Goal: Task Accomplishment & Management: Use online tool/utility

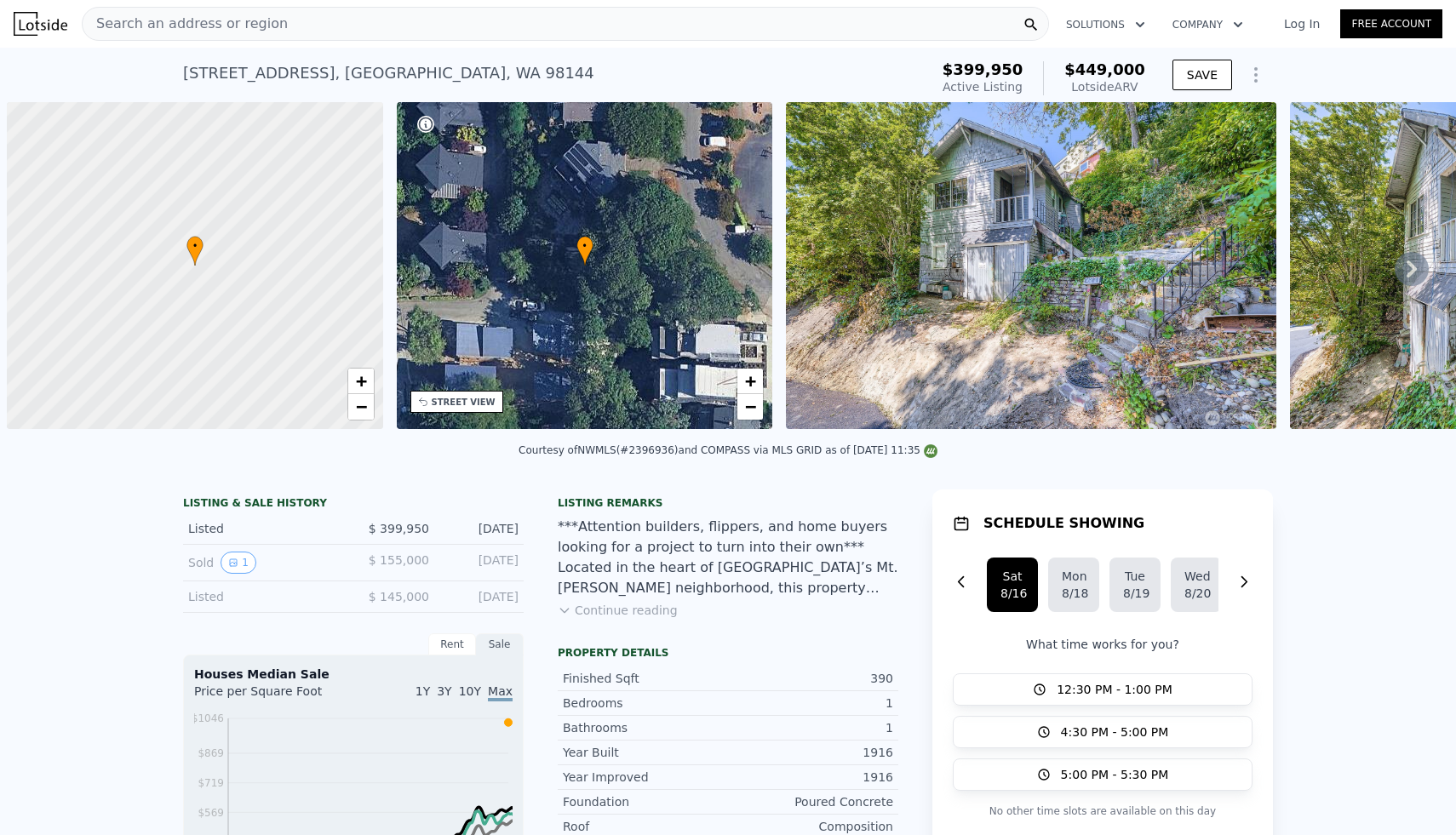
click at [567, 26] on div "Search an address or region" at bounding box center [565, 24] width 967 height 34
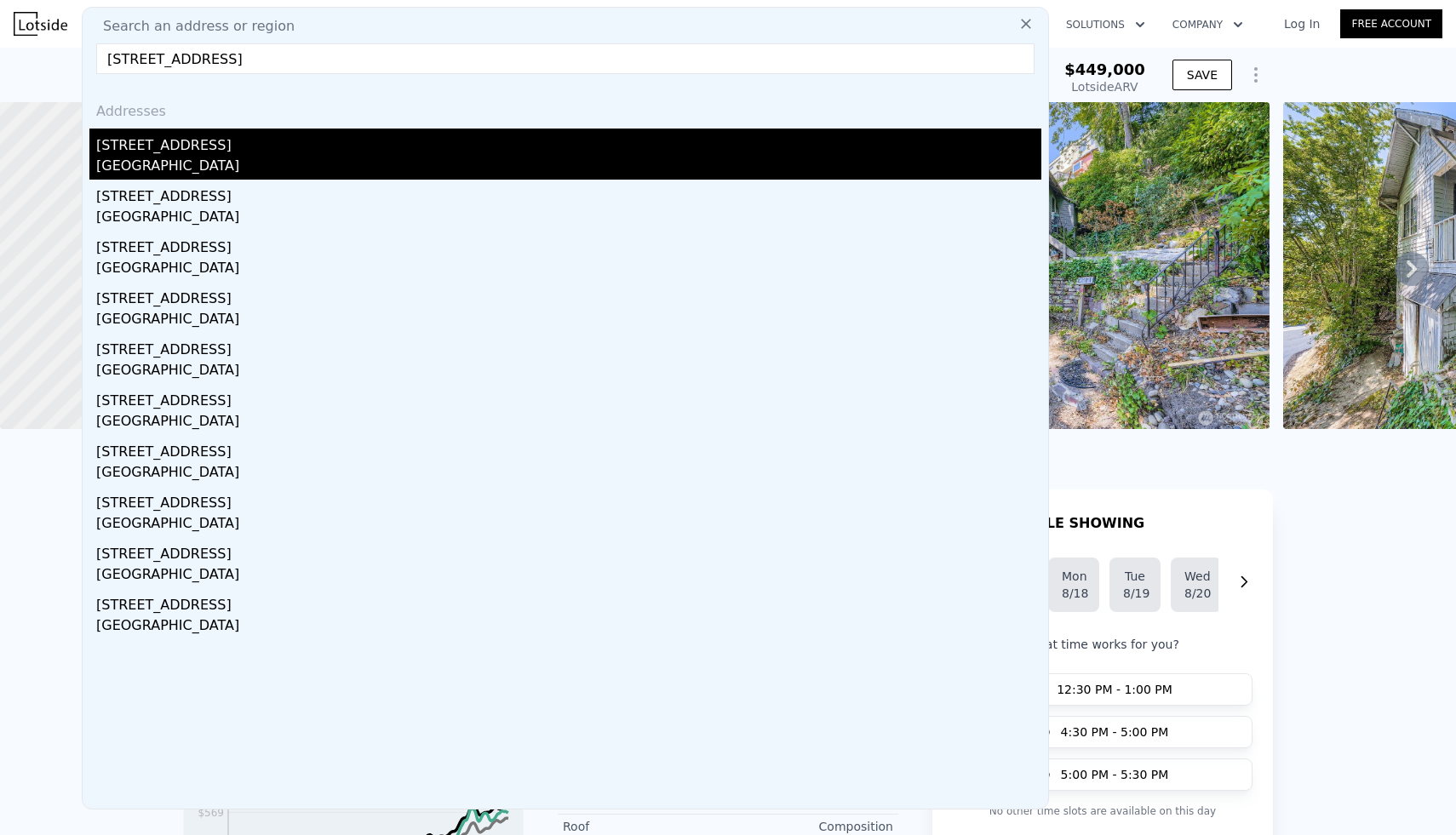
type input "[STREET_ADDRESS]"
click at [185, 145] on div "[STREET_ADDRESS]" at bounding box center [568, 142] width 945 height 27
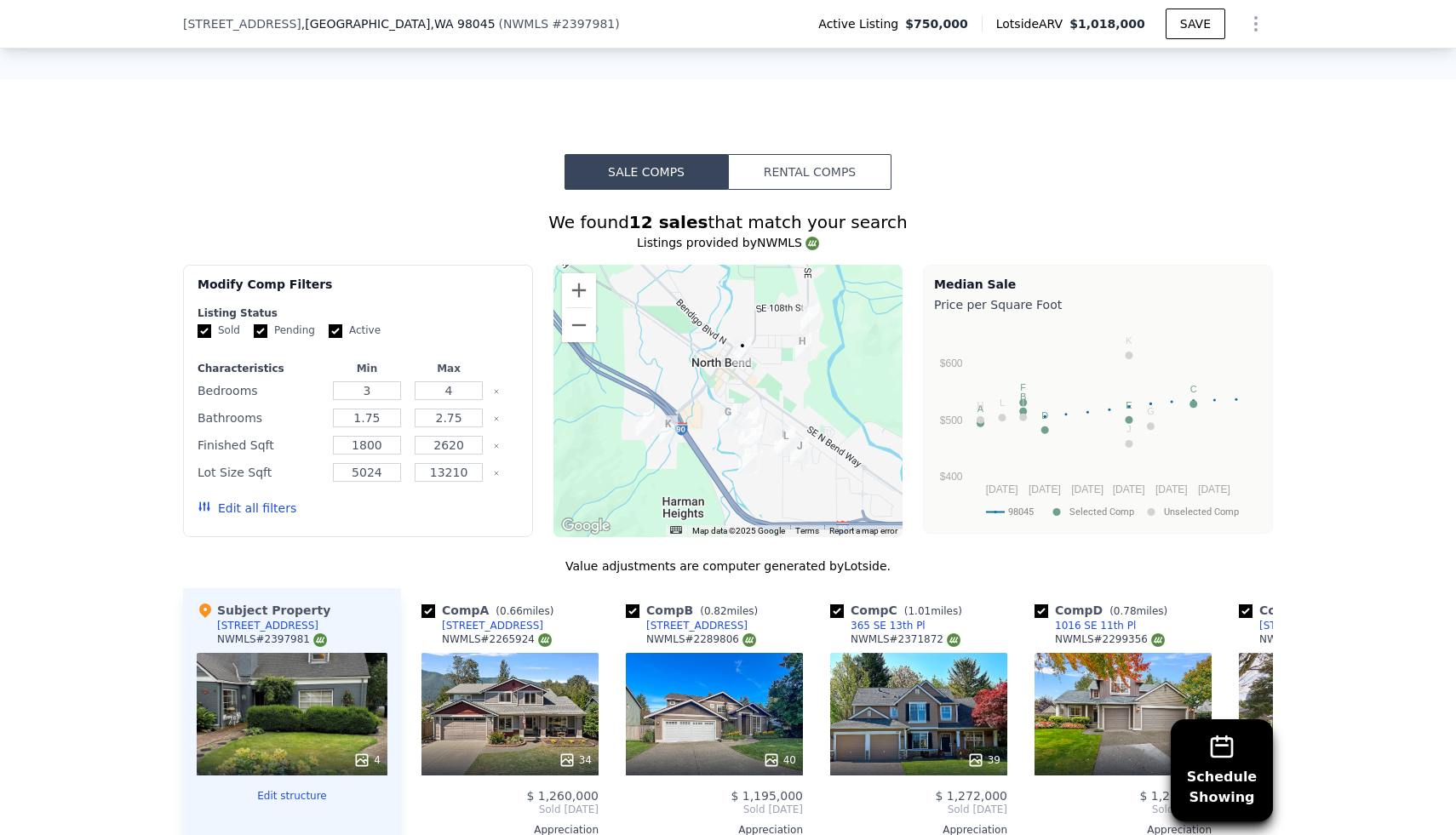
scroll to position [1369, 0]
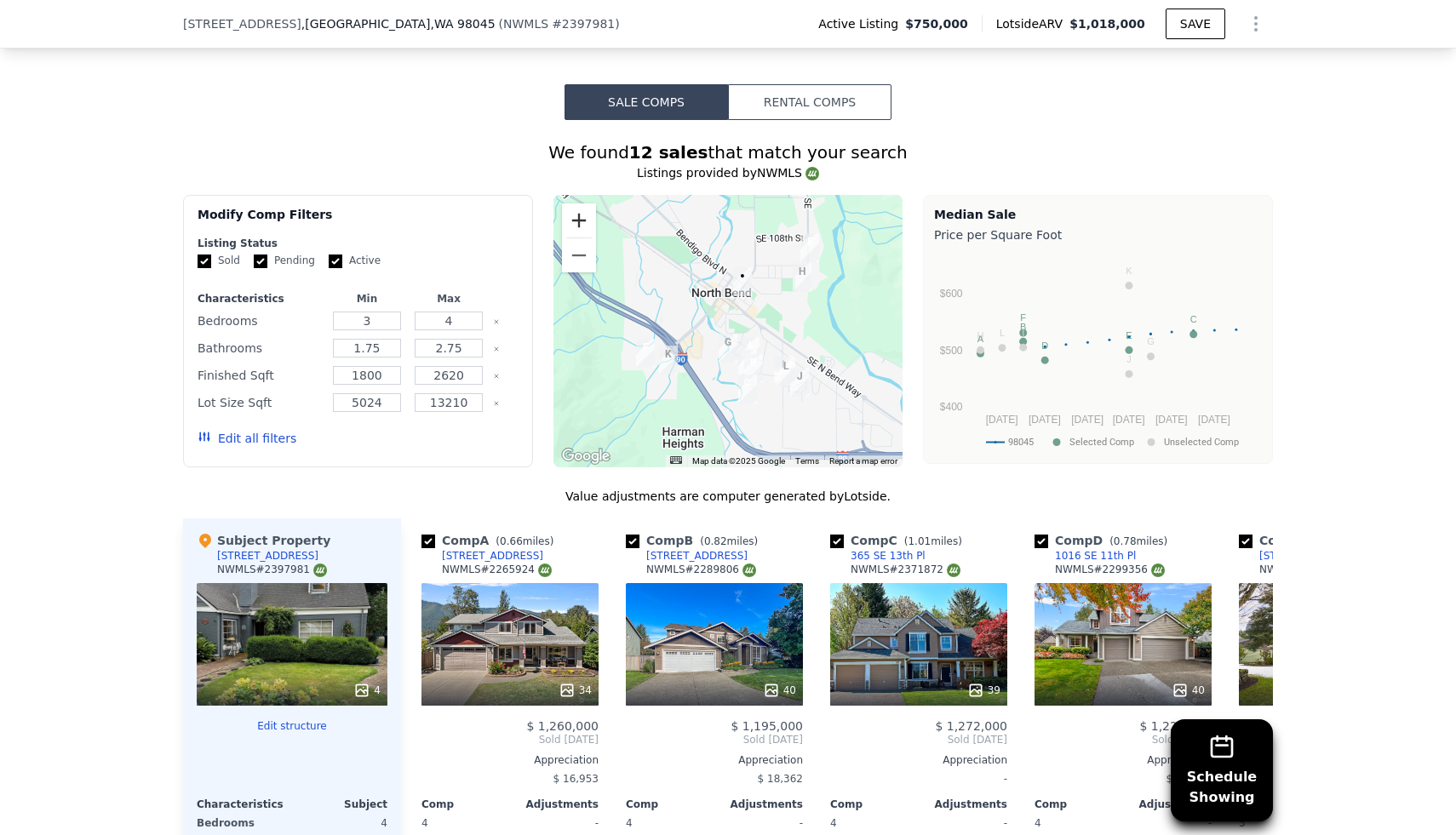
click at [580, 228] on button "Zoom in" at bounding box center [579, 221] width 34 height 34
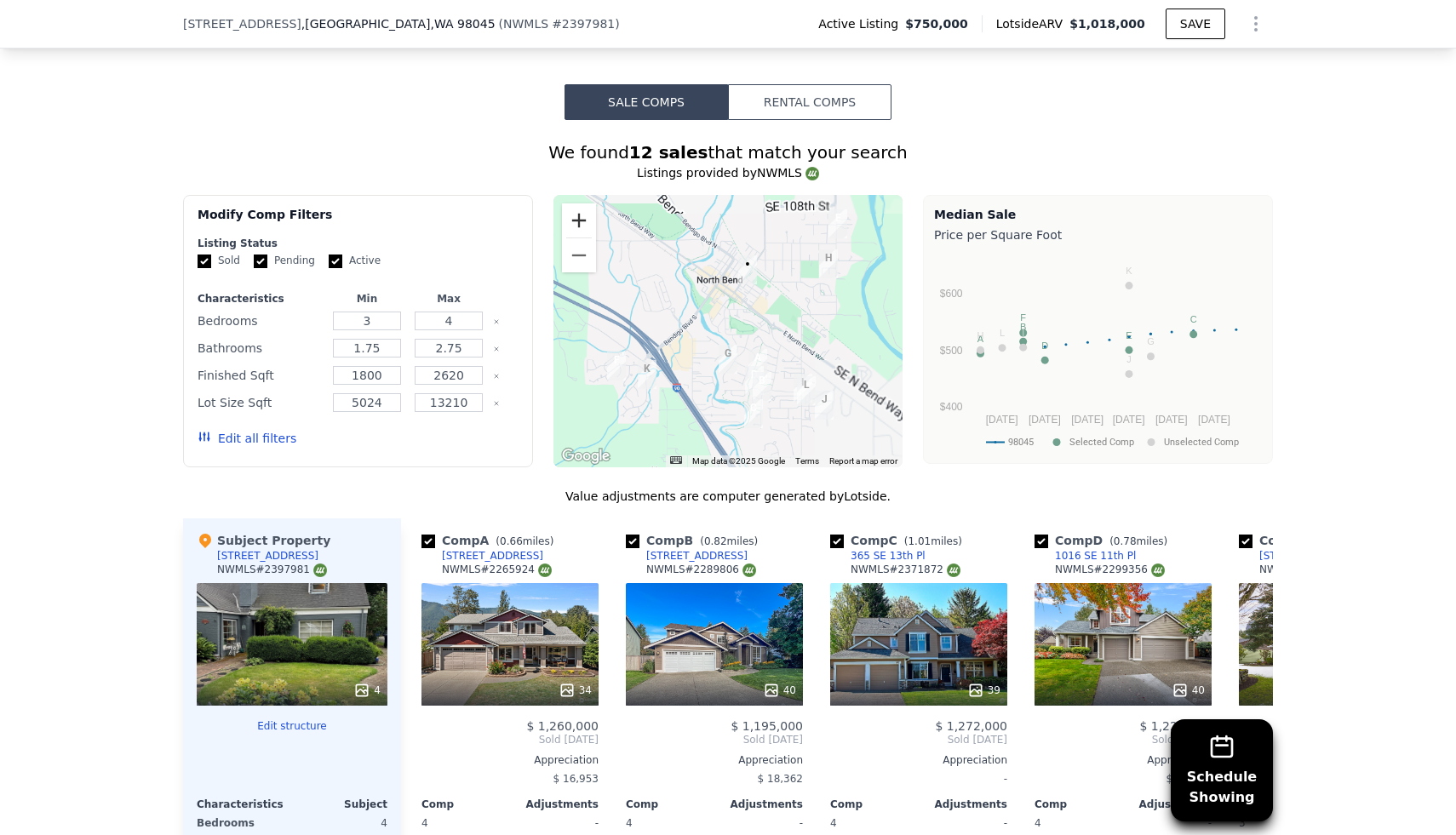
click at [580, 228] on button "Zoom in" at bounding box center [579, 221] width 34 height 34
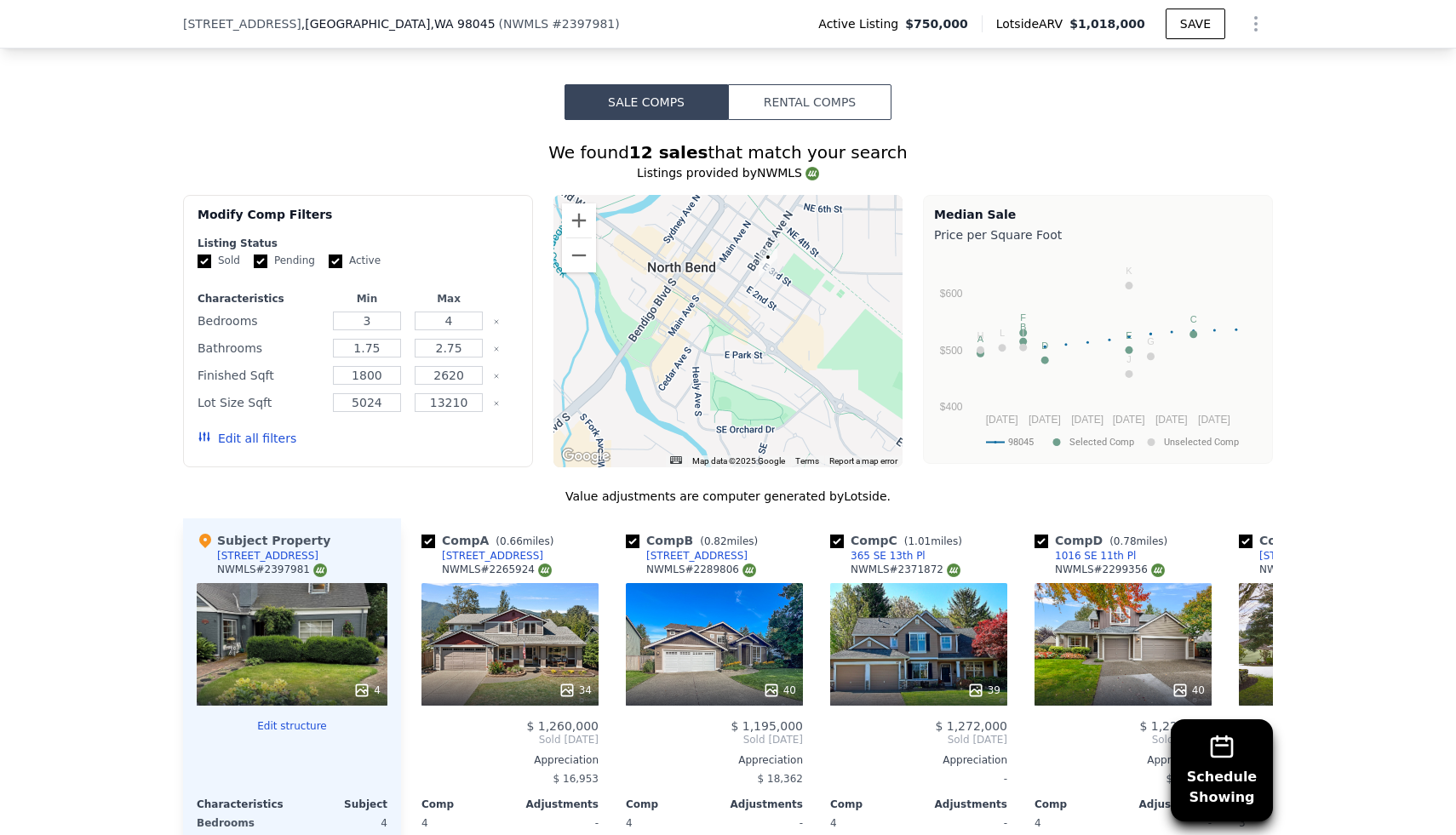
drag, startPoint x: 701, startPoint y: 268, endPoint x: 675, endPoint y: 379, distance: 114.0
click at [675, 379] on div at bounding box center [728, 331] width 350 height 273
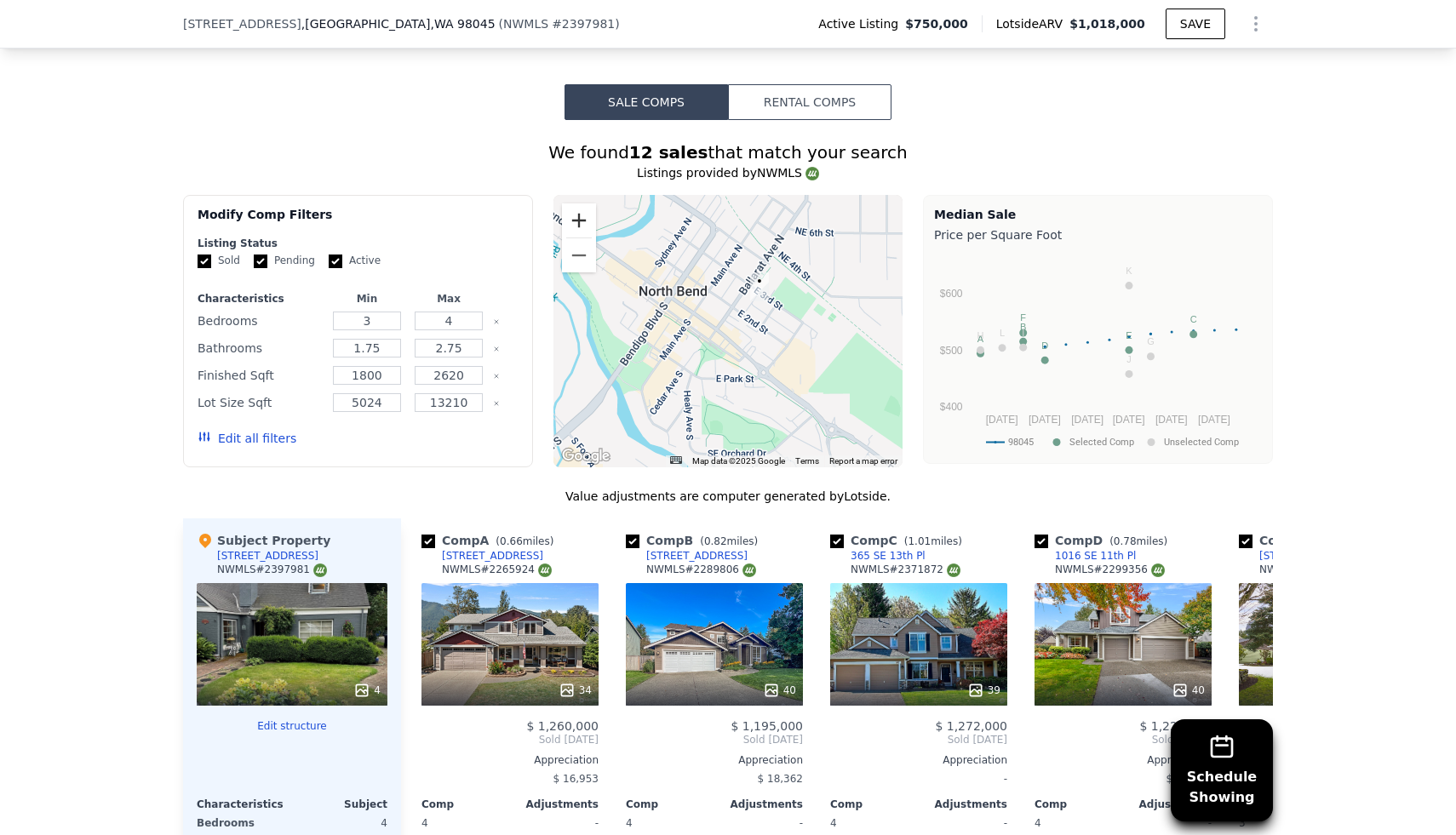
click at [573, 218] on button "Zoom in" at bounding box center [579, 221] width 34 height 34
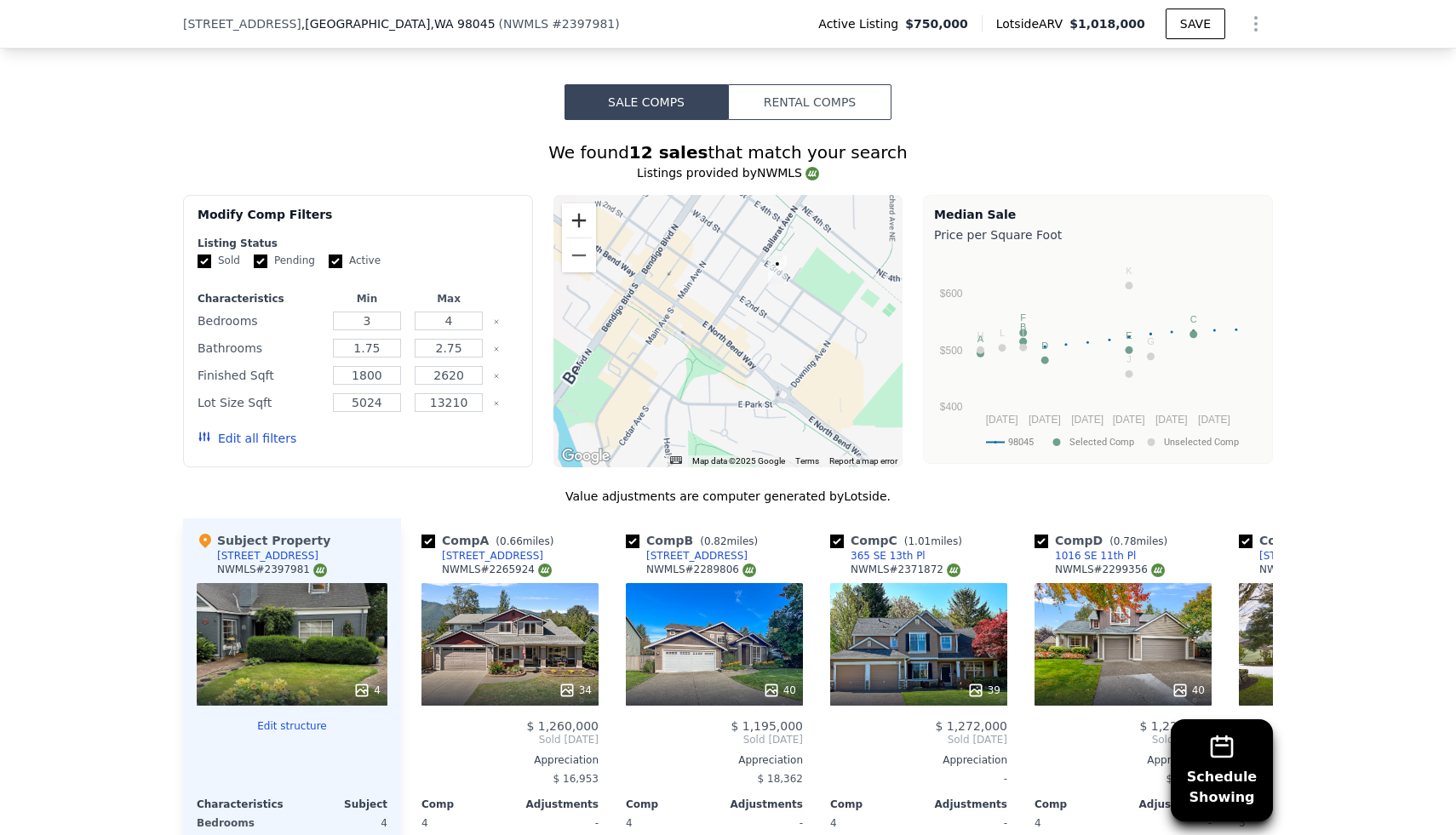
click at [573, 218] on button "Zoom in" at bounding box center [579, 221] width 34 height 34
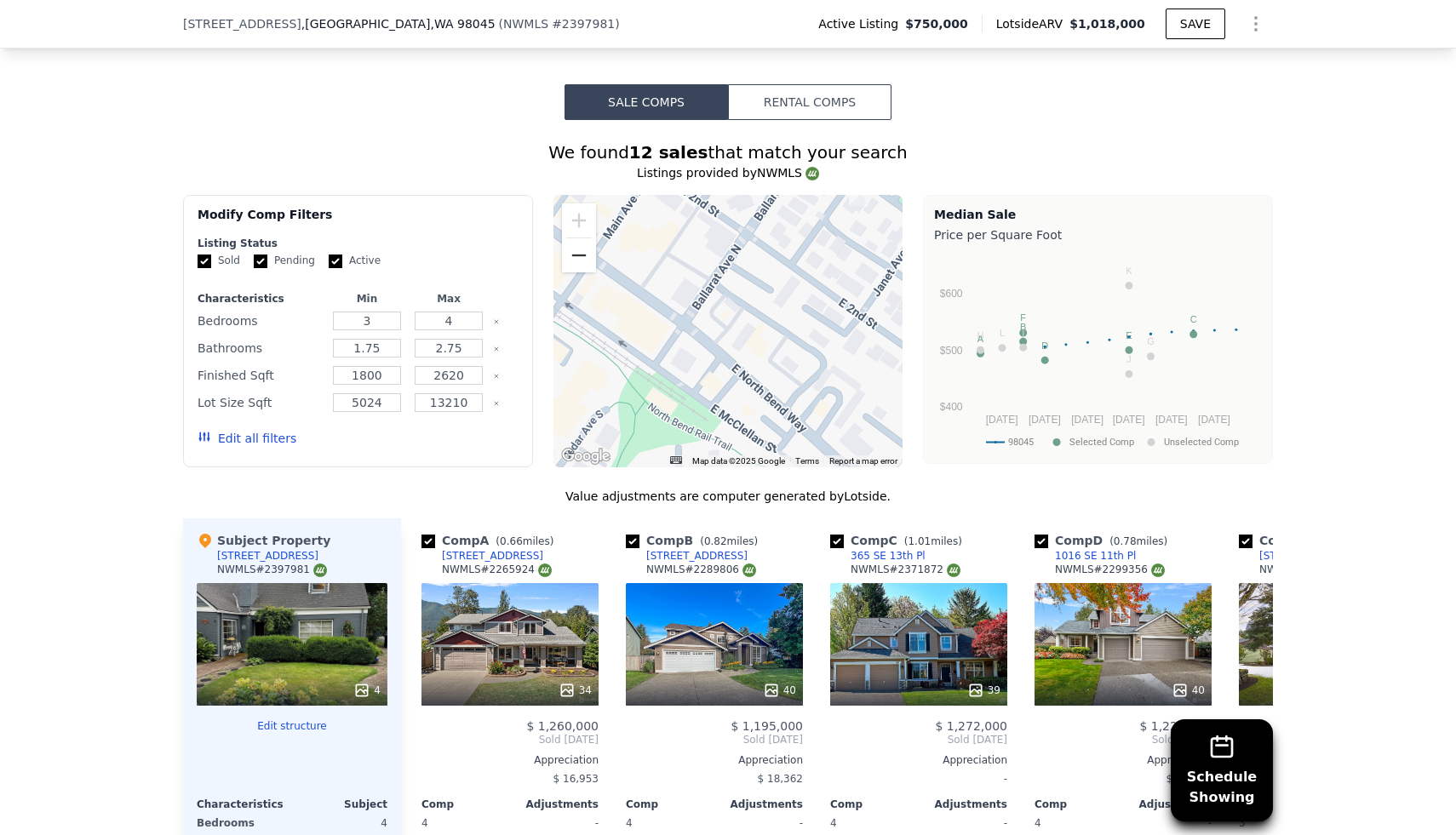
click at [577, 265] on button "Zoom out" at bounding box center [579, 256] width 34 height 34
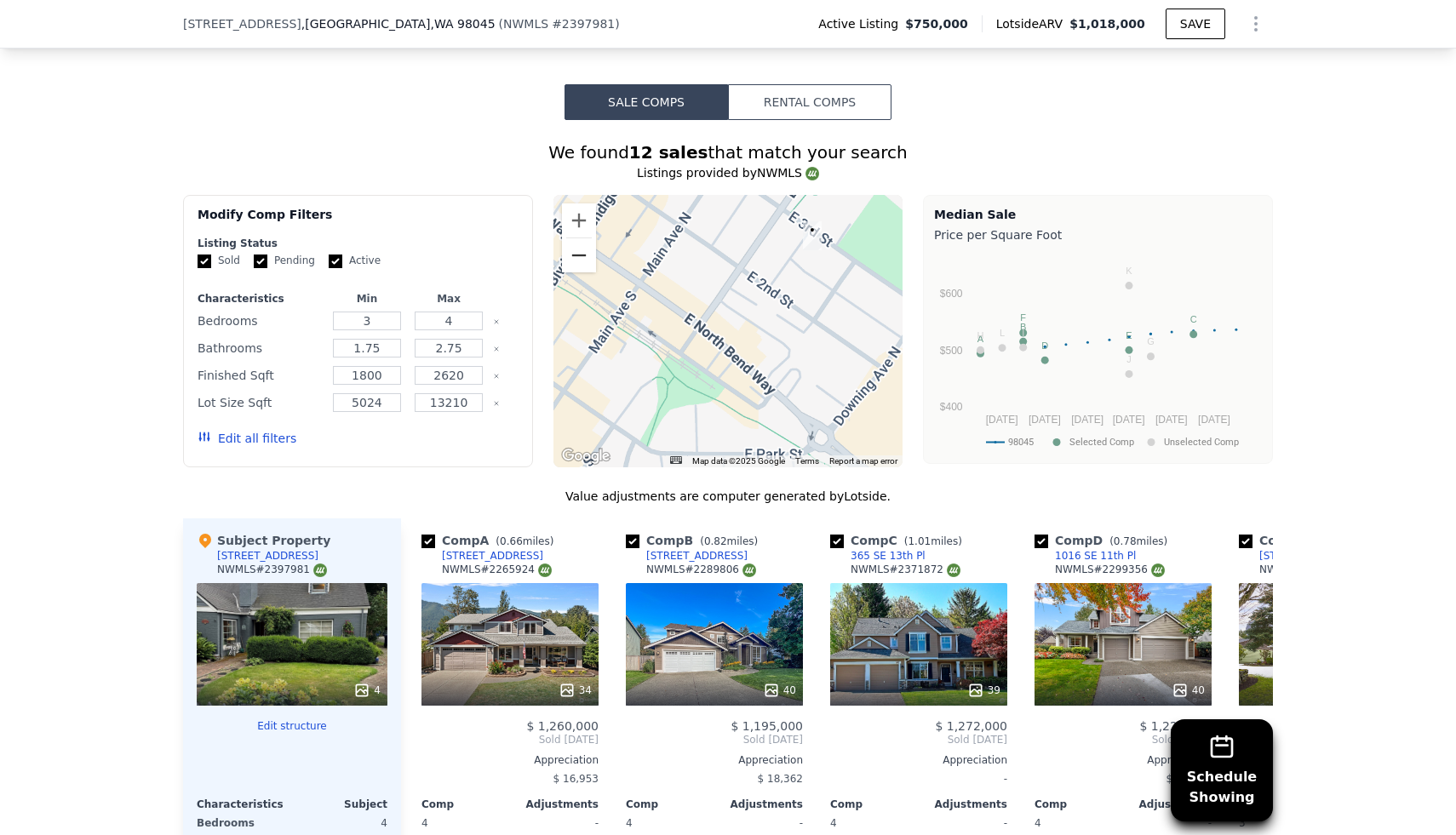
click at [577, 265] on button "Zoom out" at bounding box center [579, 256] width 34 height 34
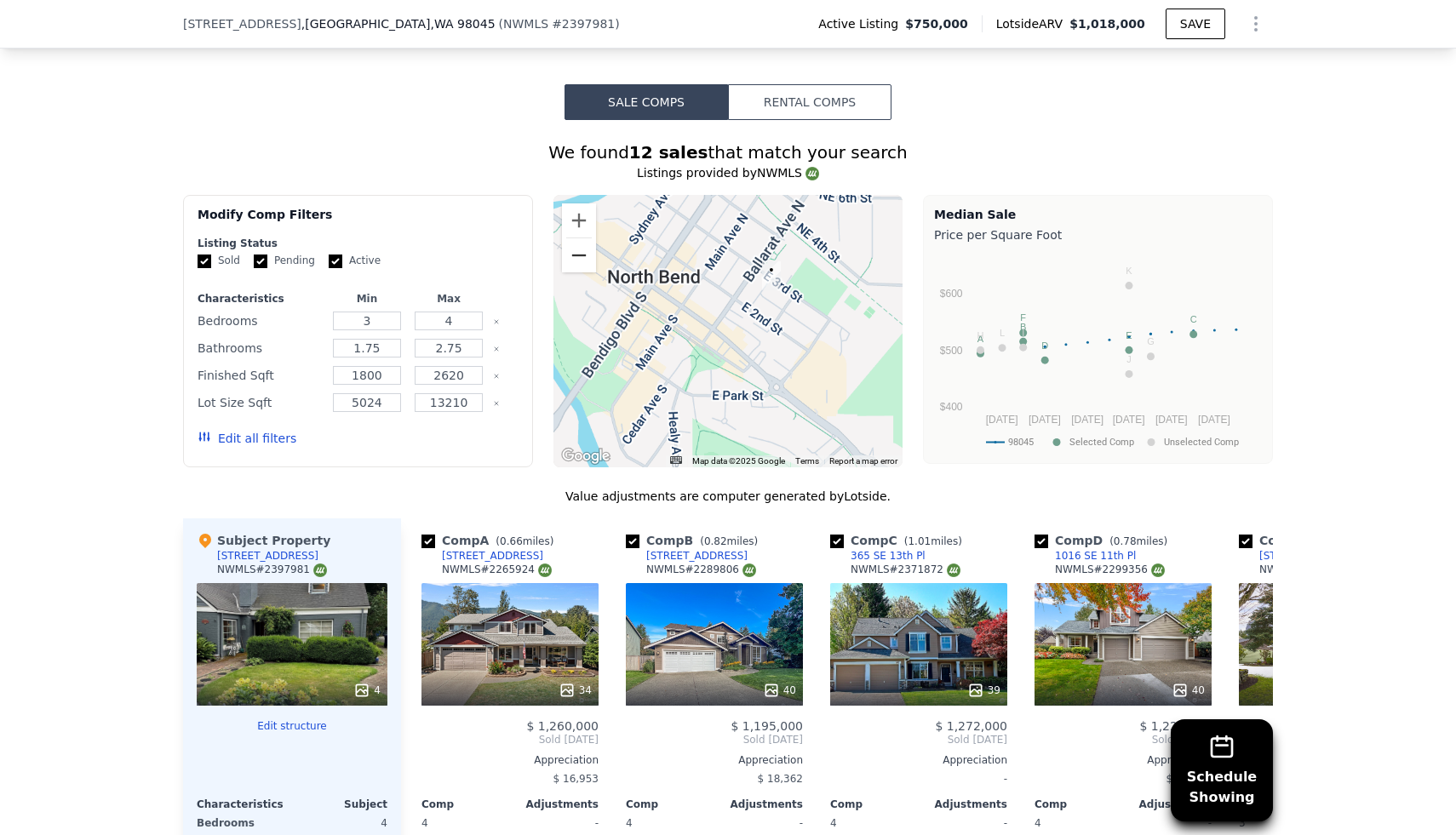
click at [577, 265] on button "Zoom out" at bounding box center [579, 256] width 34 height 34
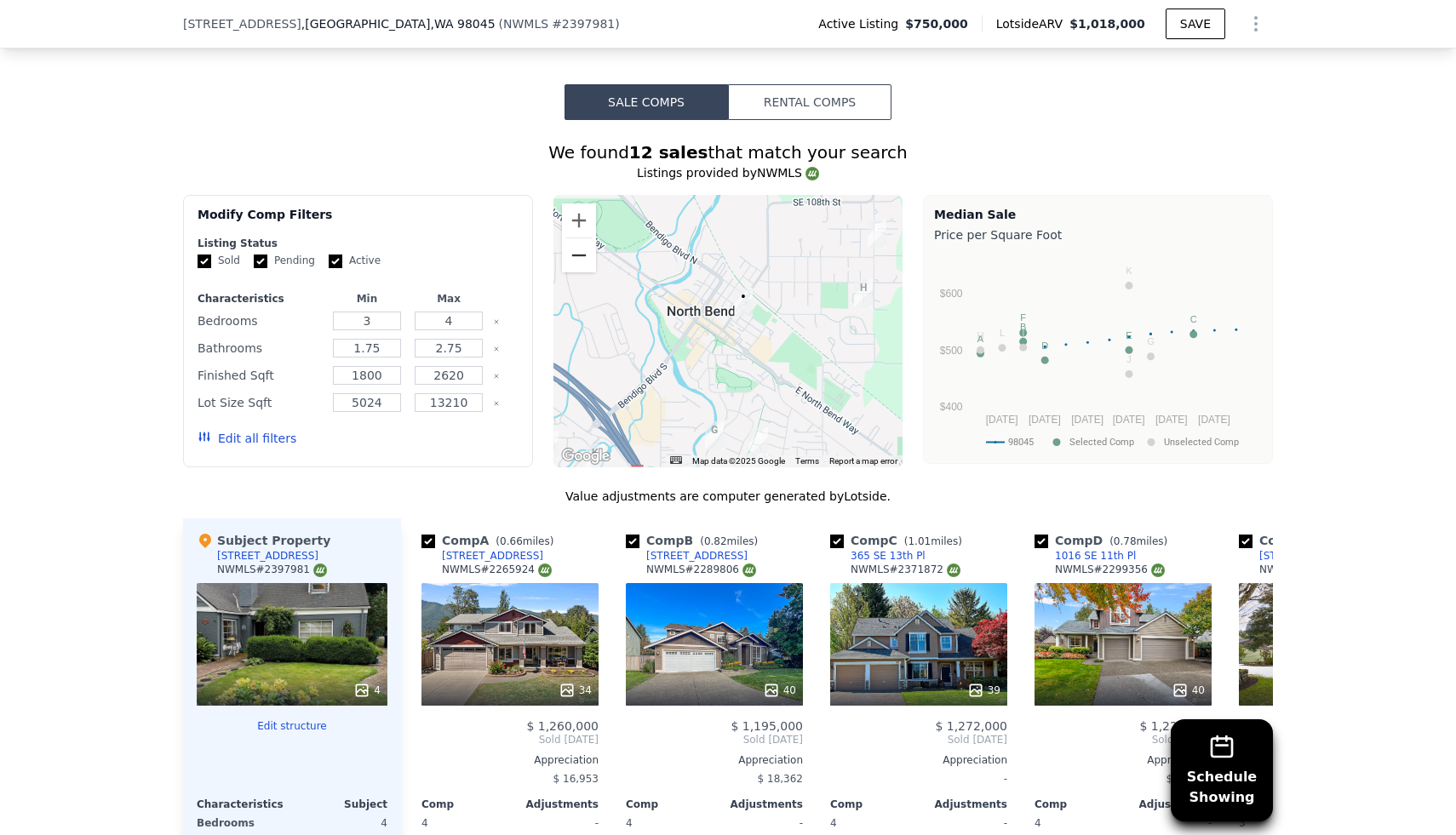
click at [577, 265] on button "Zoom out" at bounding box center [579, 256] width 34 height 34
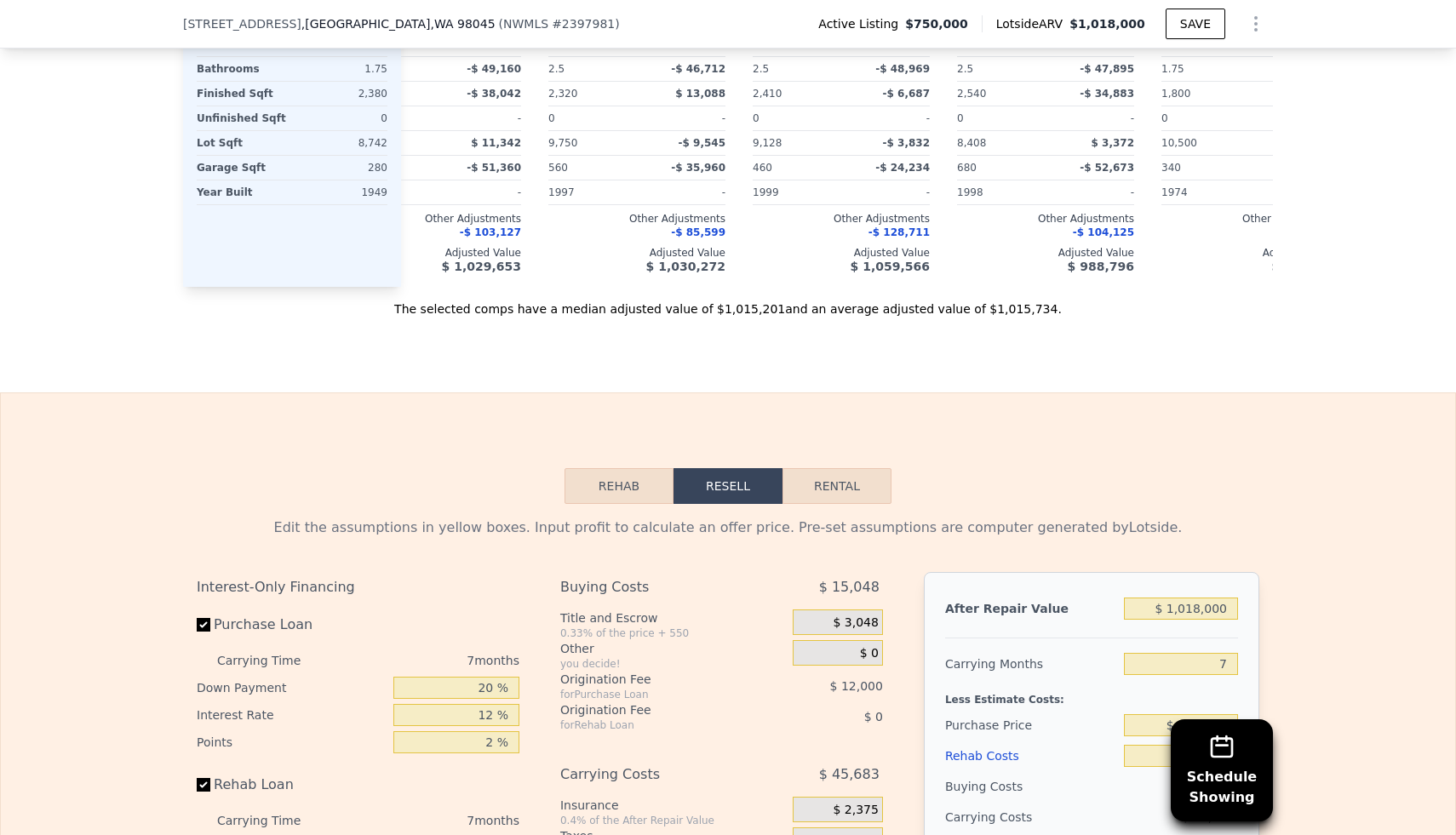
scroll to position [2176, 0]
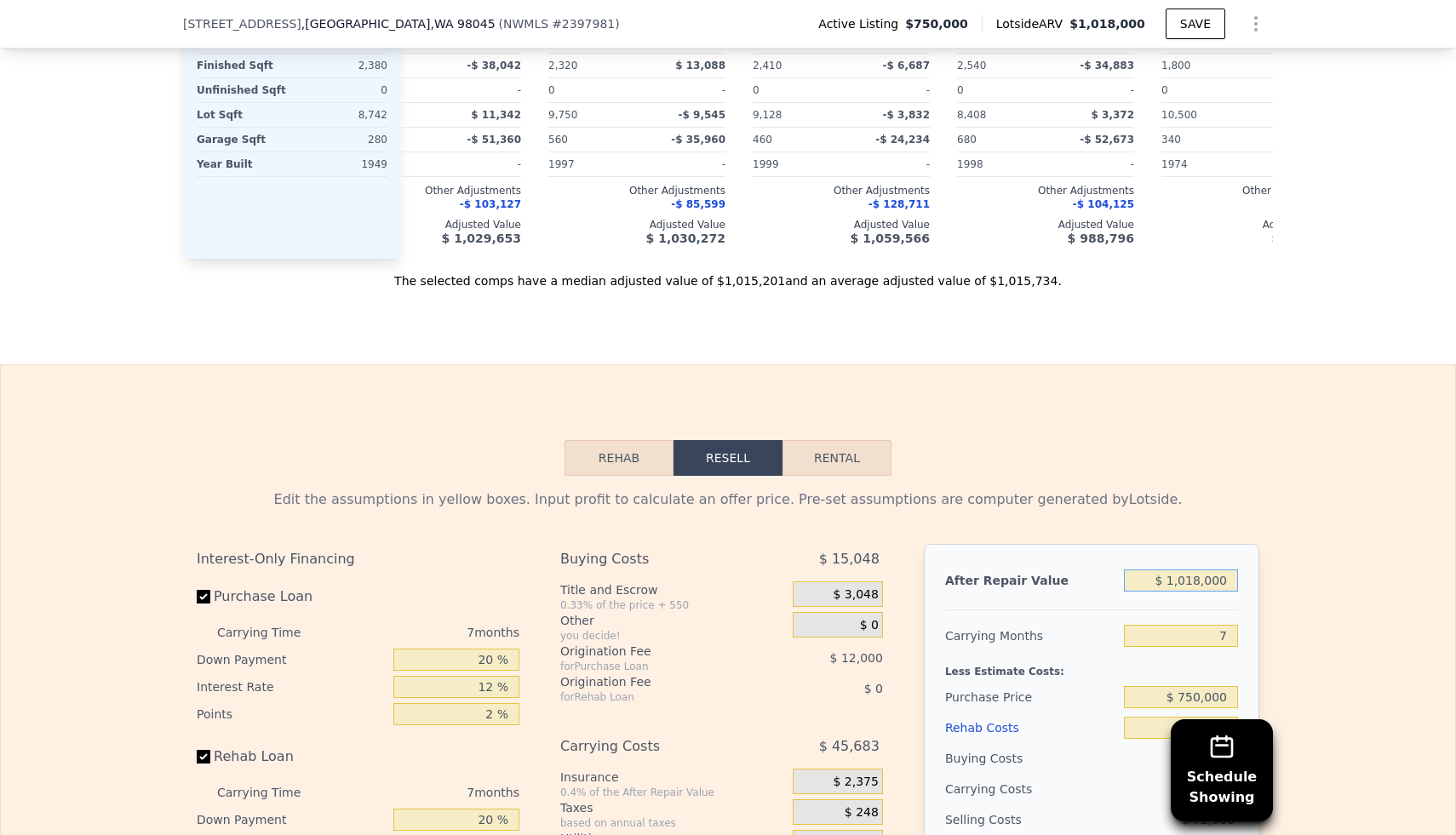
click at [1199, 577] on input "$ 1,018,000" at bounding box center [1180, 580] width 114 height 23
type input "$ 1"
type input "-$ 808,905"
type input "$ 11"
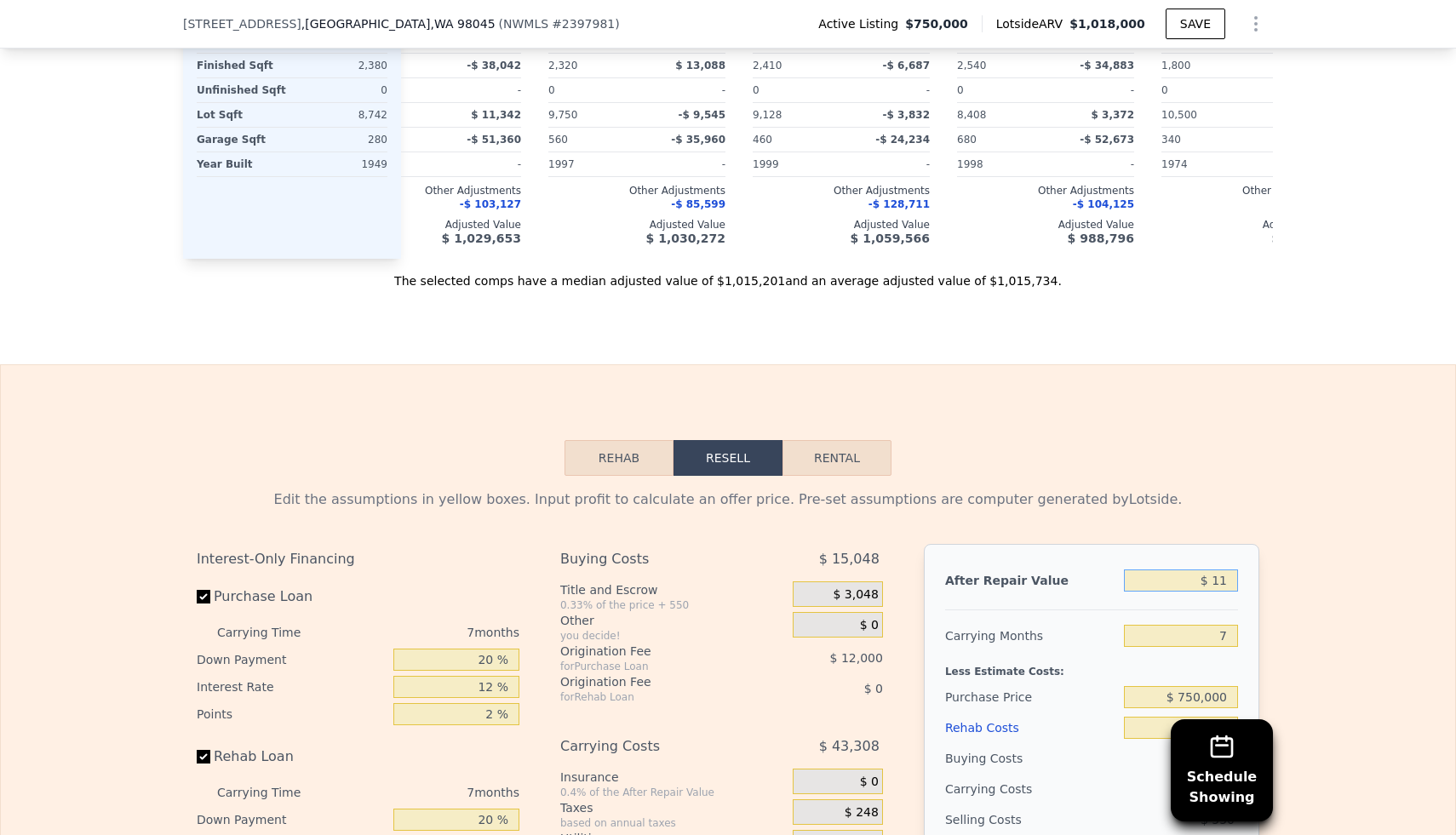
type input "-$ 808,895"
type input "$ 119"
type input "-$ 808,795"
type input "$ 1,190"
type input "-$ 807,804"
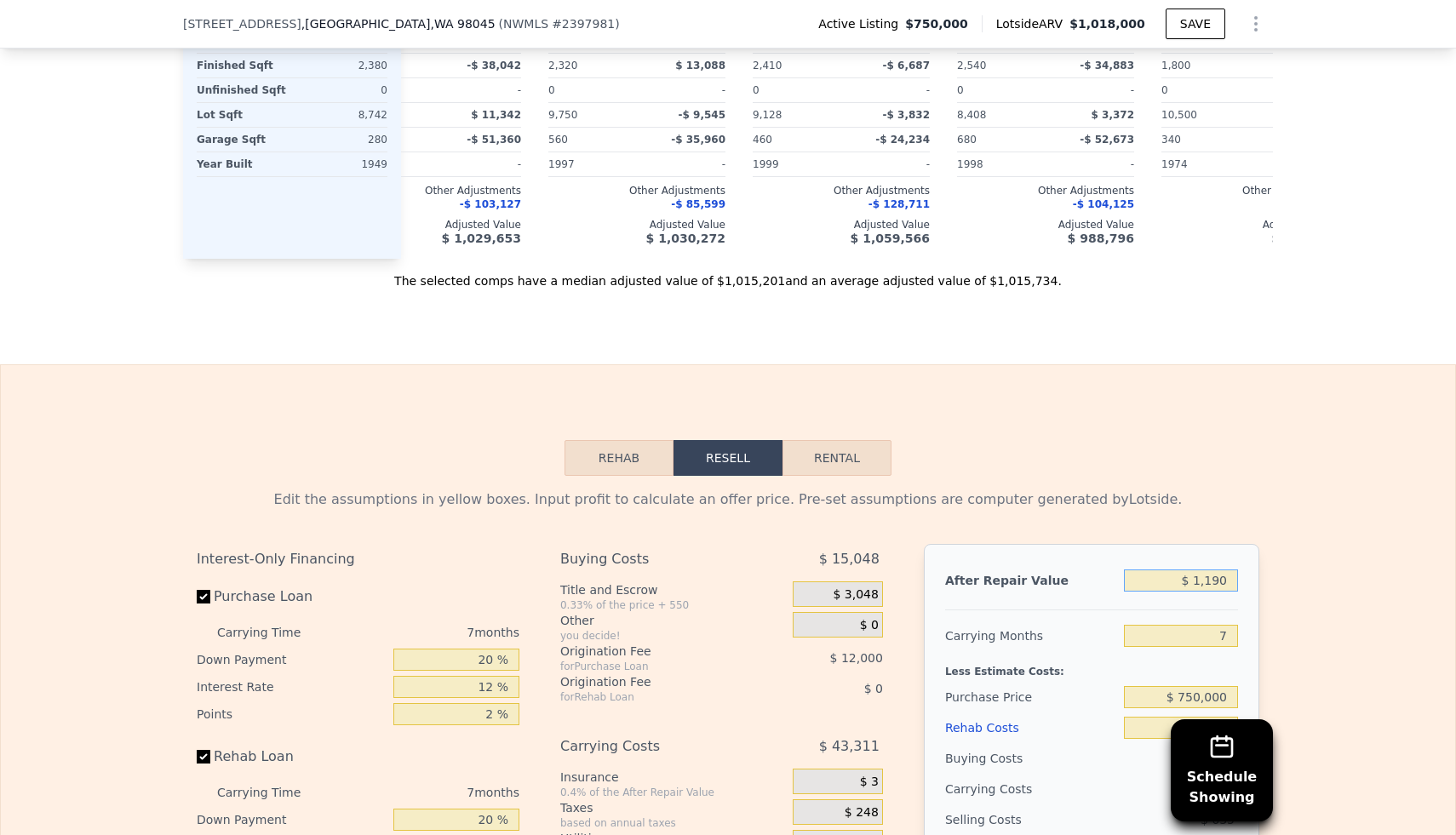
type input "$ 11,900"
type input "-$ 797,882"
type input "$ 119,000"
type input "-$ 698,648"
type input "$ 1,190,000"
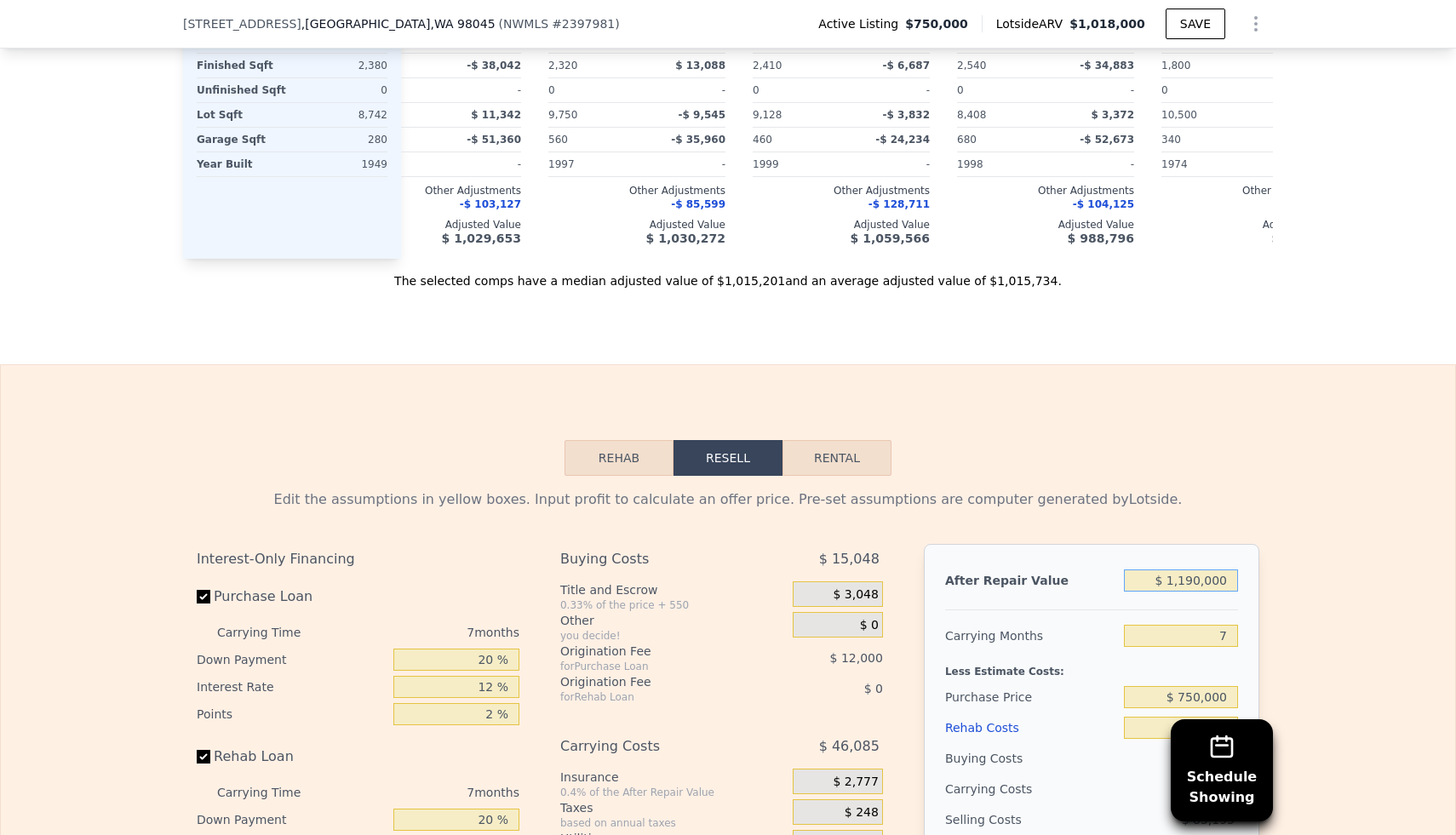
type input "$ 293,672"
type input "$ 1,190,000"
click at [1300, 505] on div "Edit the assumptions in yellow boxes. Input profit to calculate an offer price.…" at bounding box center [728, 792] width 1454 height 633
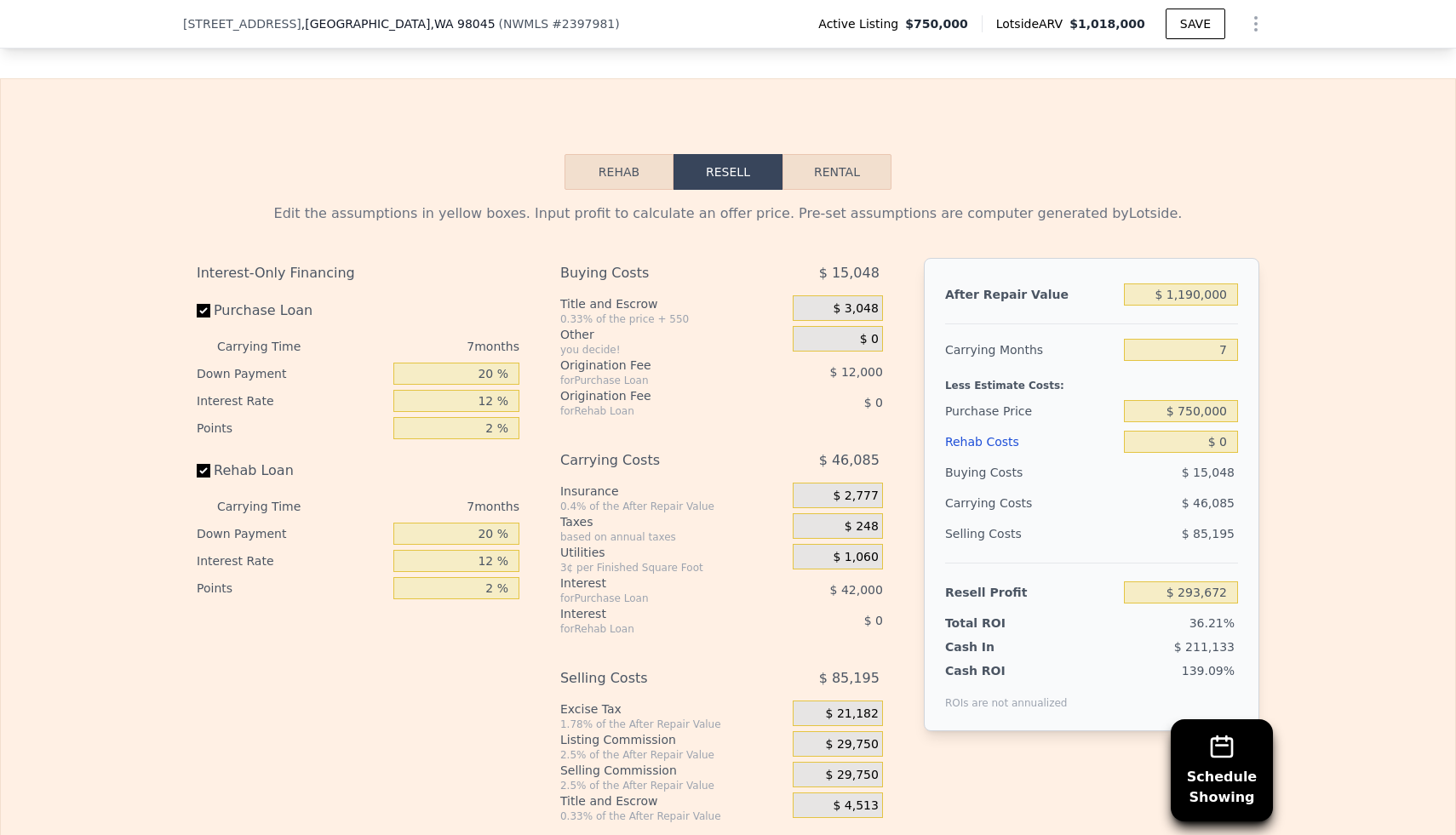
scroll to position [2490, 0]
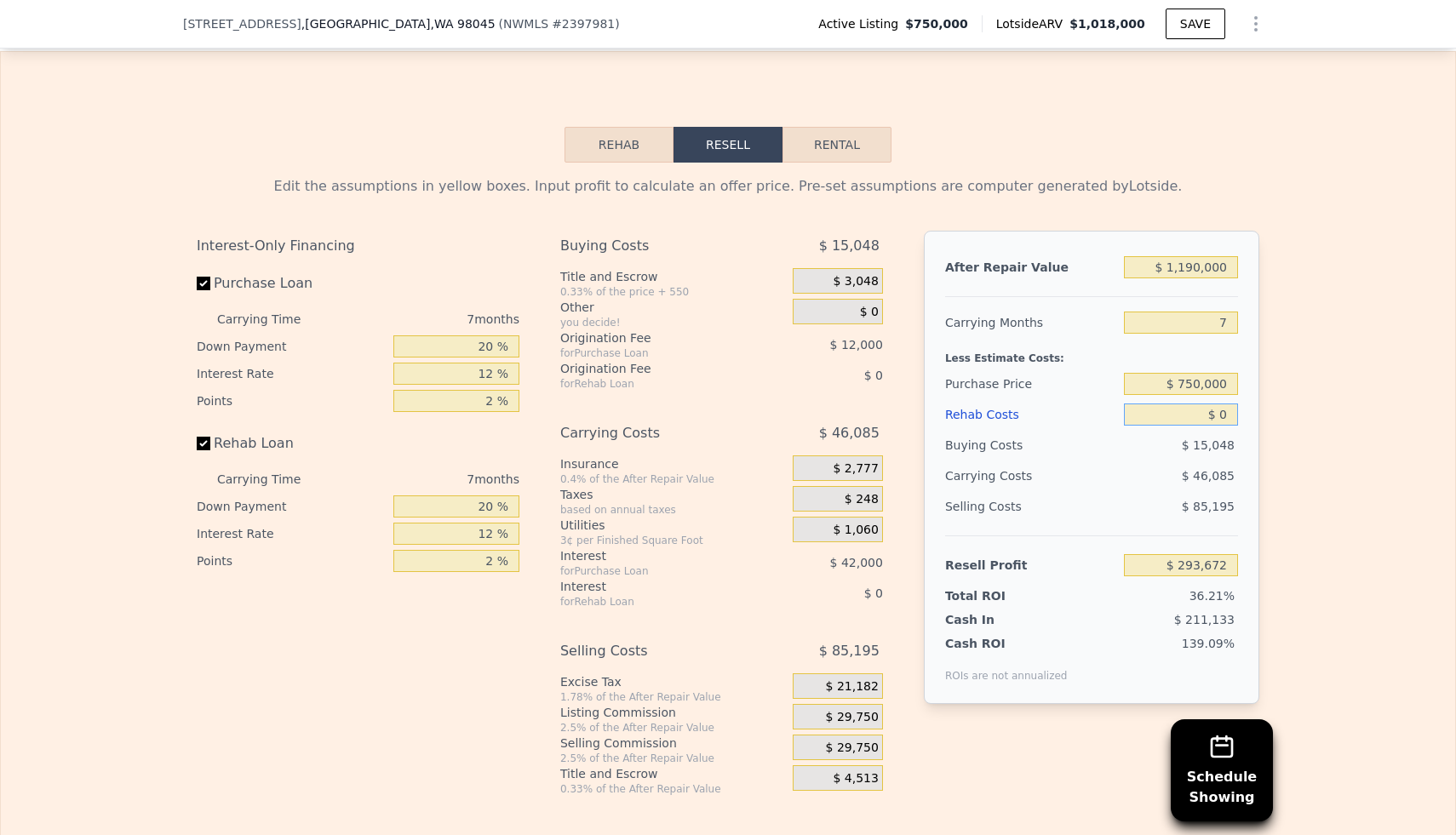
click at [1219, 418] on input "$ 0" at bounding box center [1180, 414] width 114 height 23
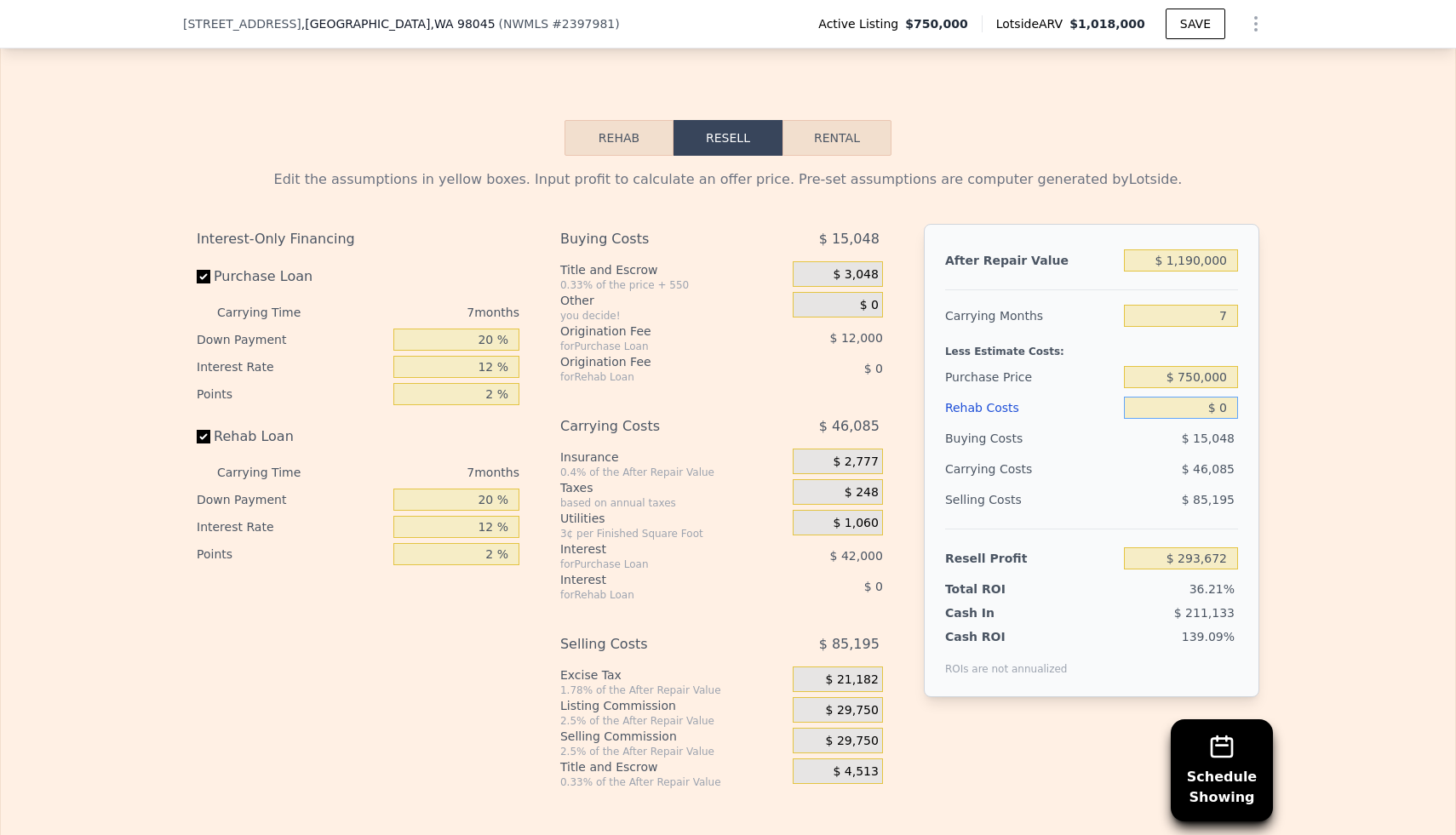
scroll to position [2524, 0]
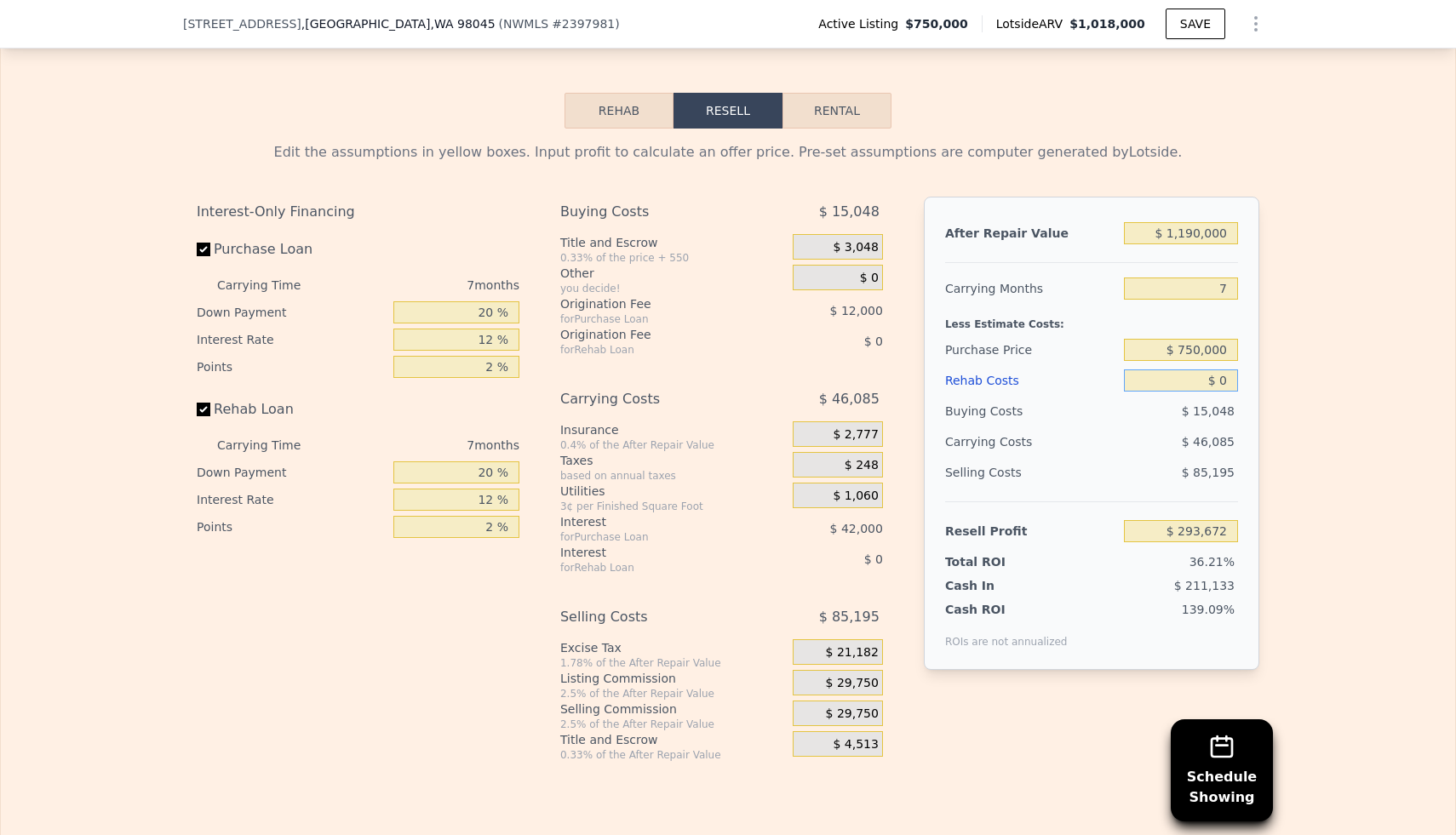
type input "$ 10"
type input "$ 293,662"
type input "$ 170"
type input "$ 293,492"
type input "$ 1,700"
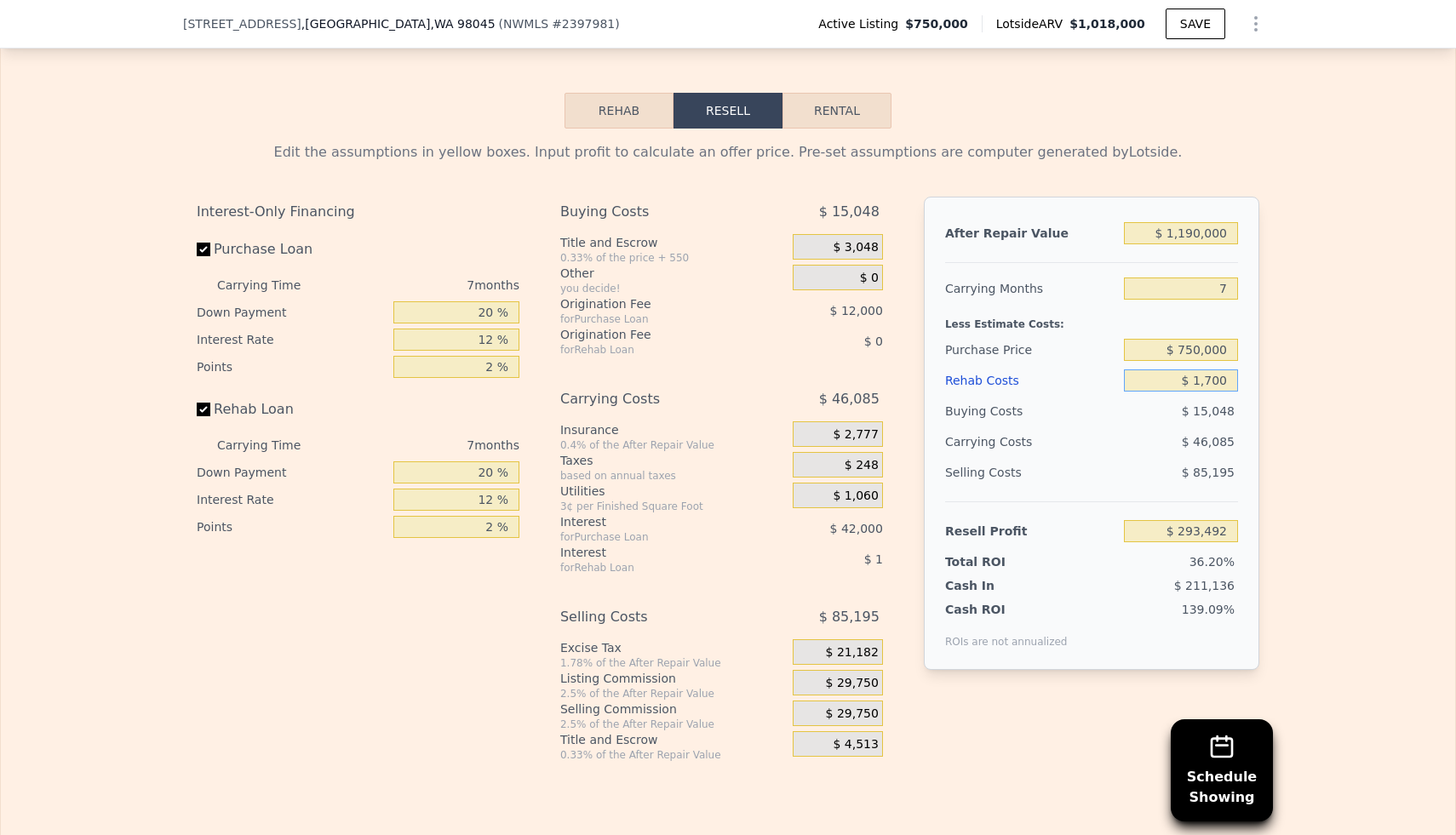
type input "$ 291,847"
type input "$ 17,000"
type input "$ 275,448"
type input "$ 170,000"
type input "$ 111,432"
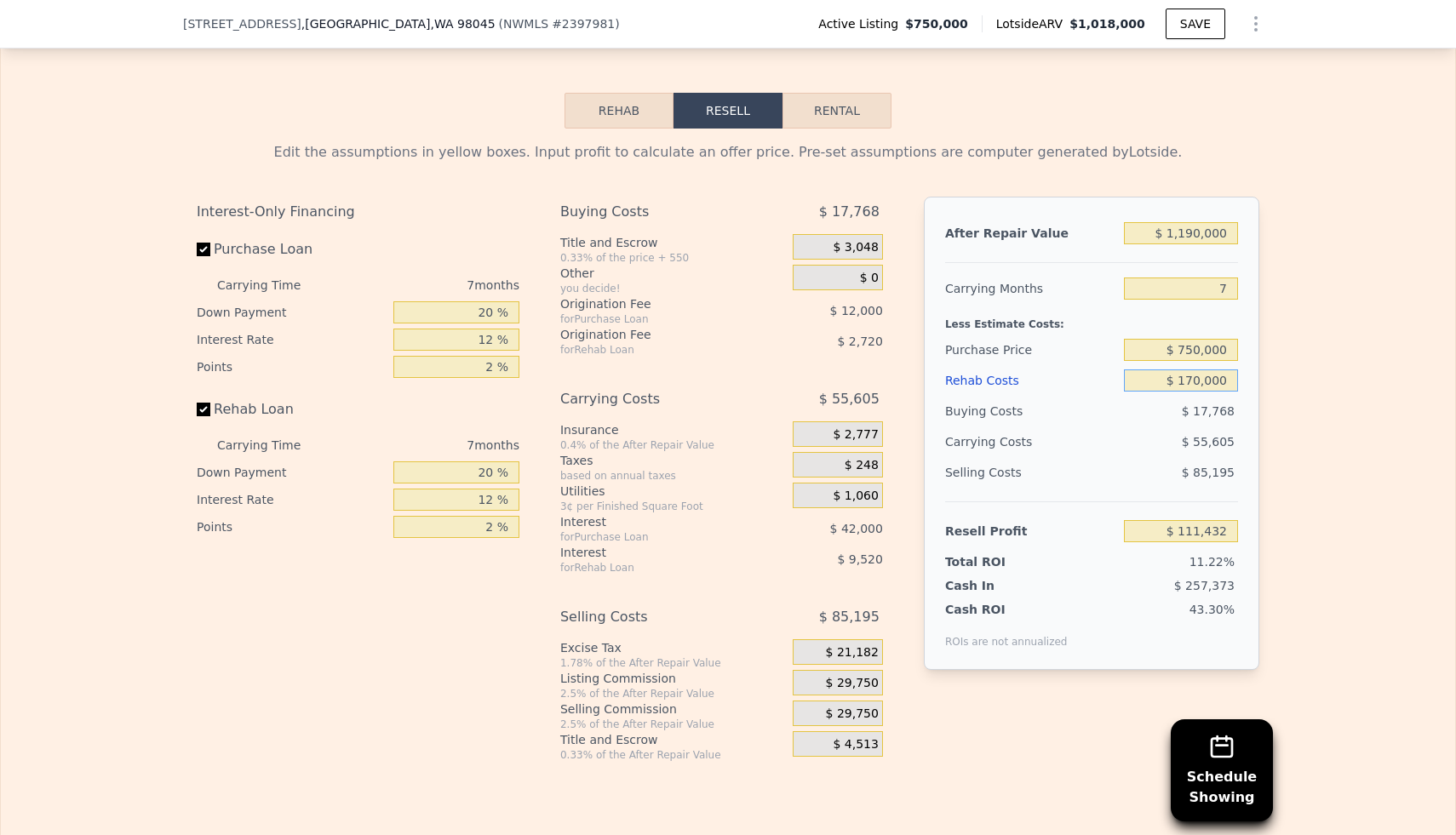
type input "$ 1,700,000"
type input "-$ 1,528,728"
type input "$ 170,000"
type input "$ 111,432"
type input "$ 170,000"
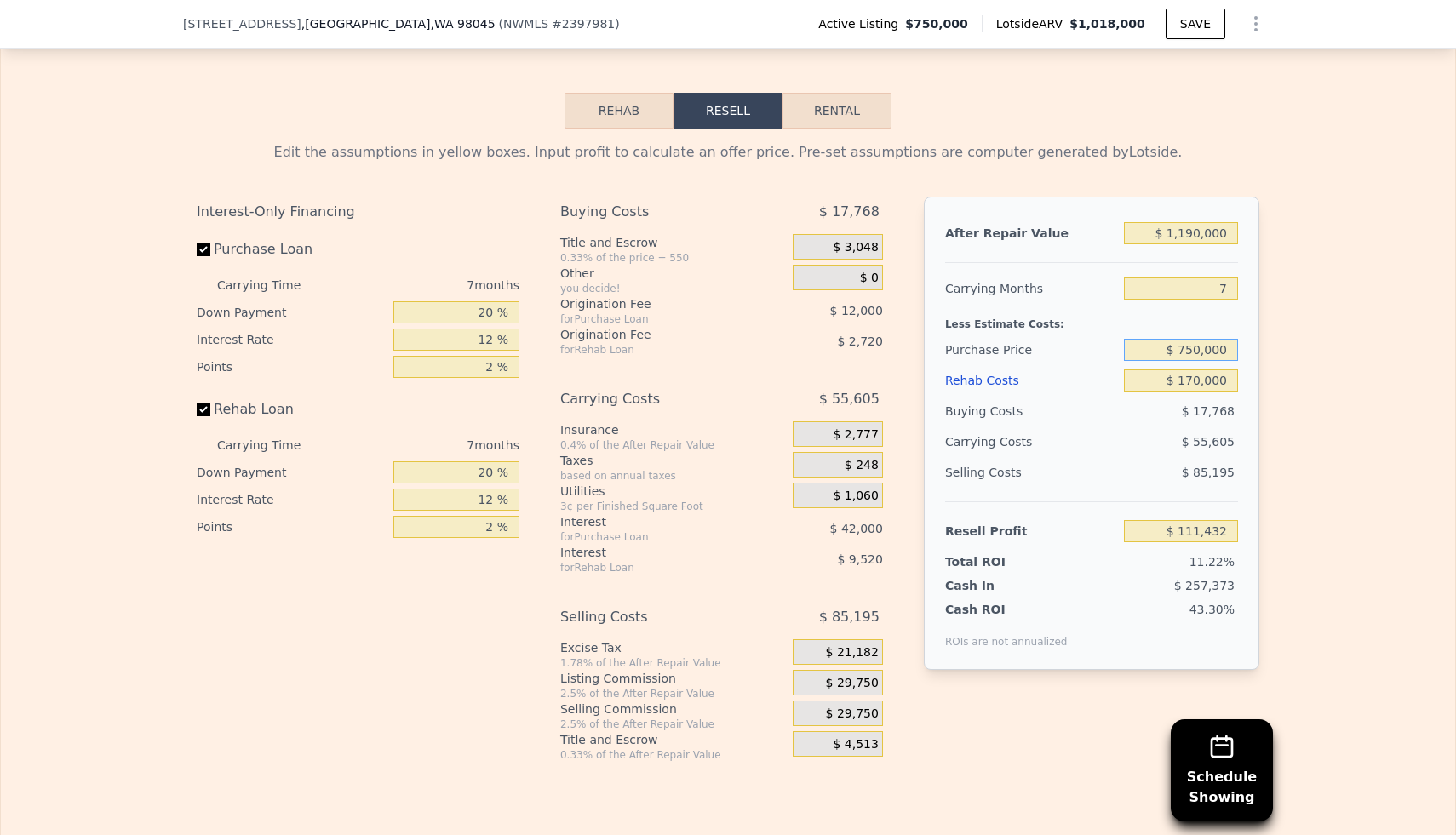
click at [1207, 351] on input "$ 750,000" at bounding box center [1180, 349] width 114 height 23
type input "$ 700,000"
click at [1338, 386] on div "Edit the assumptions in yellow boxes. Input profit to calculate an offer price.…" at bounding box center [728, 445] width 1454 height 633
type input "$ 165,199"
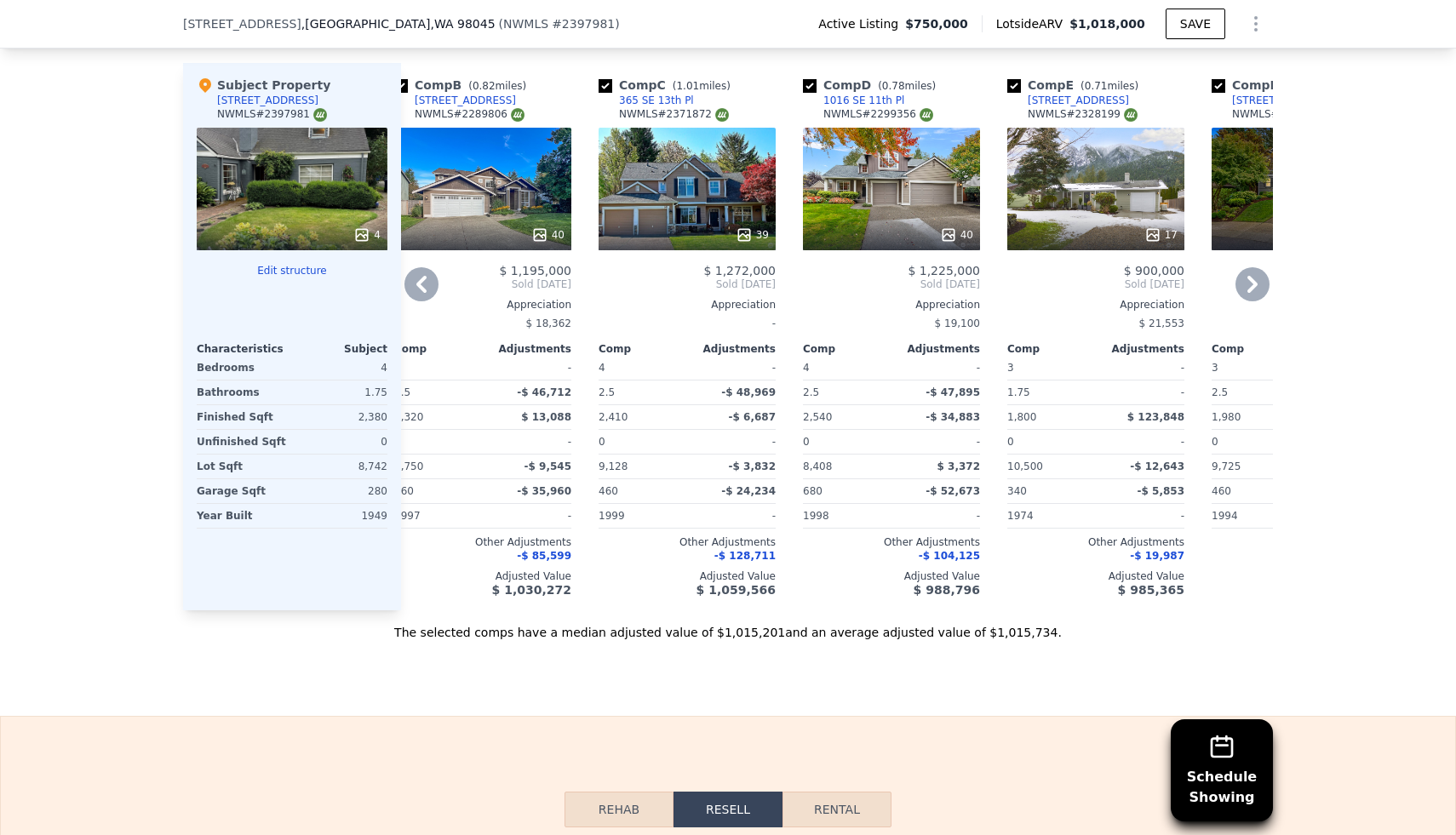
scroll to position [1824, 0]
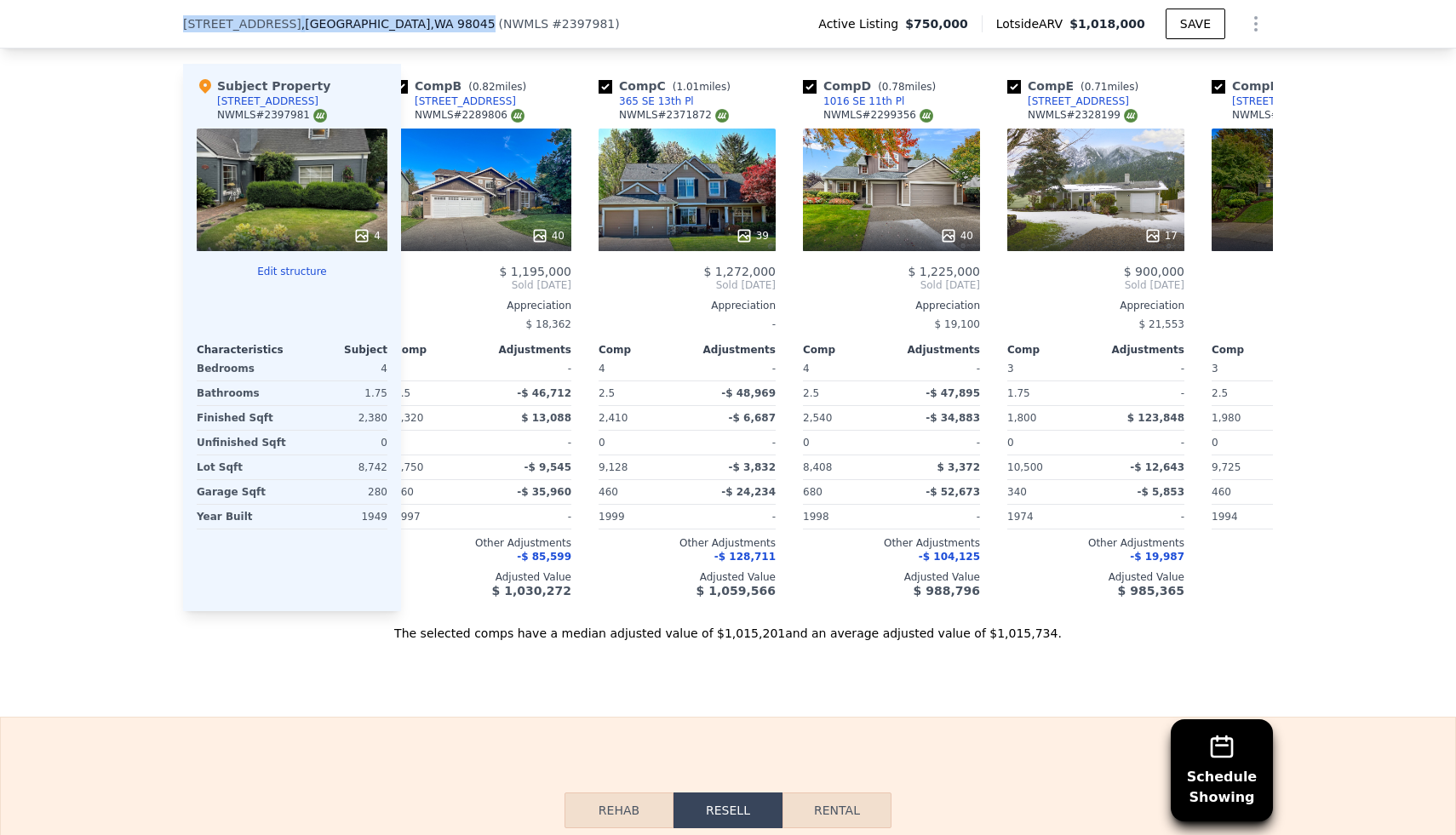
drag, startPoint x: 185, startPoint y: 26, endPoint x: 379, endPoint y: 41, distance: 194.6
click at [379, 41] on div "[STREET_ADDRESS] ( NWMLS # 2397981 ) Active Listing $750,000 Lotside ARV $1,018…" at bounding box center [728, 23] width 1090 height 48
copy div "[STREET_ADDRESS]"
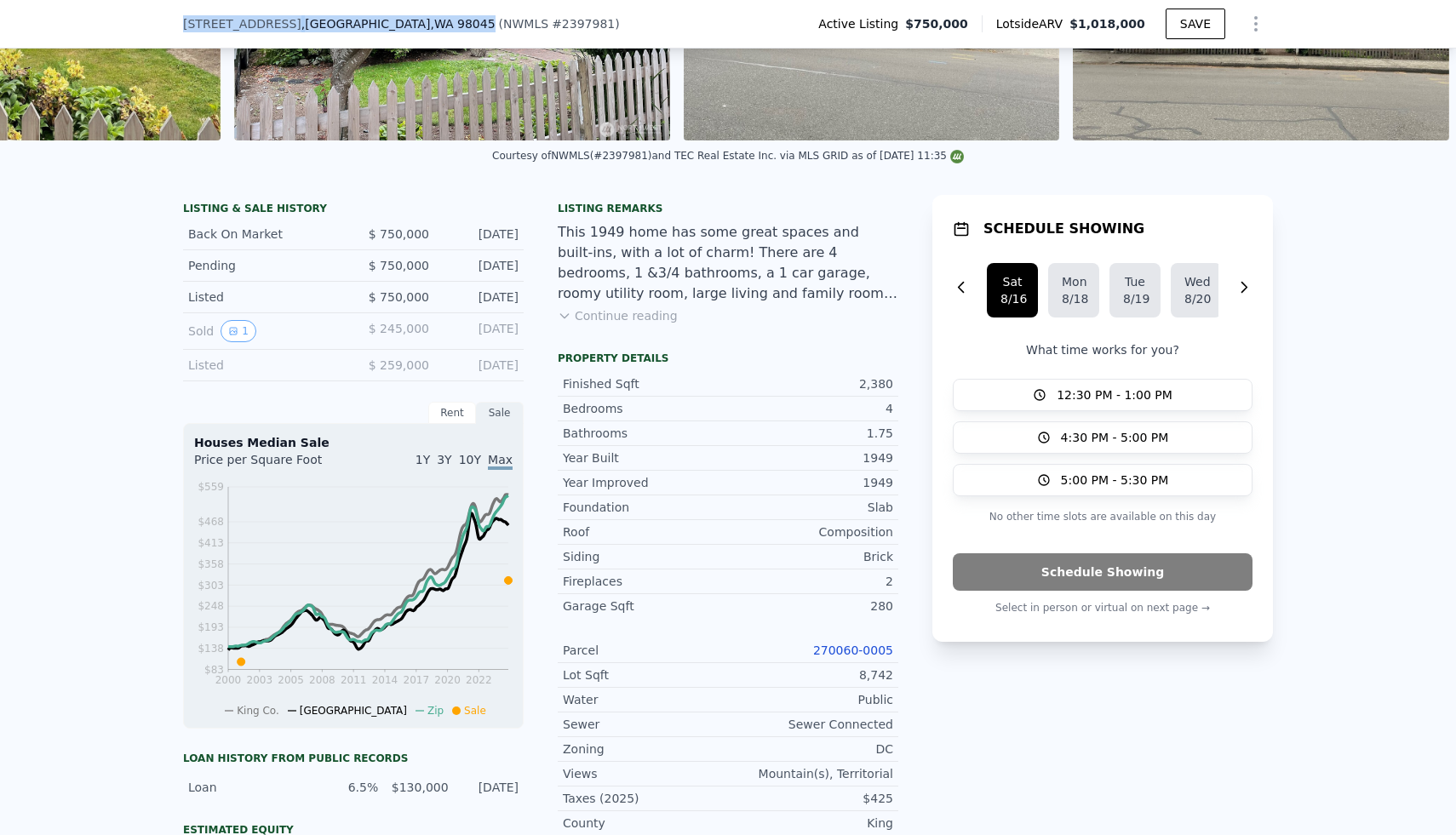
scroll to position [0, 0]
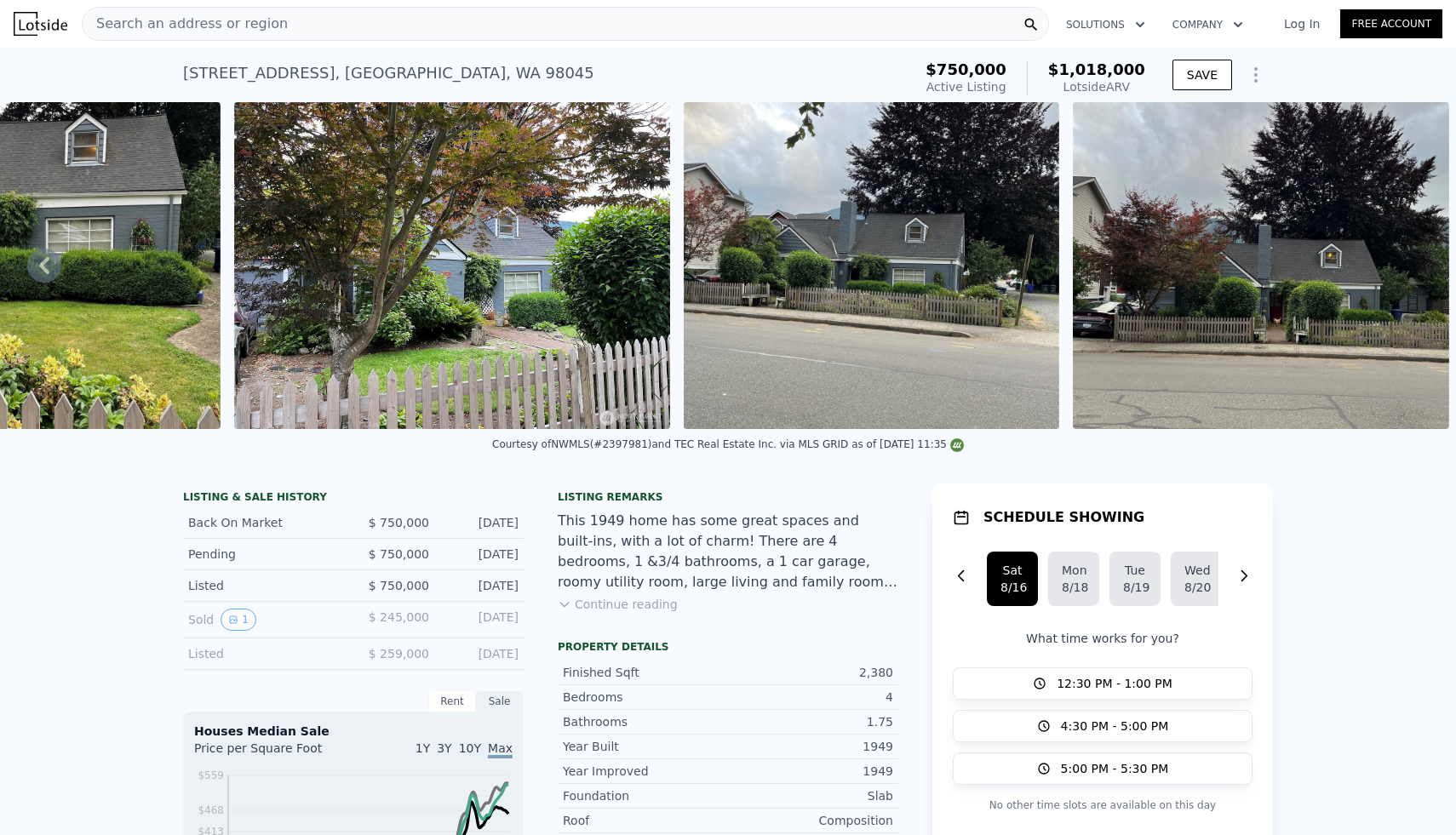
click at [522, 31] on div "Search an address or region" at bounding box center [565, 24] width 967 height 34
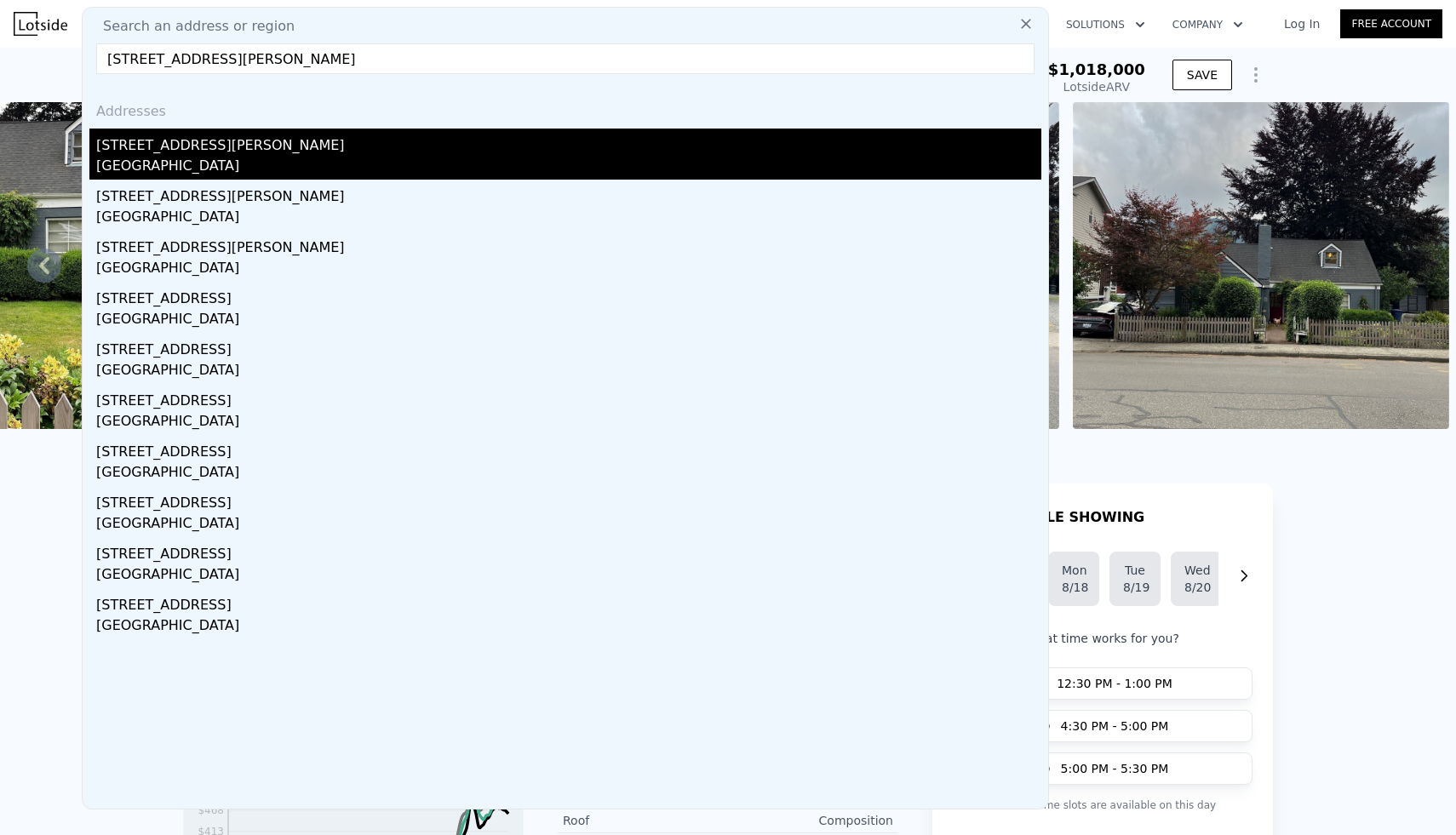
type input "[STREET_ADDRESS][PERSON_NAME]"
click at [176, 154] on div "[STREET_ADDRESS][PERSON_NAME]" at bounding box center [568, 142] width 945 height 27
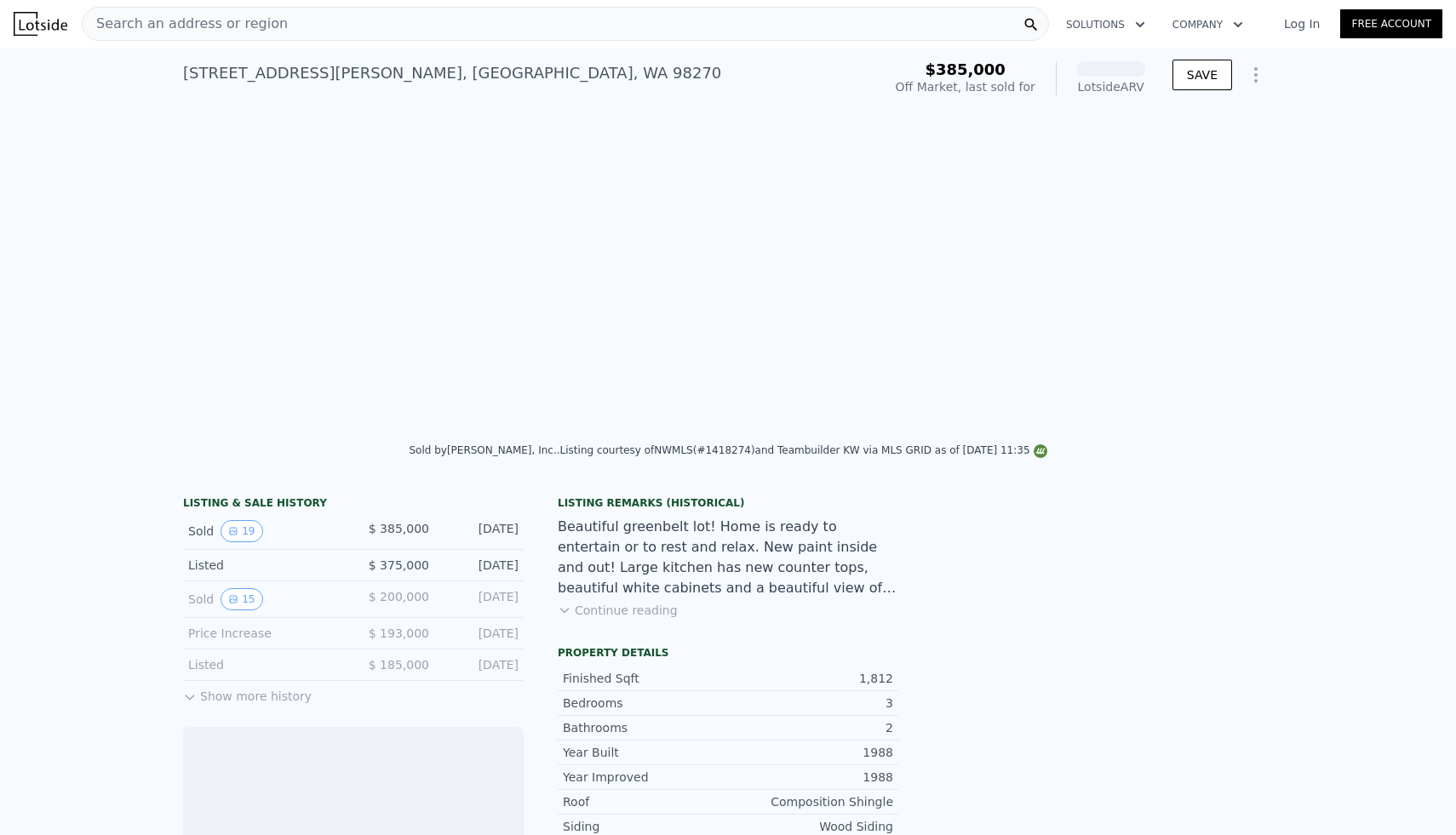
scroll to position [0, 779]
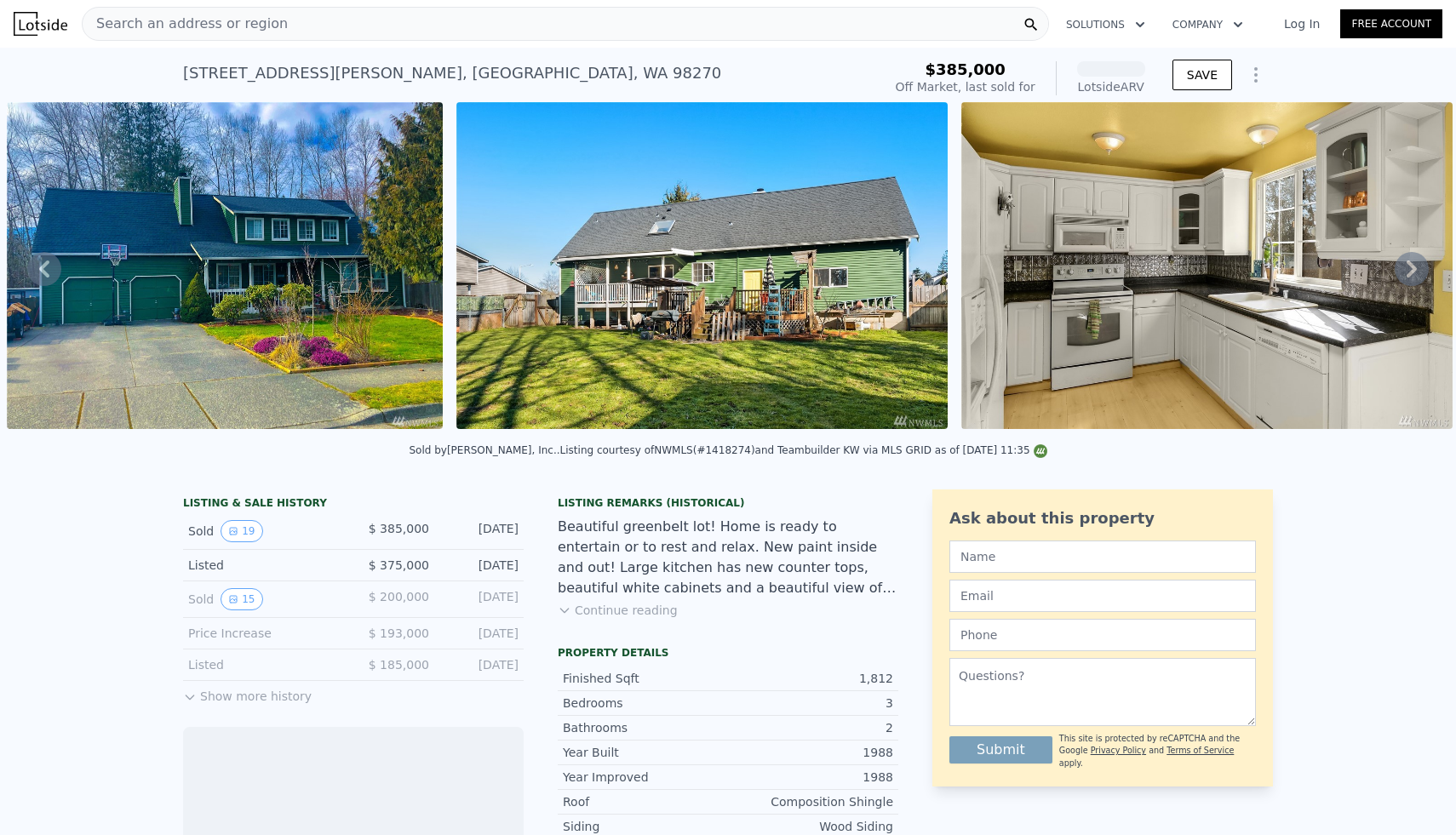
click at [304, 30] on div "Search an address or region" at bounding box center [565, 24] width 967 height 34
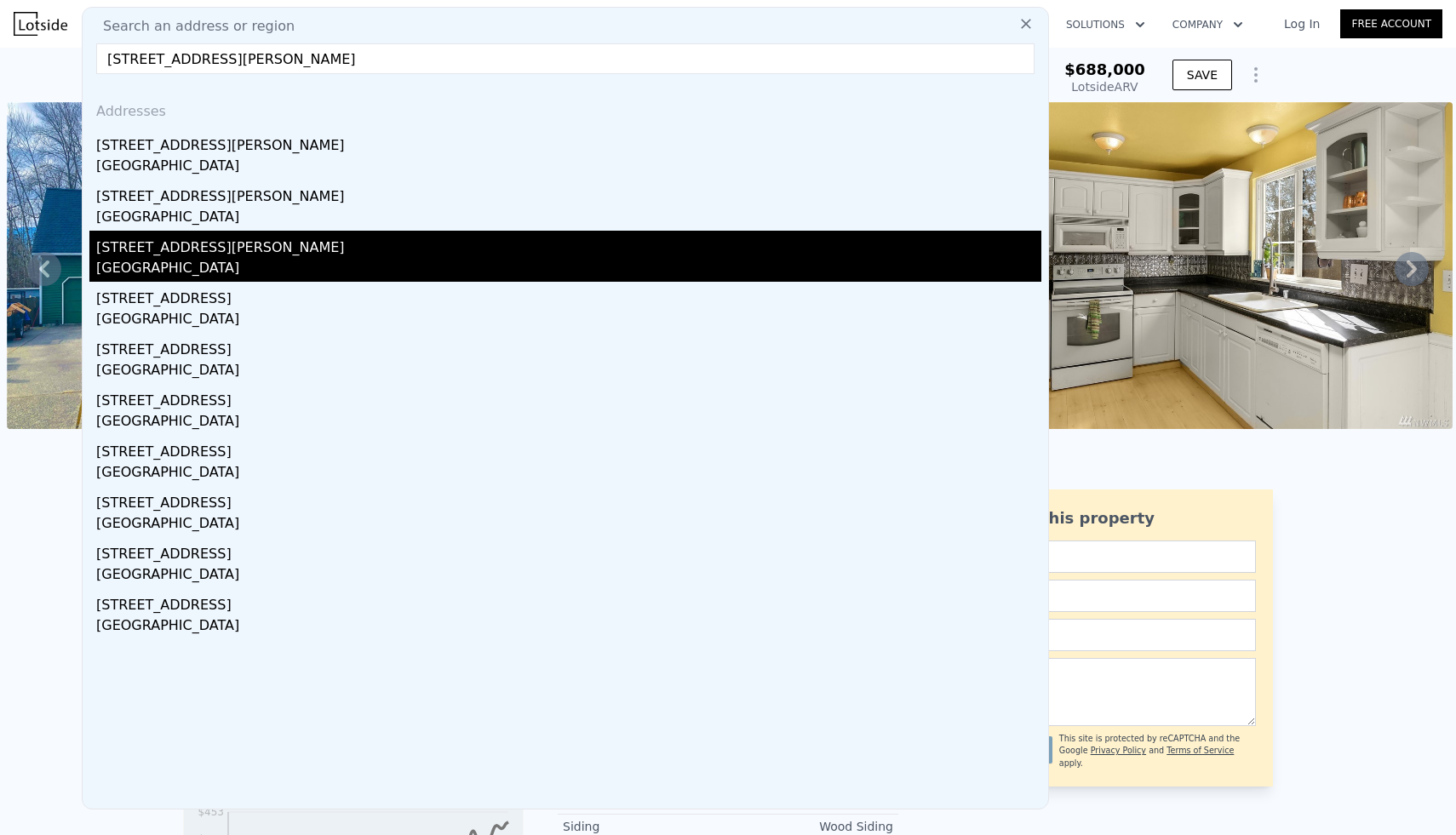
type input "[STREET_ADDRESS][PERSON_NAME]"
click at [188, 259] on div "[GEOGRAPHIC_DATA]" at bounding box center [568, 269] width 945 height 23
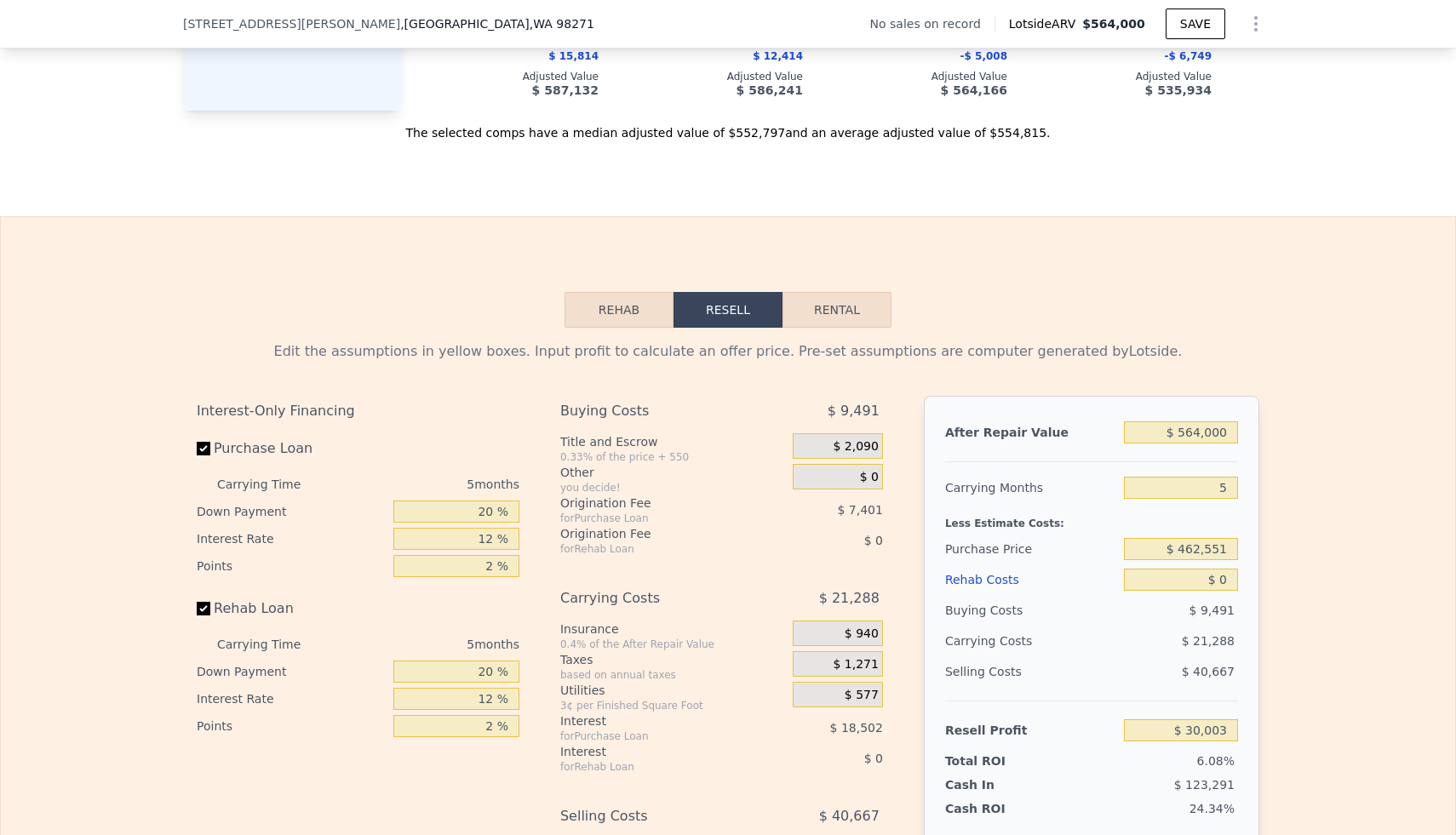
scroll to position [2166, 0]
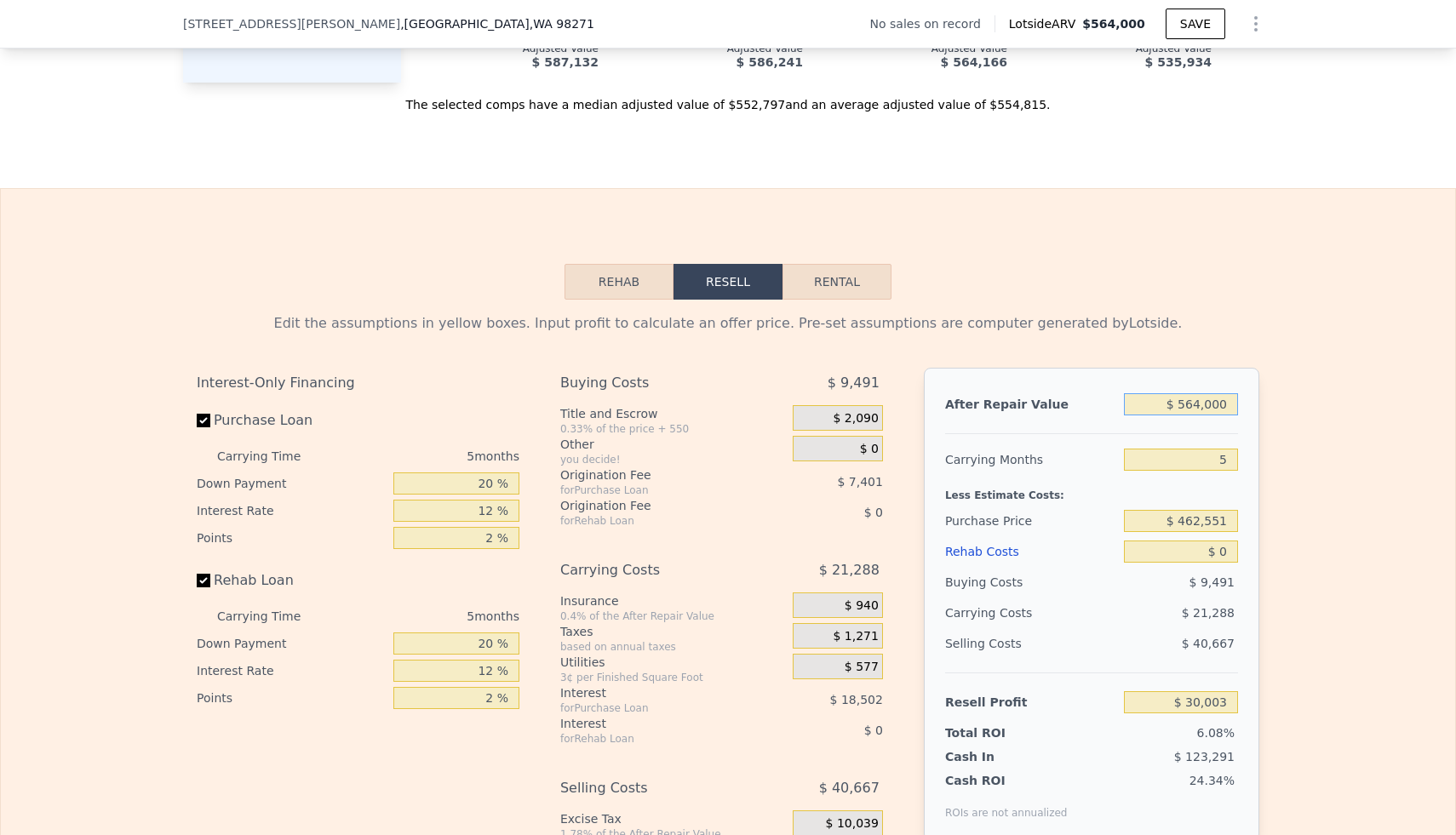
click at [1208, 410] on input "$ 564,000" at bounding box center [1180, 404] width 114 height 23
type input "$ 5"
type input "-$ 492,935"
type input "$ 53"
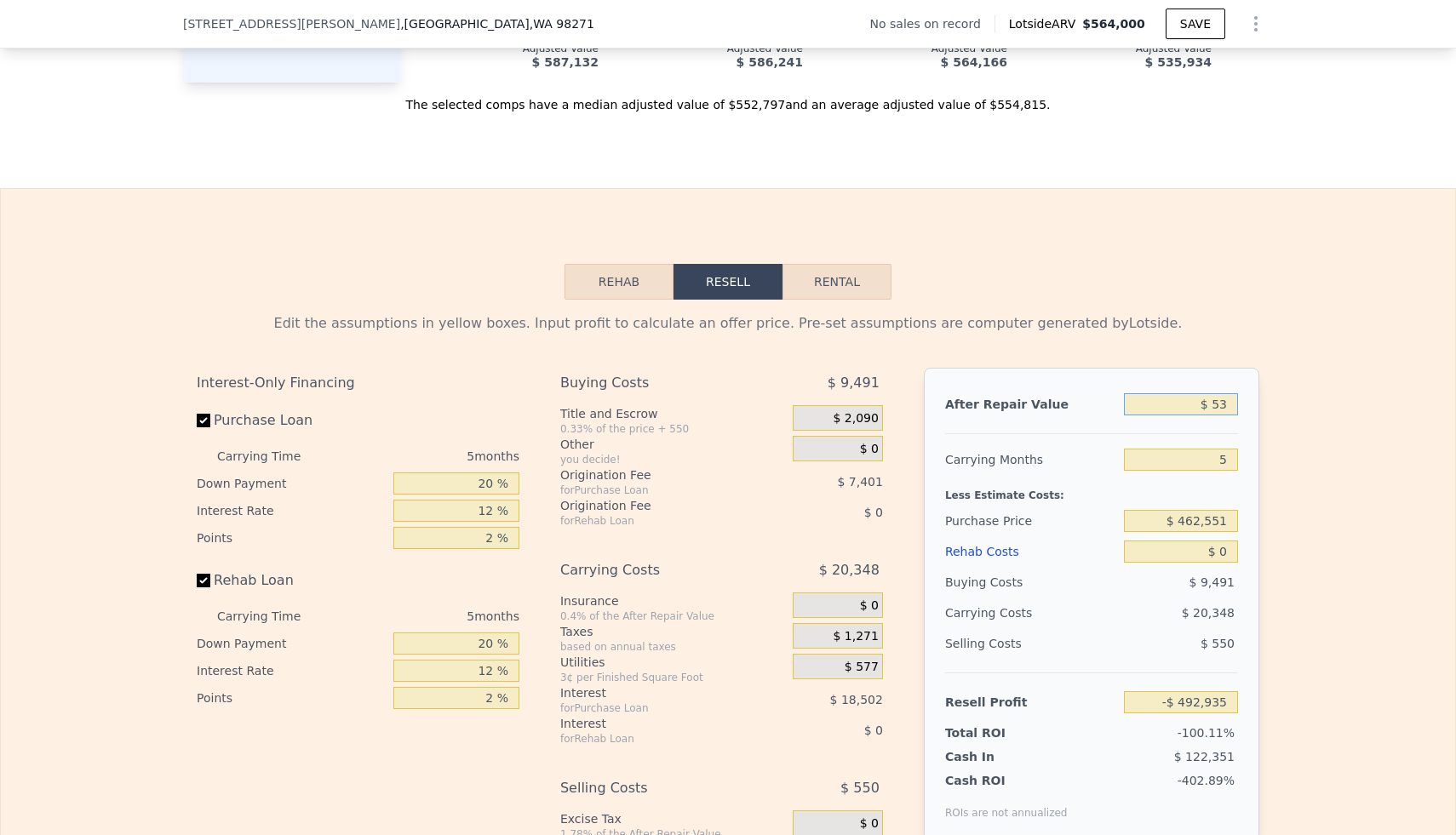
type input "-$ 492,890"
type input "$ 530"
type input "-$ 492,448"
type input "$ 5,300"
type input "-$ 488,027"
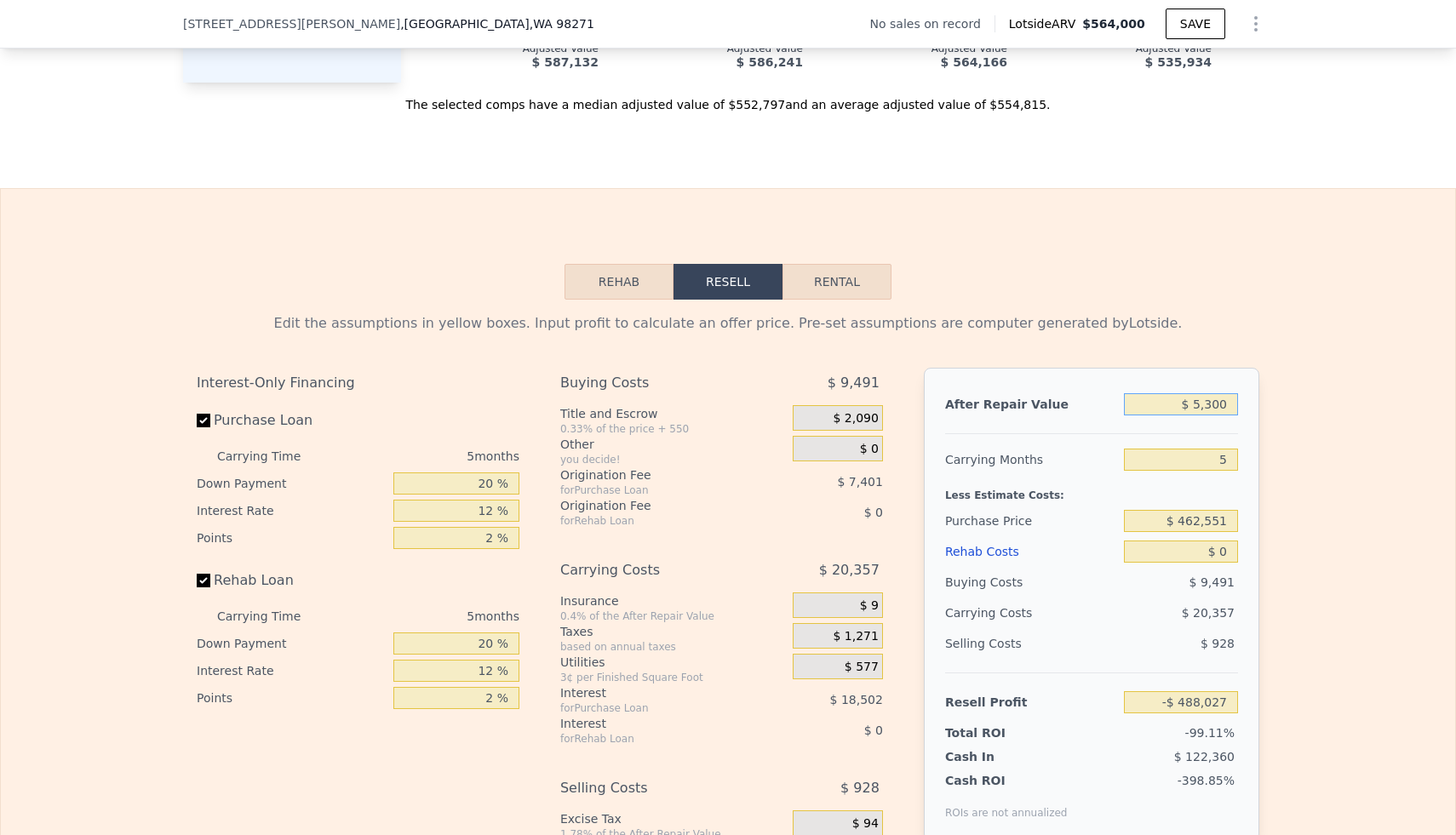
type input "$ 53,000"
type input "-$ 443,797"
type input "$ 530,000"
type input "-$ 1,522"
type input "$ 530,000"
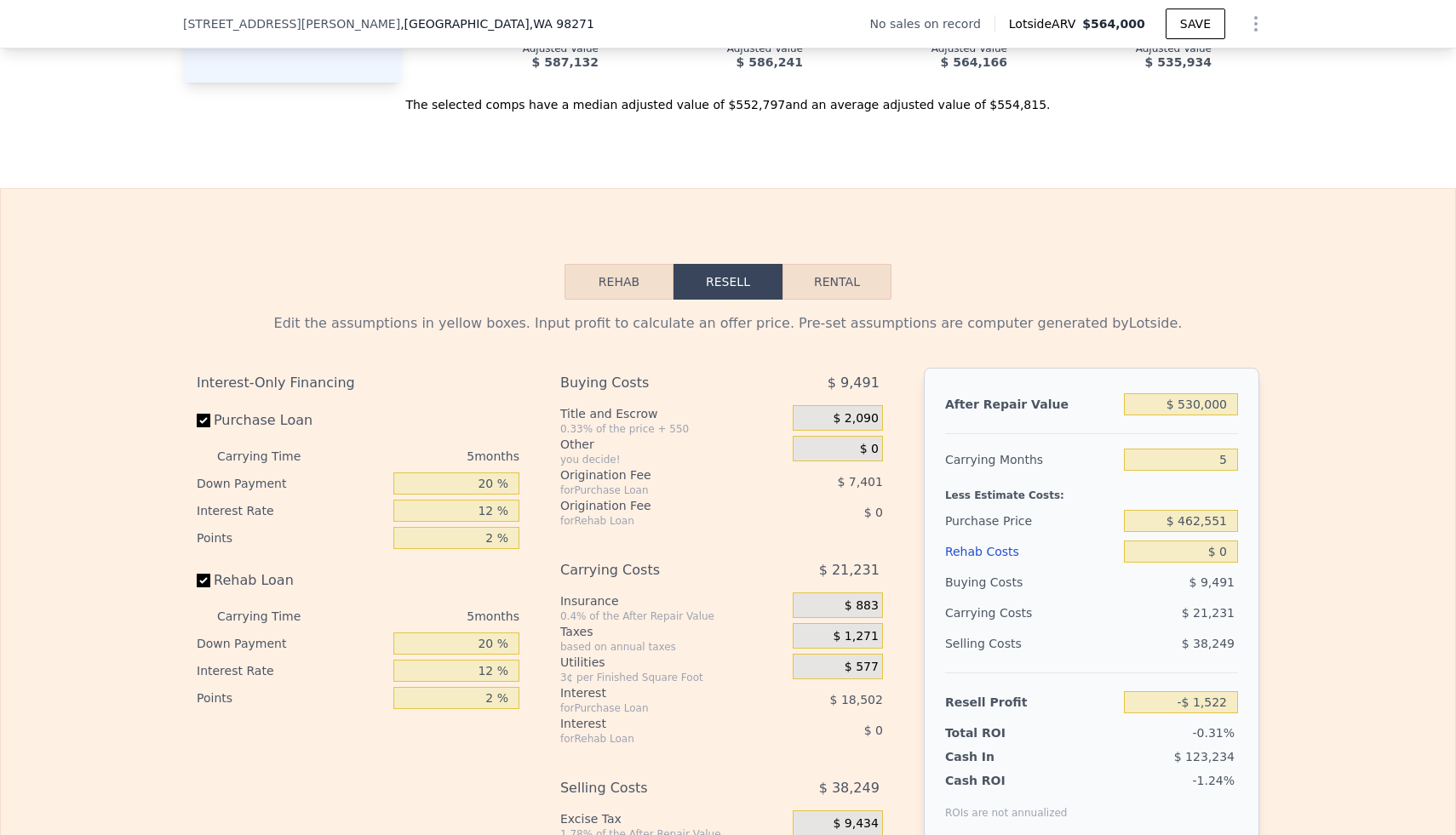
click at [1298, 466] on div "Edit the assumptions in yellow boxes. Input profit to calculate an offer price.…" at bounding box center [728, 616] width 1454 height 633
click at [1217, 514] on input "$ 462,551" at bounding box center [1180, 521] width 114 height 23
click at [1221, 560] on input "$ 0" at bounding box center [1180, 551] width 114 height 23
click at [1219, 554] on input "$ 0" at bounding box center [1180, 551] width 114 height 23
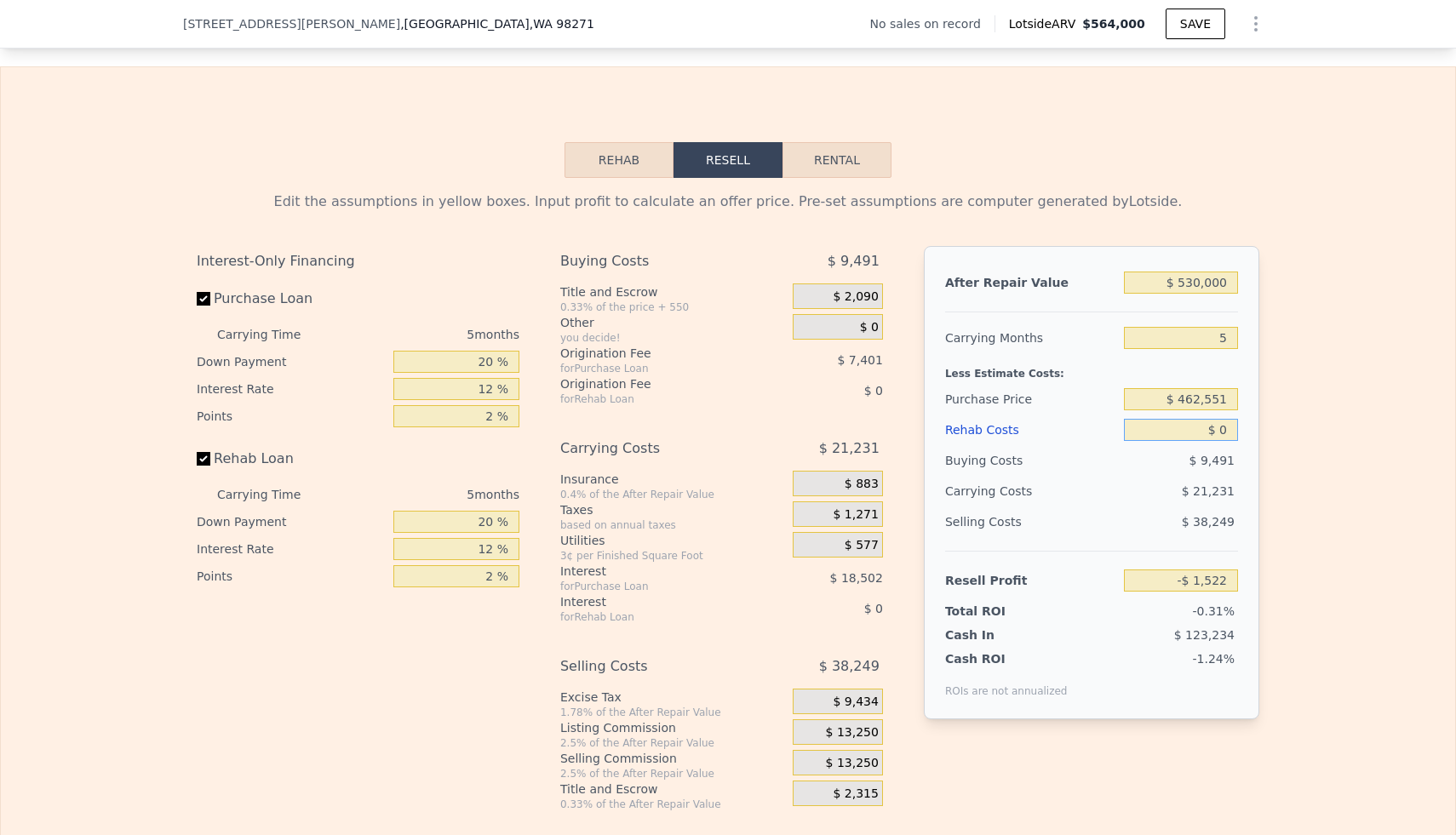
scroll to position [2289, 0]
type input "$ 10"
type input "-$ 1,532"
type input "$ 110"
type input "-$ 1,639"
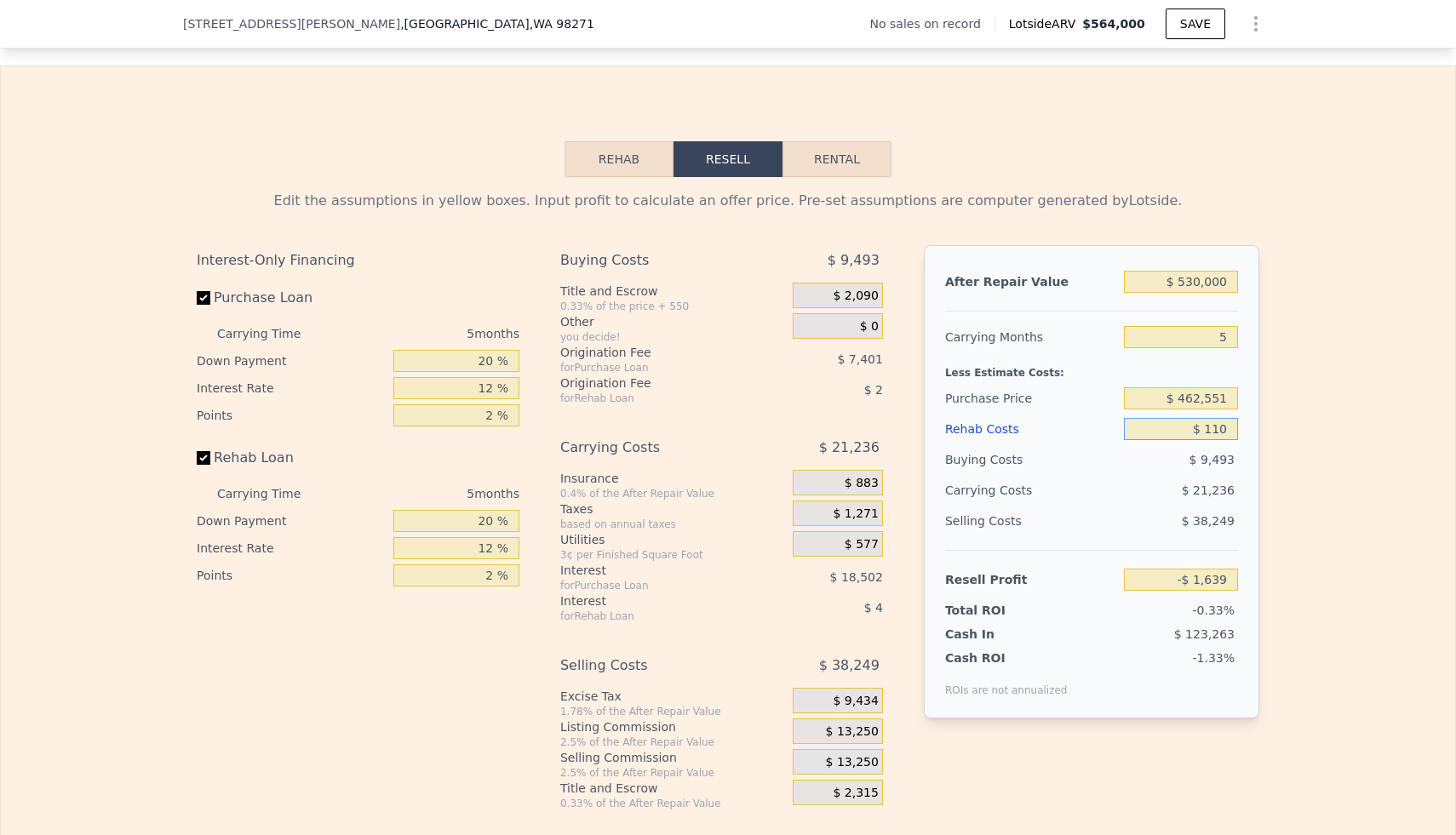
type input "$ 1,100"
type input "-$ 2,685"
type input "$ 11,000"
type input "-$ 13,138"
type input "$ 110,000"
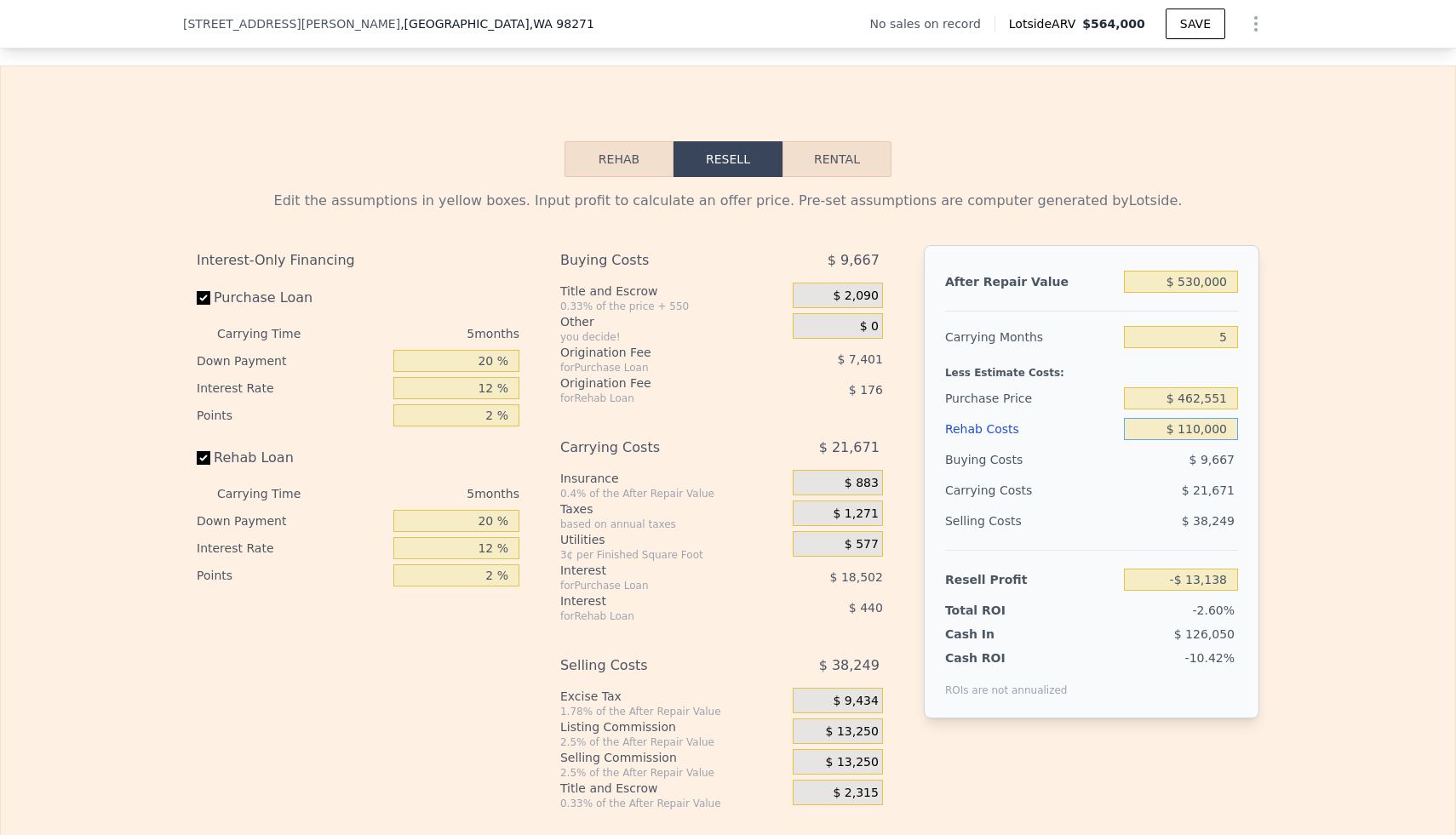
type input "-$ 117,682"
type input "$ 110,000"
click at [1283, 517] on div "Edit the assumptions in yellow boxes. Input profit to calculate an offer price.…" at bounding box center [728, 494] width 1454 height 633
click at [1207, 392] on input "$ 462,551" at bounding box center [1180, 398] width 114 height 23
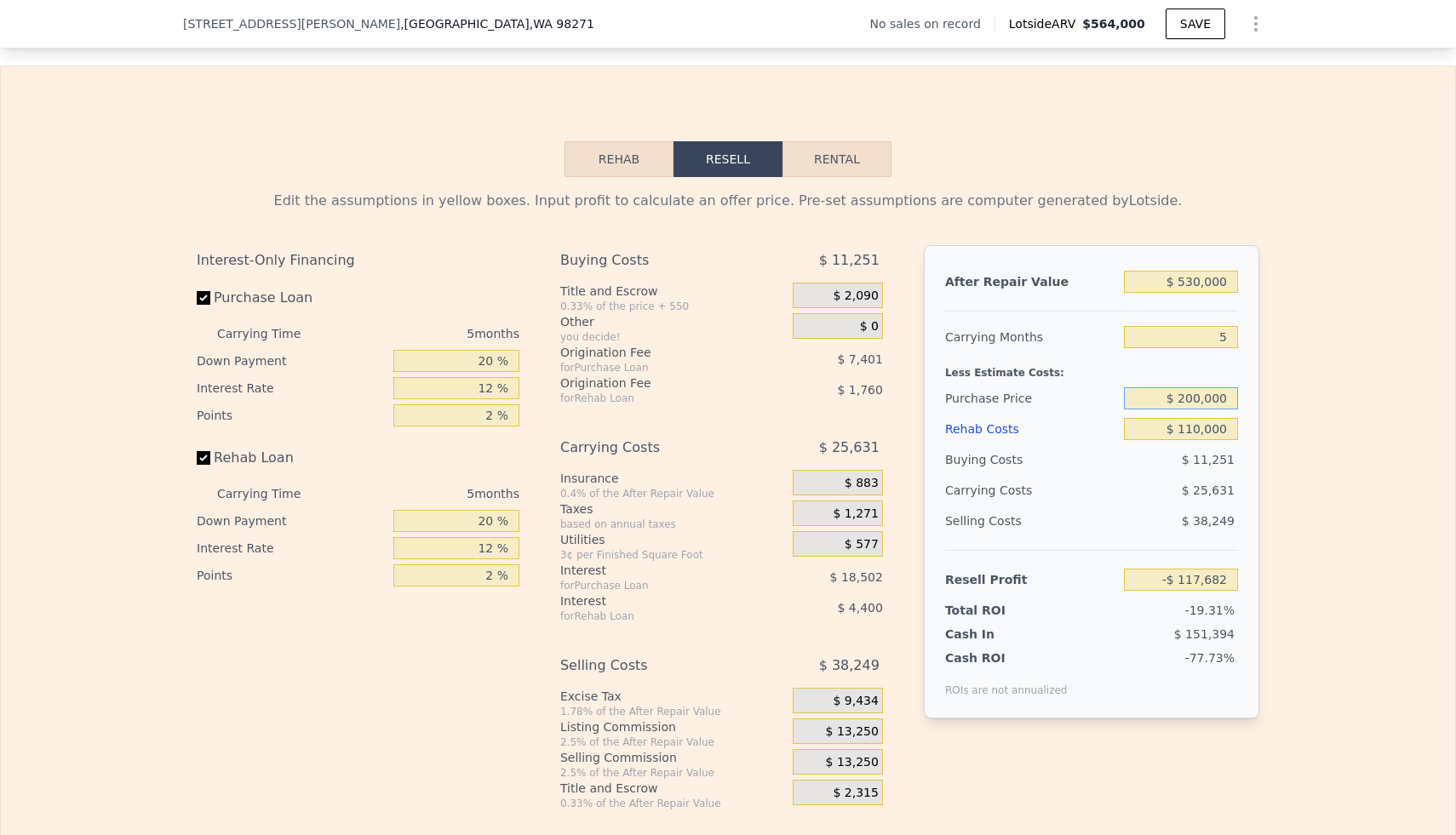
type input "$ 200,000"
click at [1360, 497] on div "Edit the assumptions in yellow boxes. Input profit to calculate an offer price.…" at bounding box center [728, 494] width 1454 height 633
type input "$ 160,444"
click at [1209, 397] on input "$ 200,000" at bounding box center [1180, 398] width 114 height 23
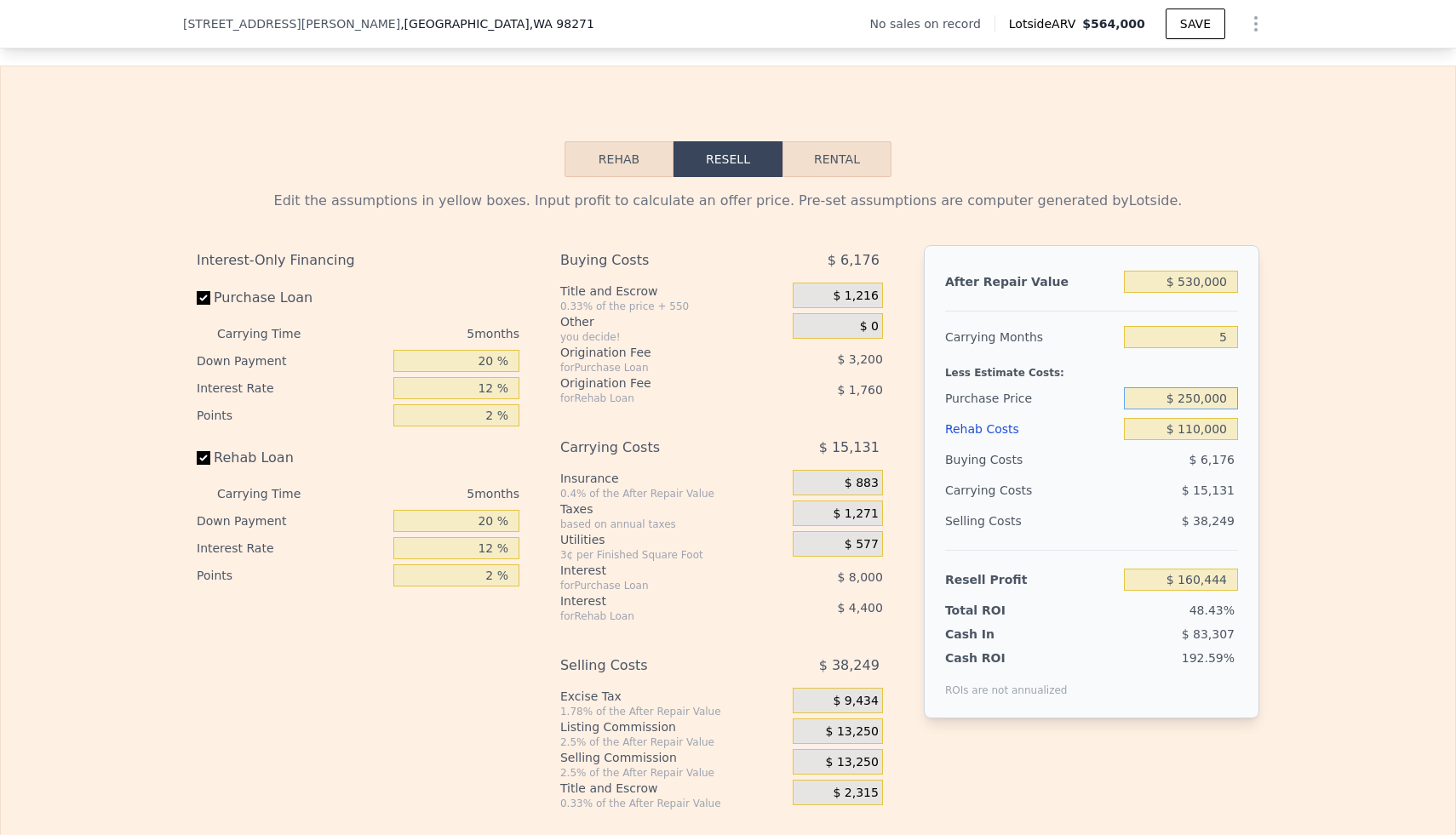
type input "$ 250,000"
click at [1316, 467] on div "Edit the assumptions in yellow boxes. Input profit to calculate an offer price.…" at bounding box center [728, 494] width 1454 height 633
type input "$ 107,477"
click at [1202, 404] on input "$ 250,000" at bounding box center [1180, 398] width 114 height 23
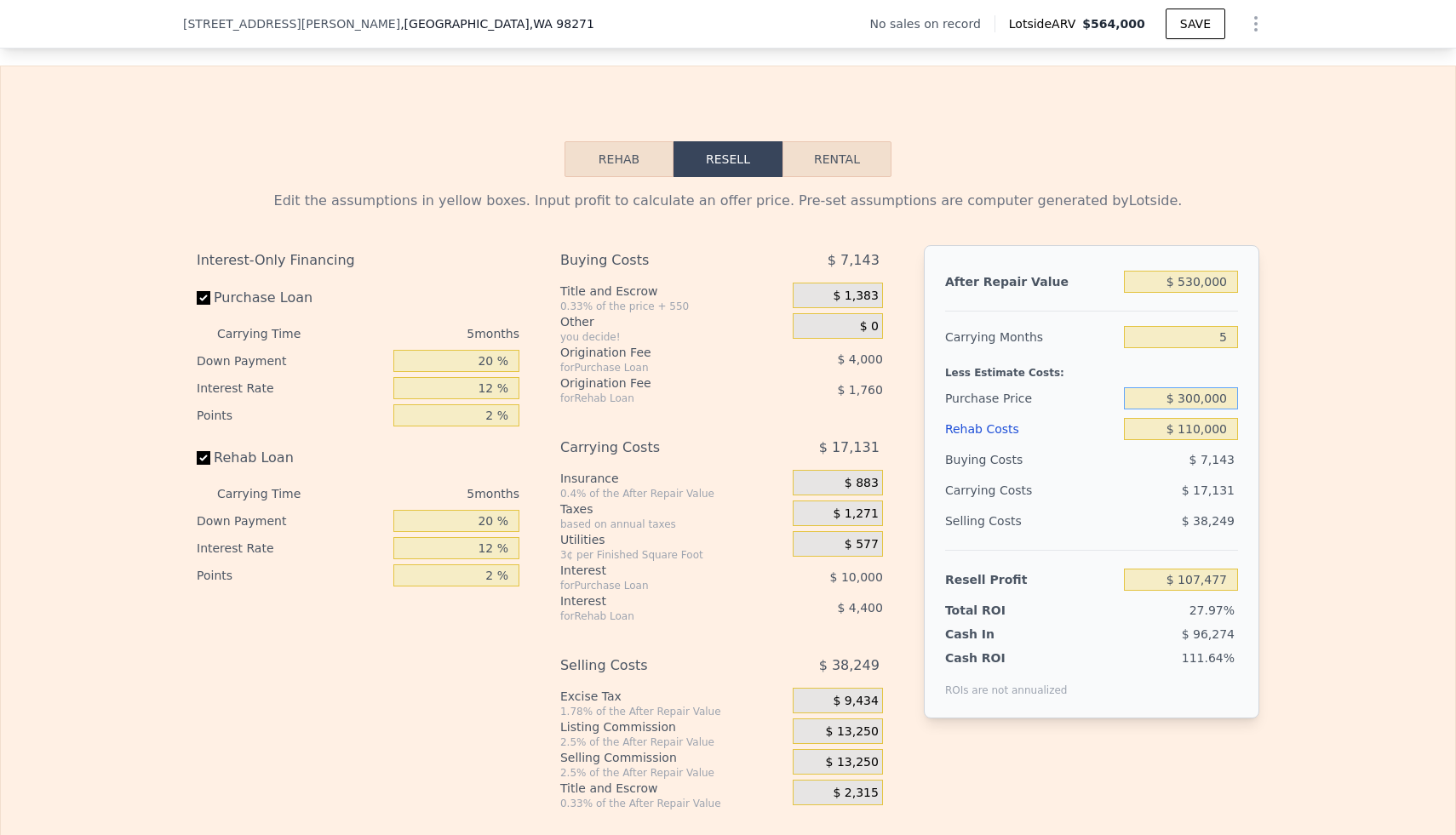
type input "$ 300,000"
click at [1267, 424] on div "Edit the assumptions in yellow boxes. Input profit to calculate an offer price.…" at bounding box center [728, 494] width 1090 height 633
type input "$ 54,511"
click at [1216, 401] on input "$ 300,000" at bounding box center [1180, 398] width 114 height 23
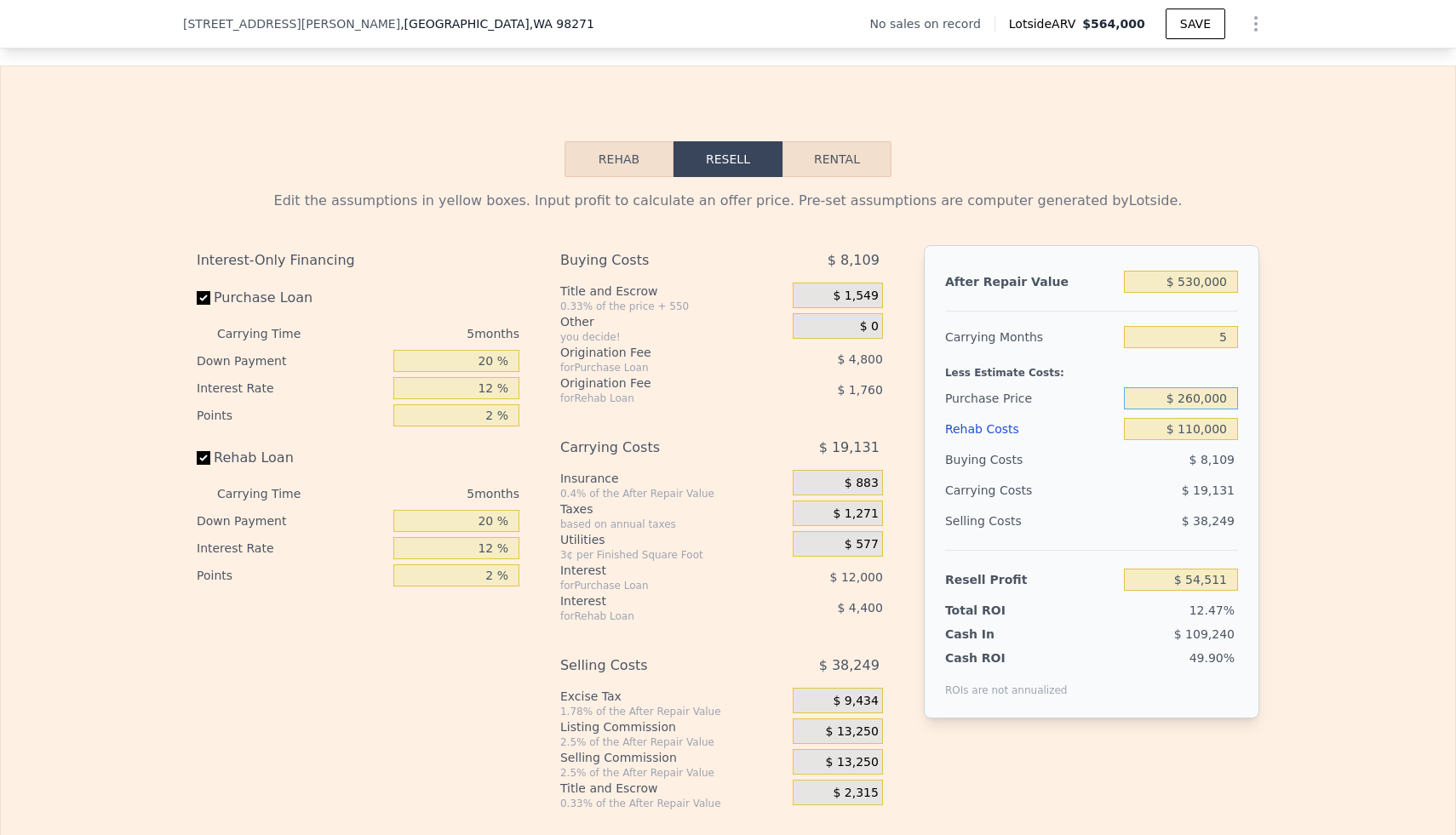
type input "$ 260,000"
click at [1262, 476] on div "Edit the assumptions in yellow boxes. Input profit to calculate an offer price.…" at bounding box center [728, 494] width 1090 height 633
type input "$ 96,884"
click at [1208, 404] on input "$ 260,000" at bounding box center [1180, 398] width 114 height 23
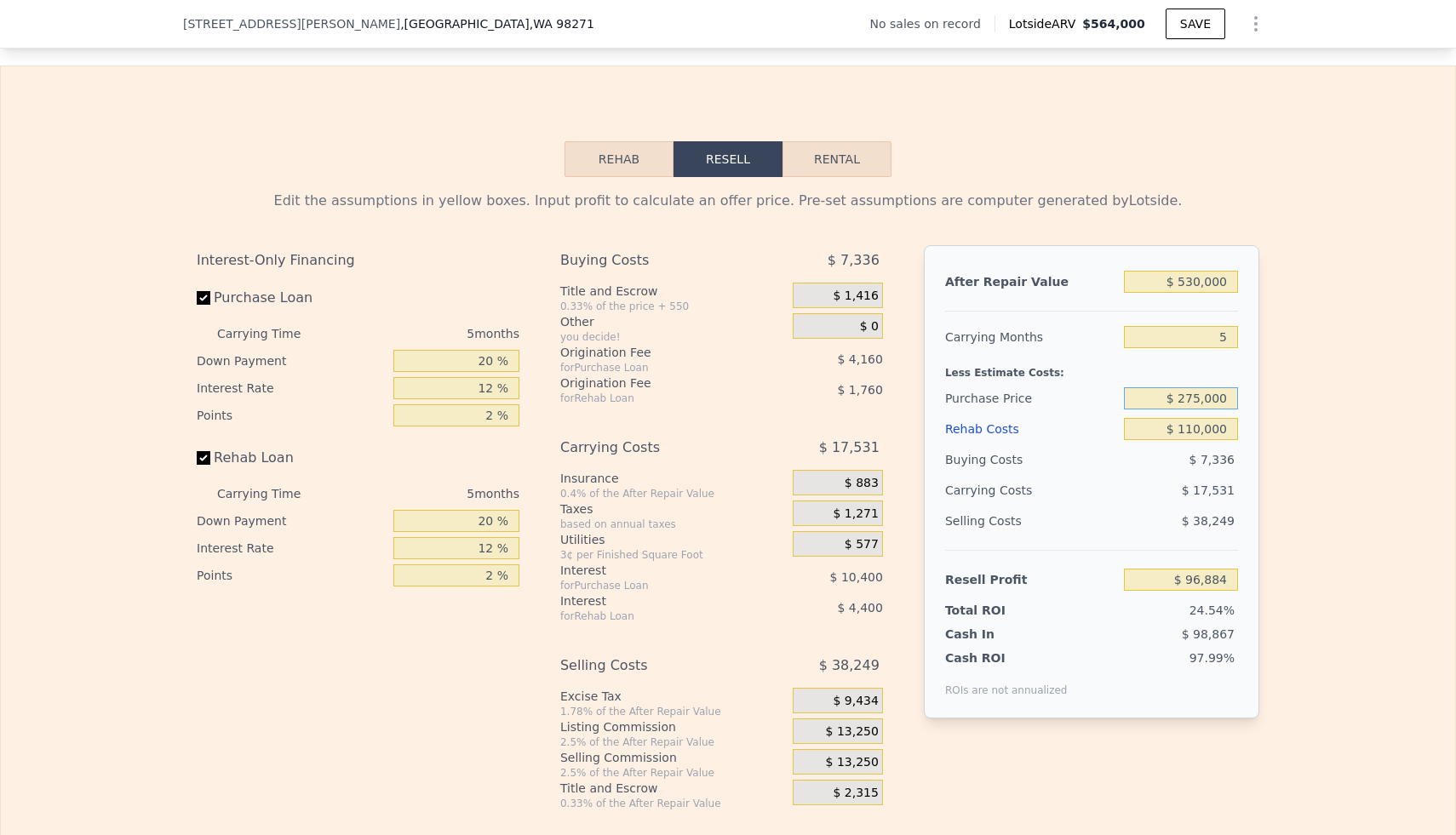
type input "$ 275,000"
click at [1377, 375] on div "Edit the assumptions in yellow boxes. Input profit to calculate an offer price.…" at bounding box center [728, 494] width 1454 height 633
type input "$ 80,994"
click at [1219, 398] on input "$ 275,000" at bounding box center [1180, 398] width 114 height 23
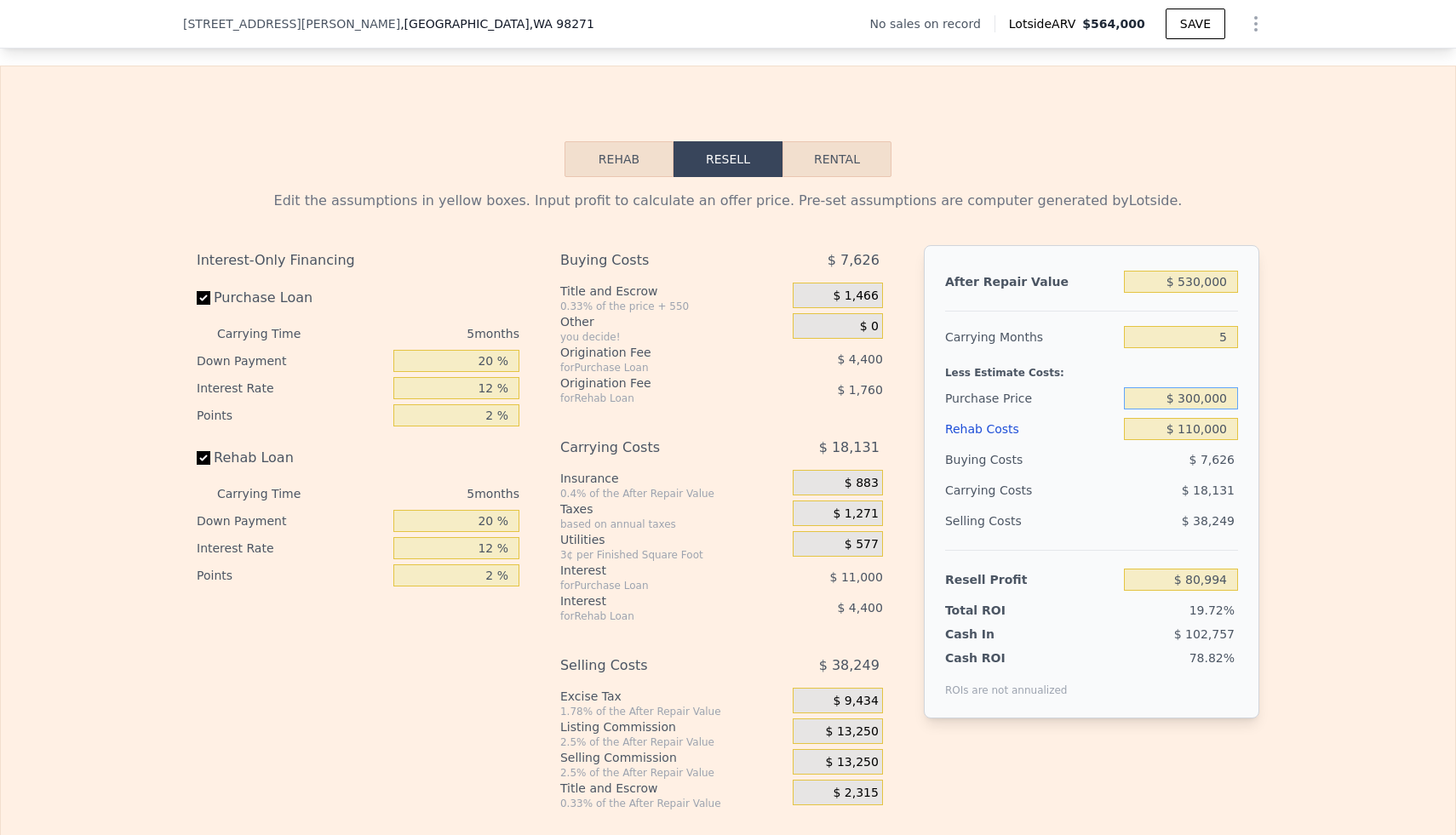
type input "$ 300,000"
click at [1253, 400] on div "After Repair Value $ 530,000 Carrying Months 5 Less Estimate Costs: Purchase Pr…" at bounding box center [1091, 482] width 335 height 474
type input "$ 54,511"
drag, startPoint x: 998, startPoint y: 257, endPoint x: 770, endPoint y: 137, distance: 257.7
click at [788, 138] on div "Rehab Resell Rental Edit the assumptions in yellow boxes. Input profit to calcu…" at bounding box center [728, 476] width 1456 height 821
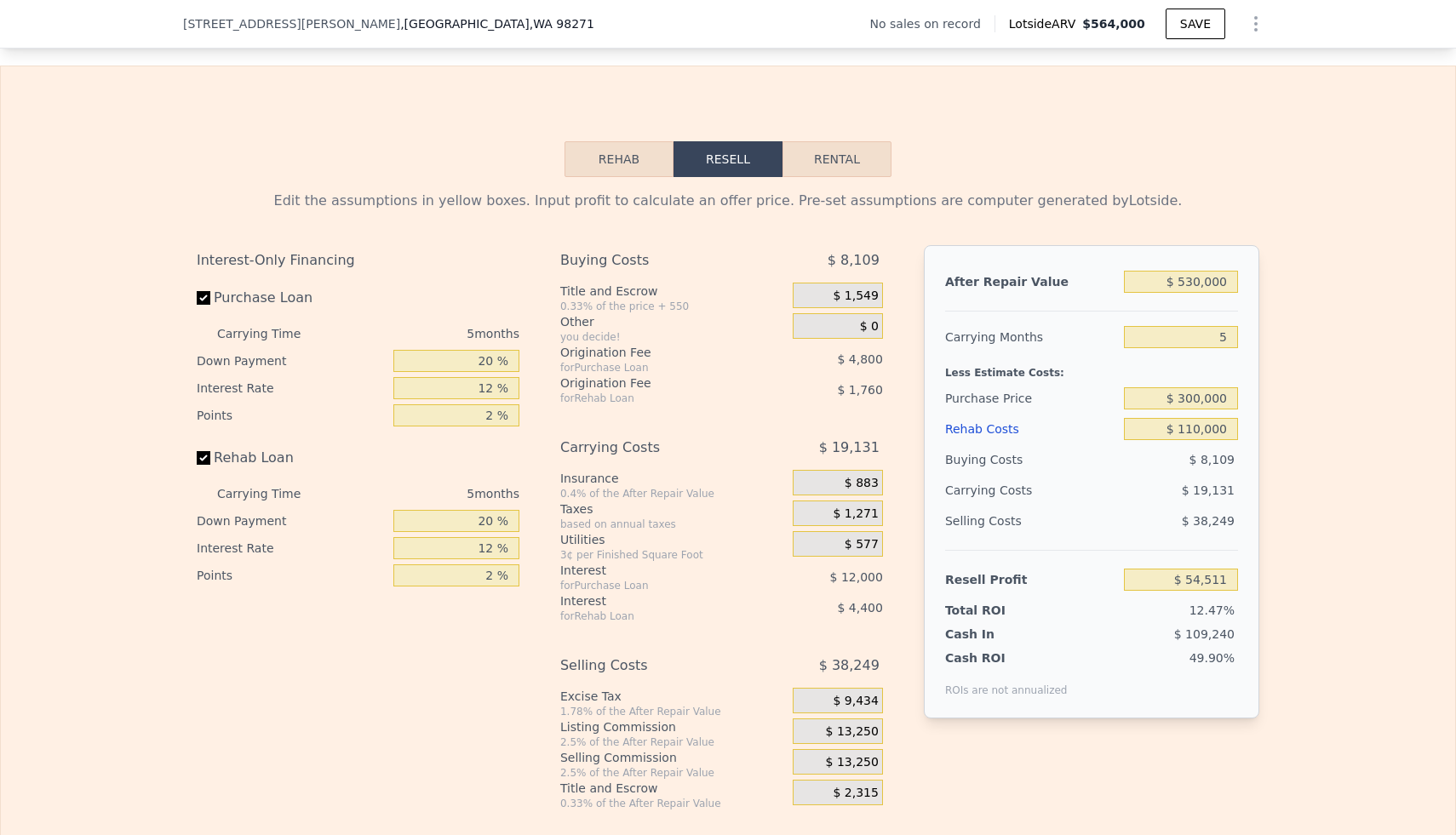
click at [475, 135] on div "Rehab Resell Rental Edit the assumptions in yellow boxes. Input profit to calcu…" at bounding box center [728, 476] width 1456 height 821
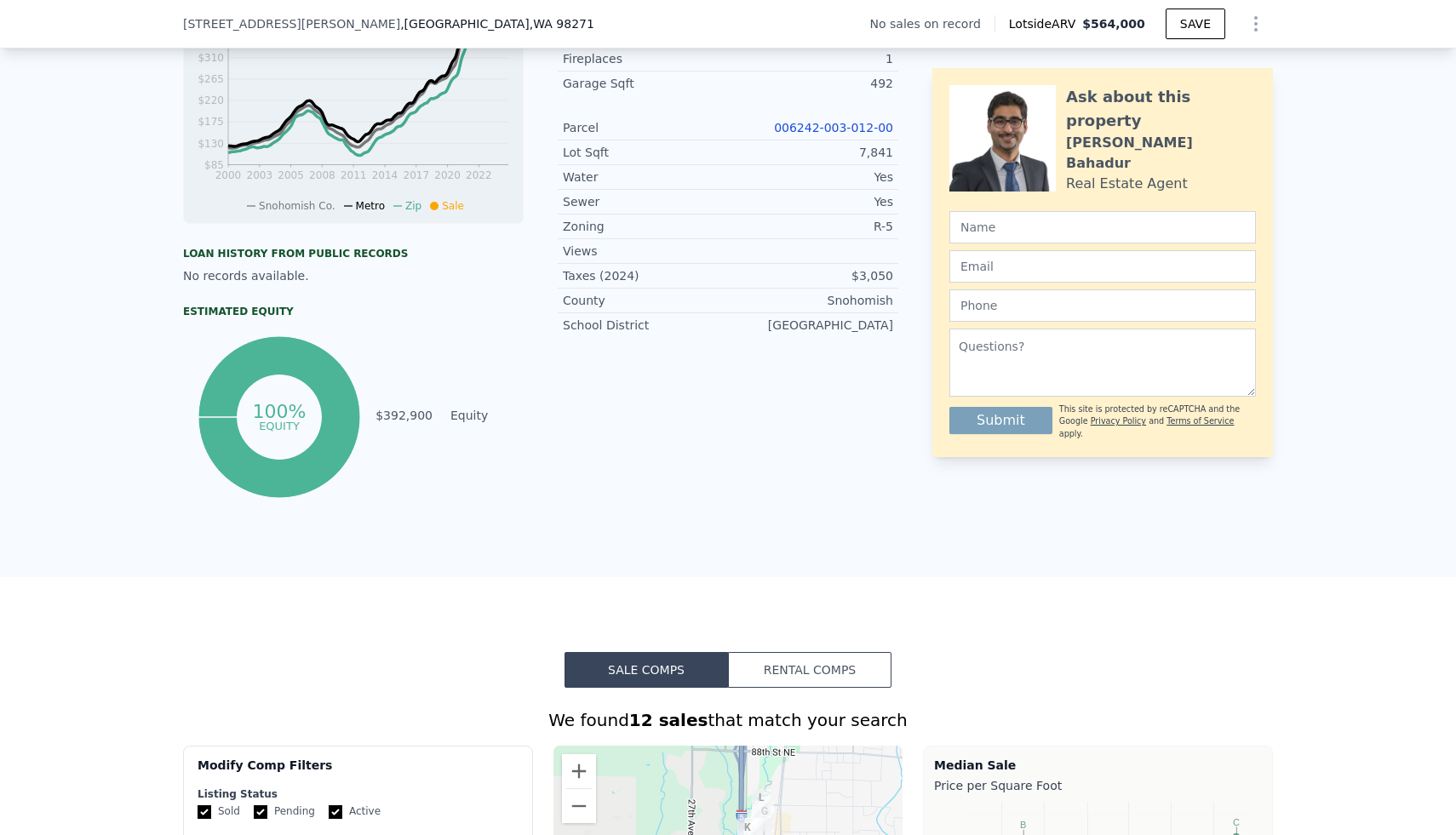
scroll to position [0, 0]
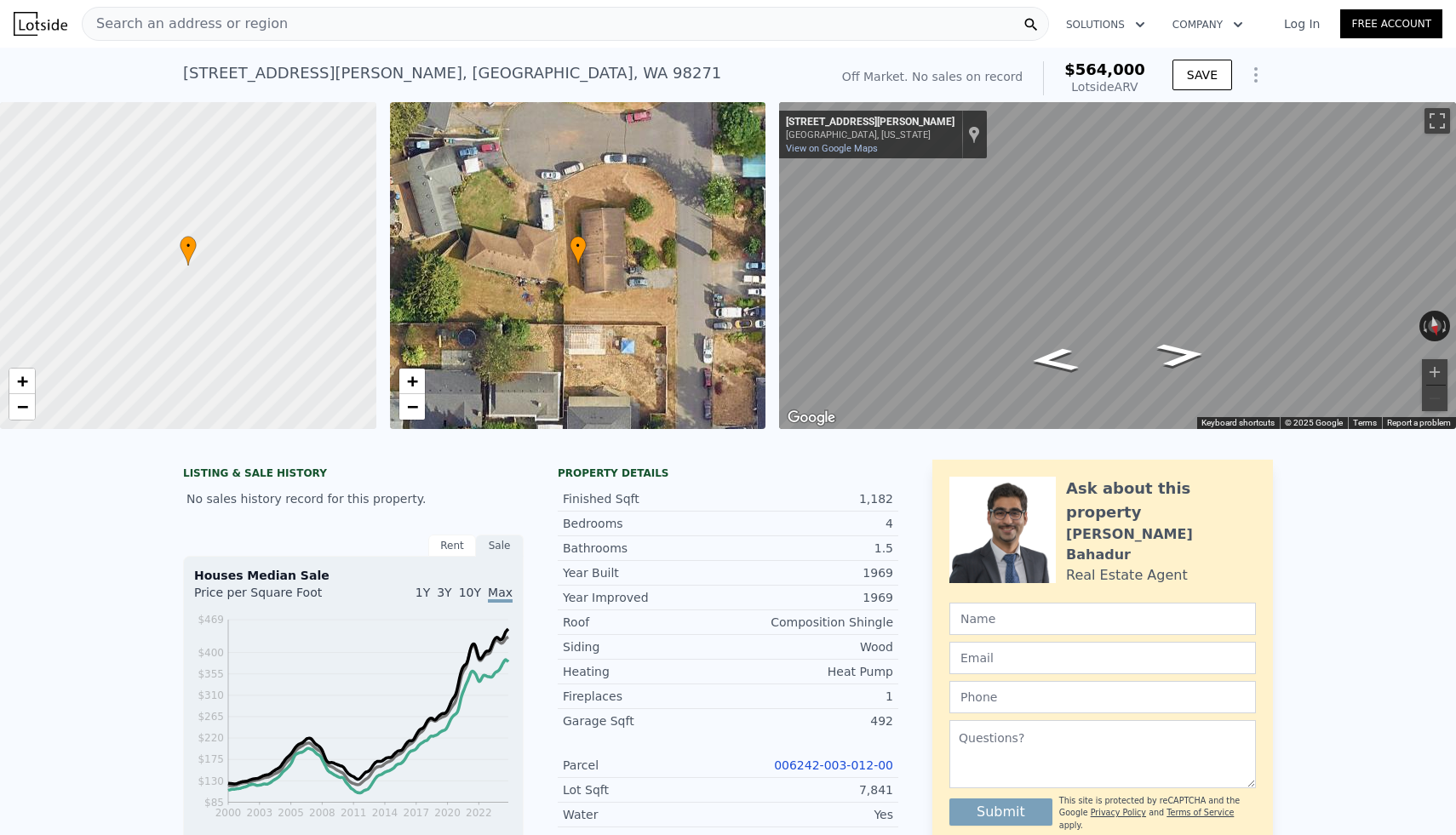
click at [493, 33] on div "Search an address or region" at bounding box center [565, 24] width 967 height 34
type input "$ 564,000"
type input "$ 0"
type input "$ 30,003"
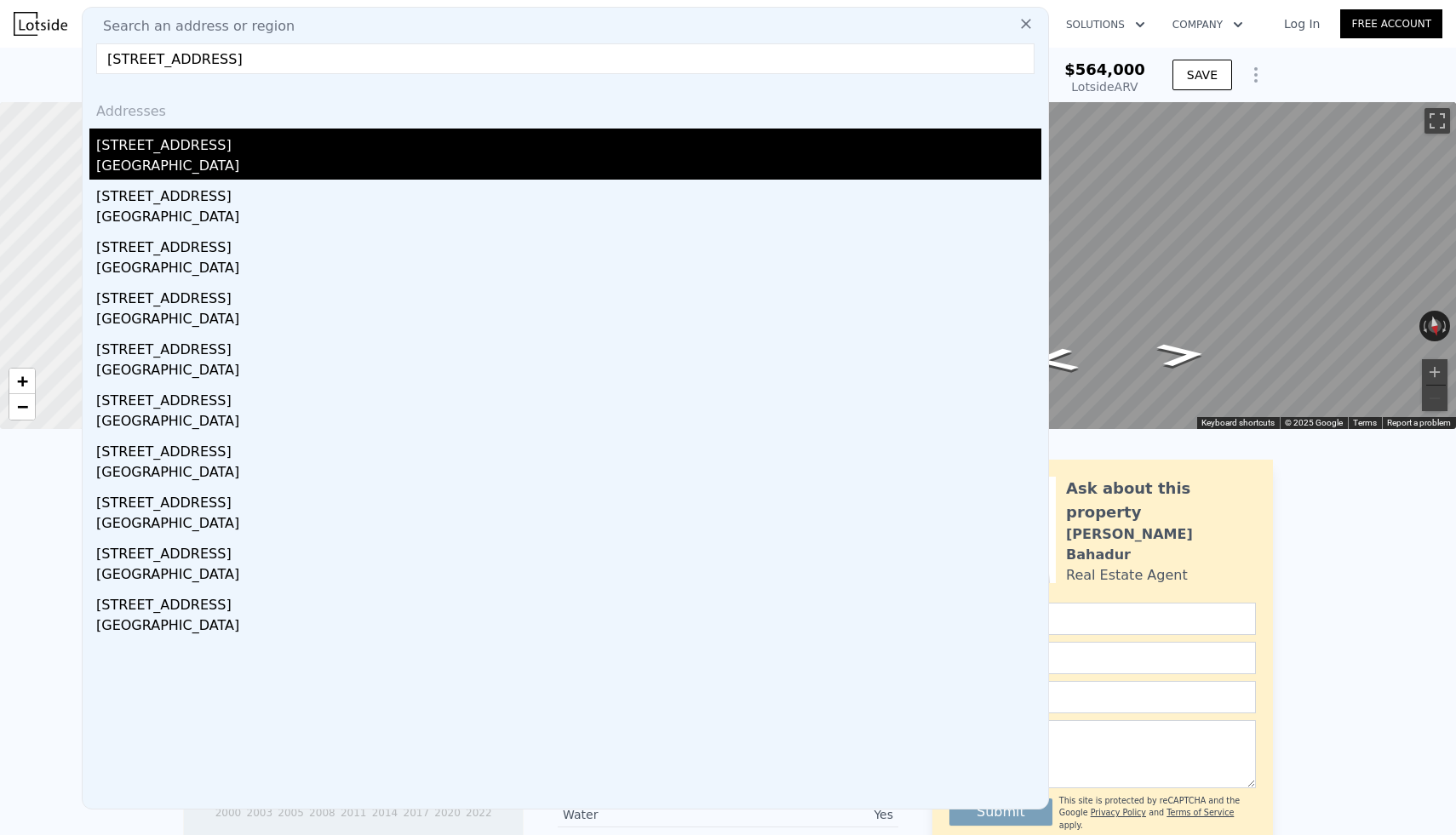
type input "[STREET_ADDRESS]"
click at [187, 146] on div "[STREET_ADDRESS]" at bounding box center [568, 142] width 945 height 27
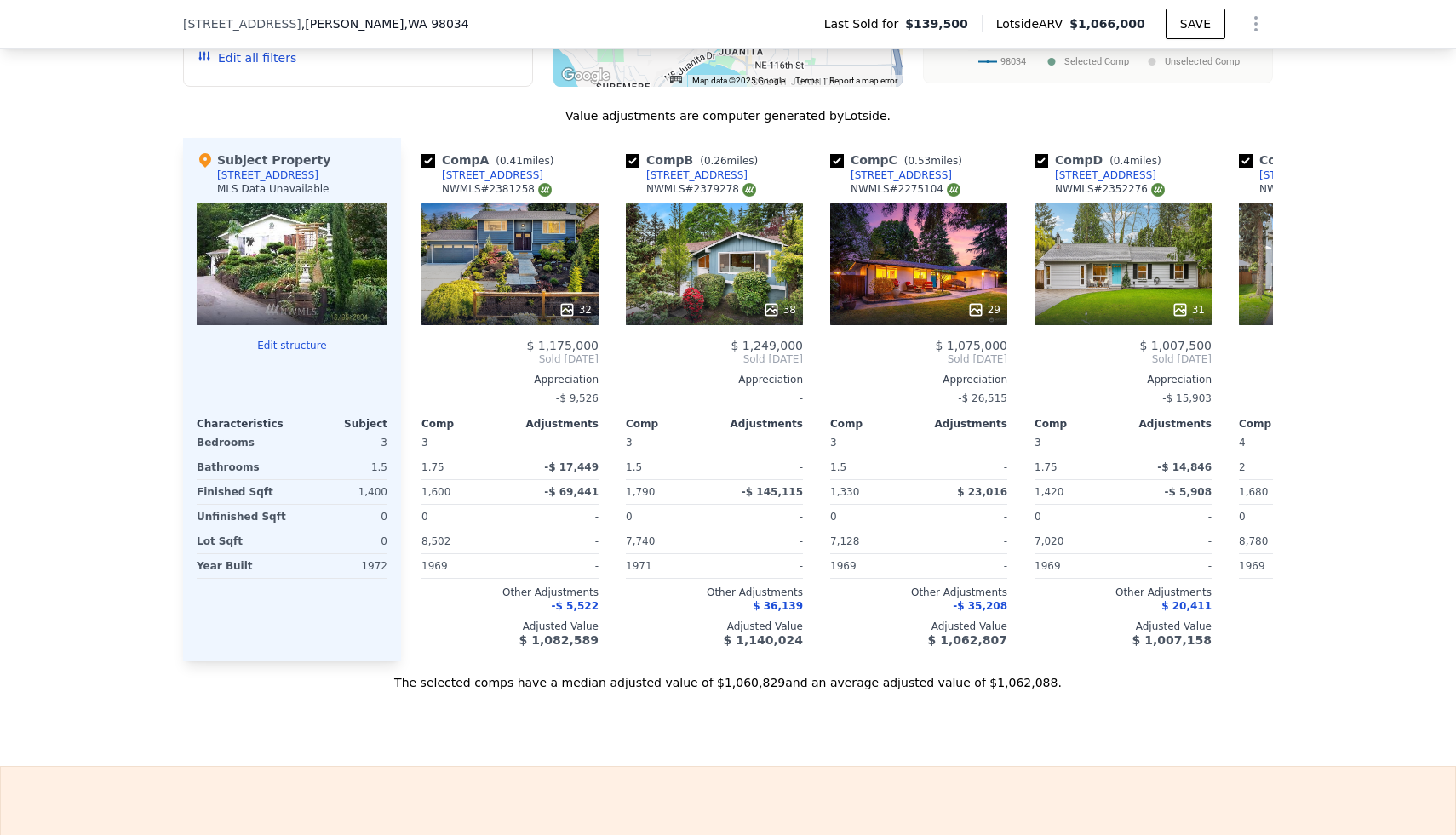
scroll to position [1651, 0]
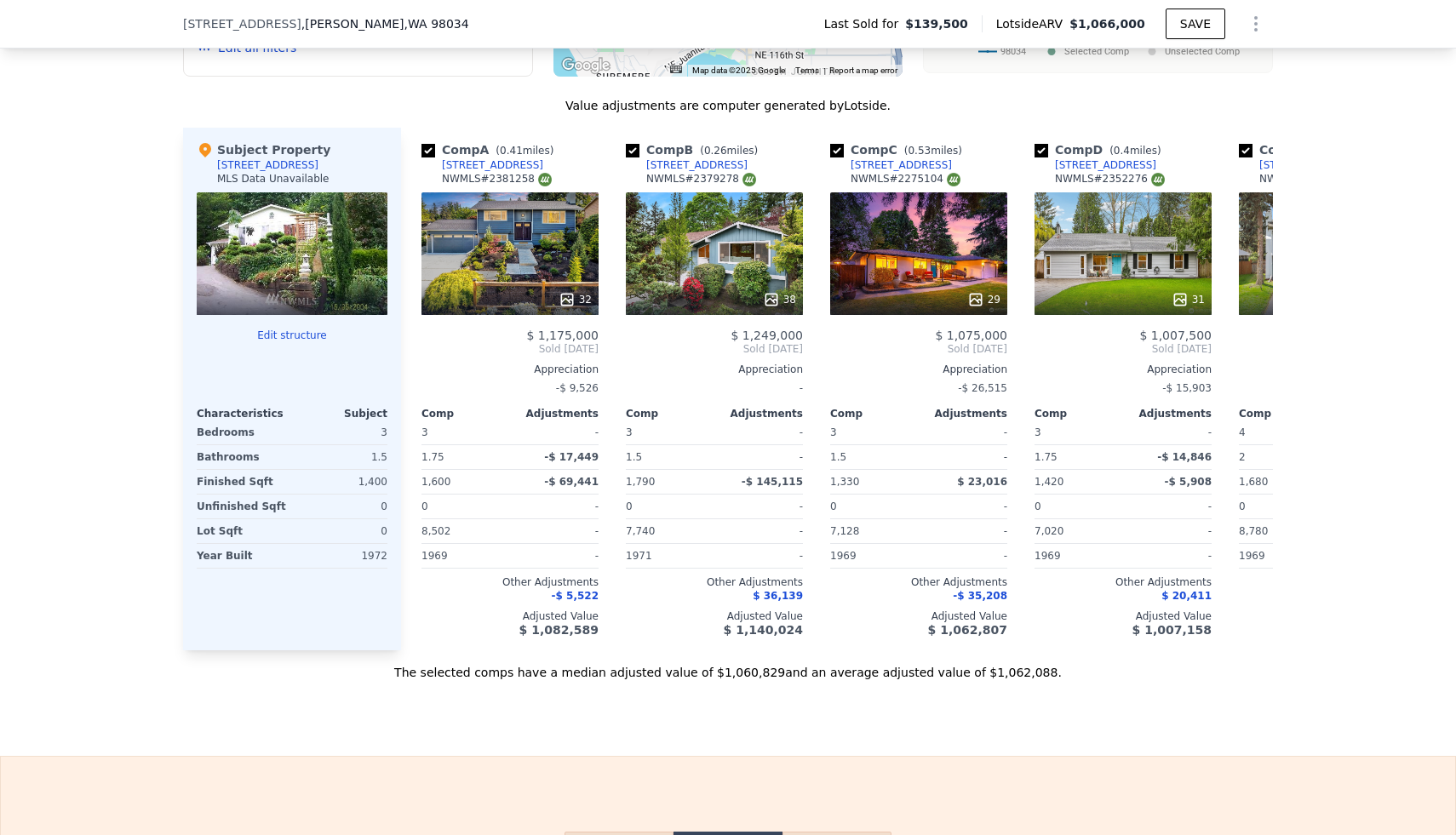
click at [1257, 33] on icon "Show Options" at bounding box center [1255, 23] width 21 height 21
click at [1196, 61] on div "Edit Structure" at bounding box center [1178, 68] width 191 height 34
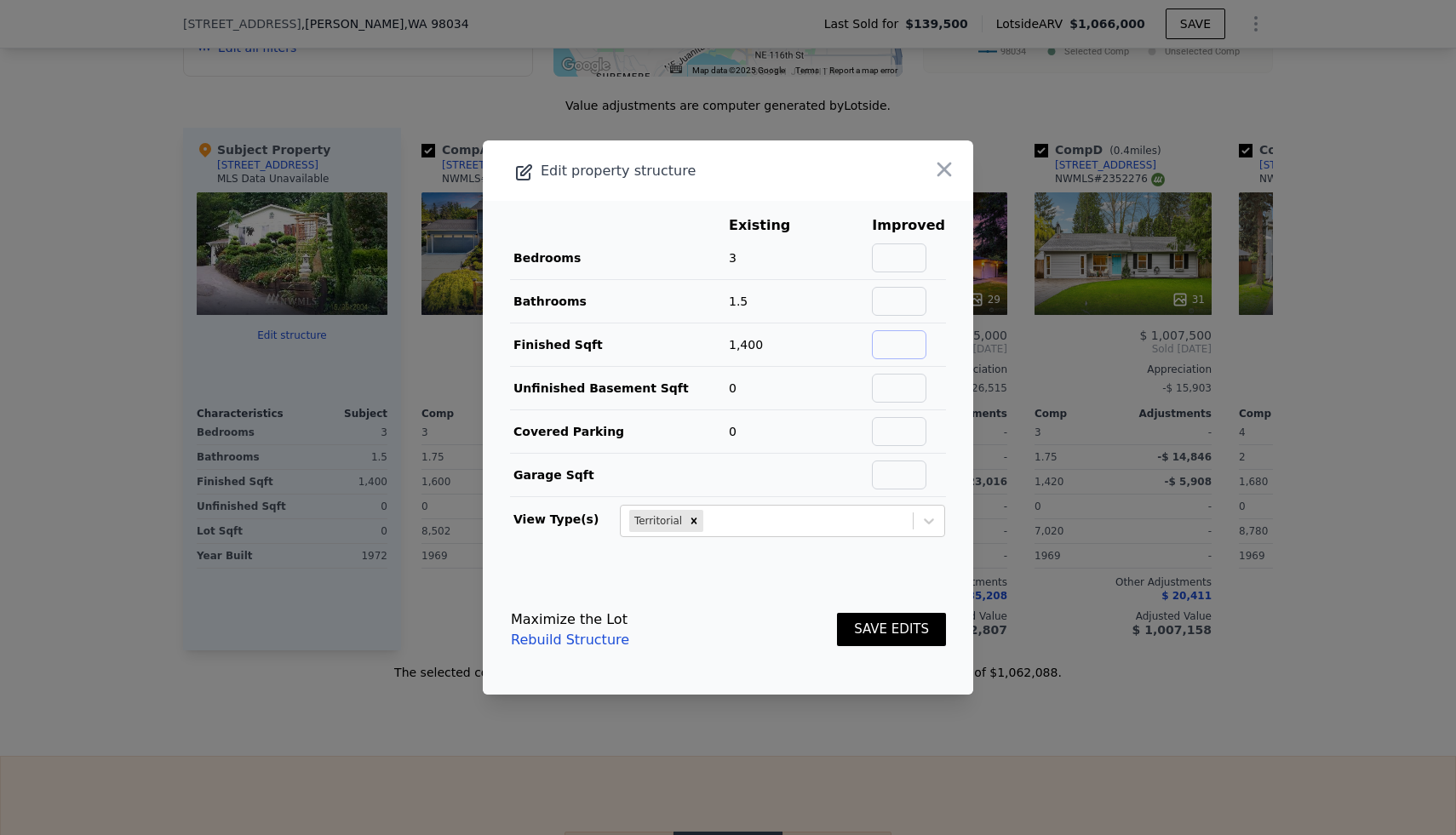
click at [888, 345] on input "text" at bounding box center [899, 345] width 55 height 29
type input "1350"
click at [880, 623] on button "SAVE EDITS" at bounding box center [891, 630] width 109 height 33
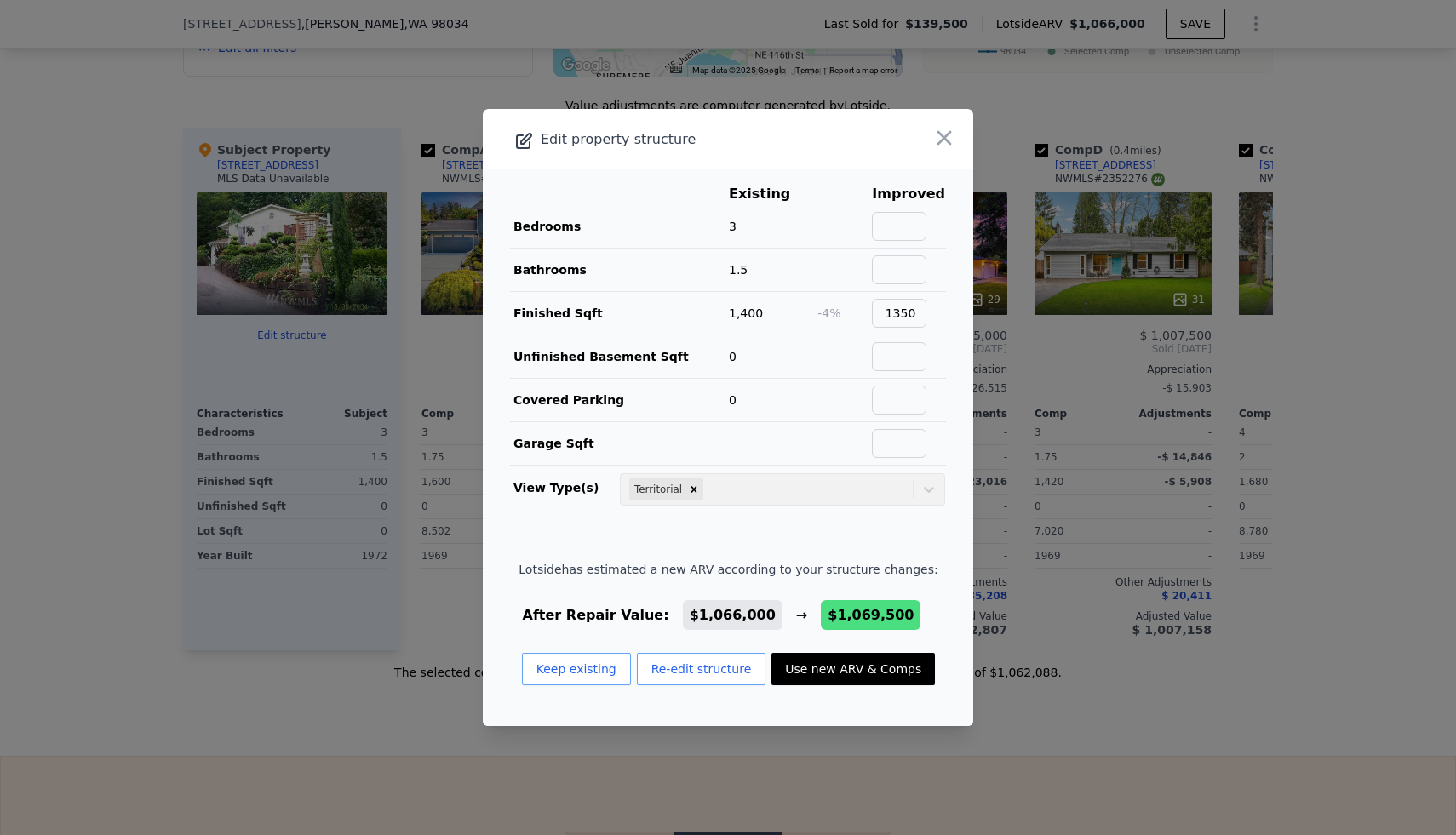
click at [874, 667] on button "Use new ARV & Comps" at bounding box center [854, 669] width 164 height 32
checkbox input "false"
checkbox input "true"
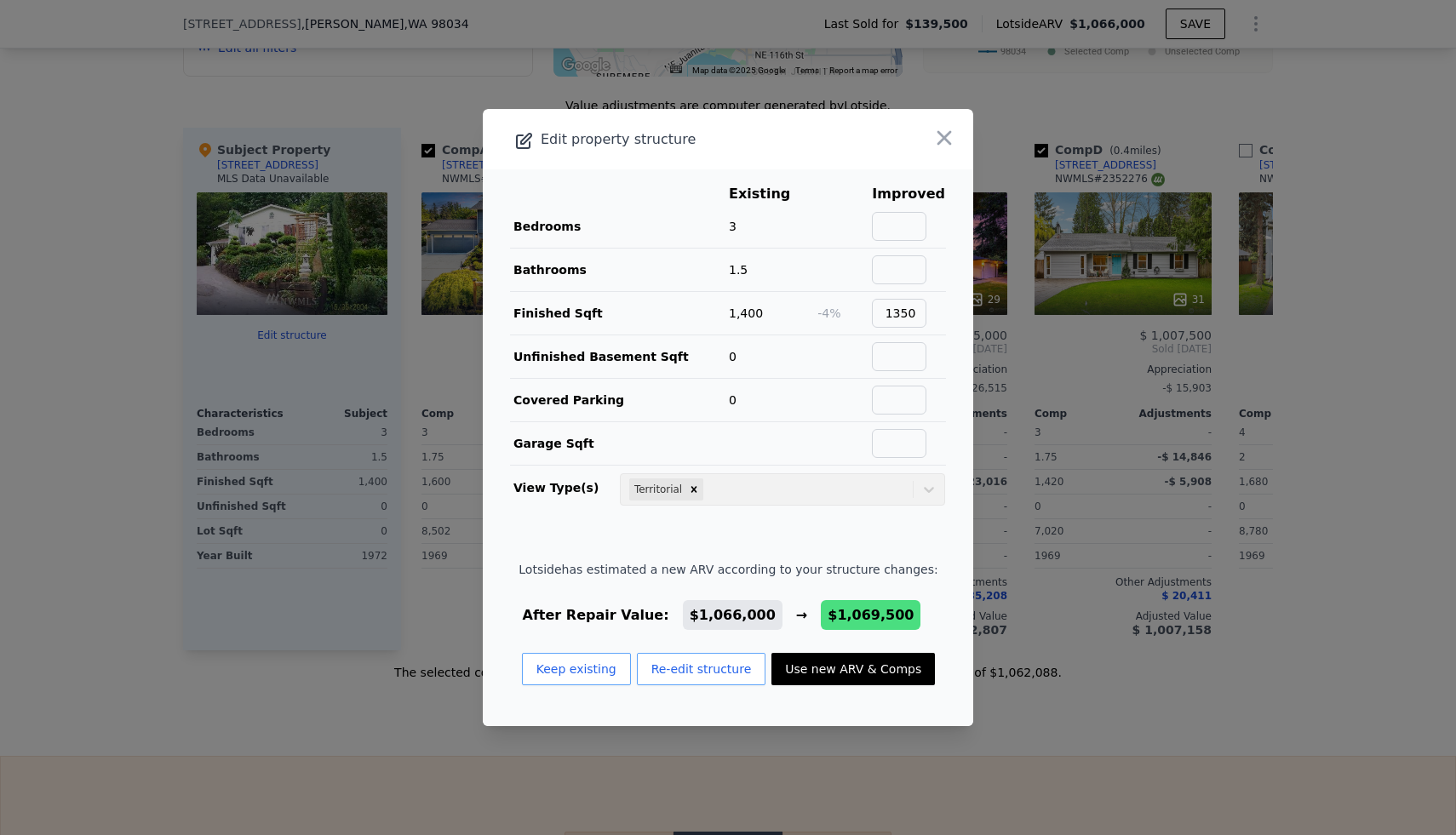
type input "$ 1,069,500"
type input "$ 837,299"
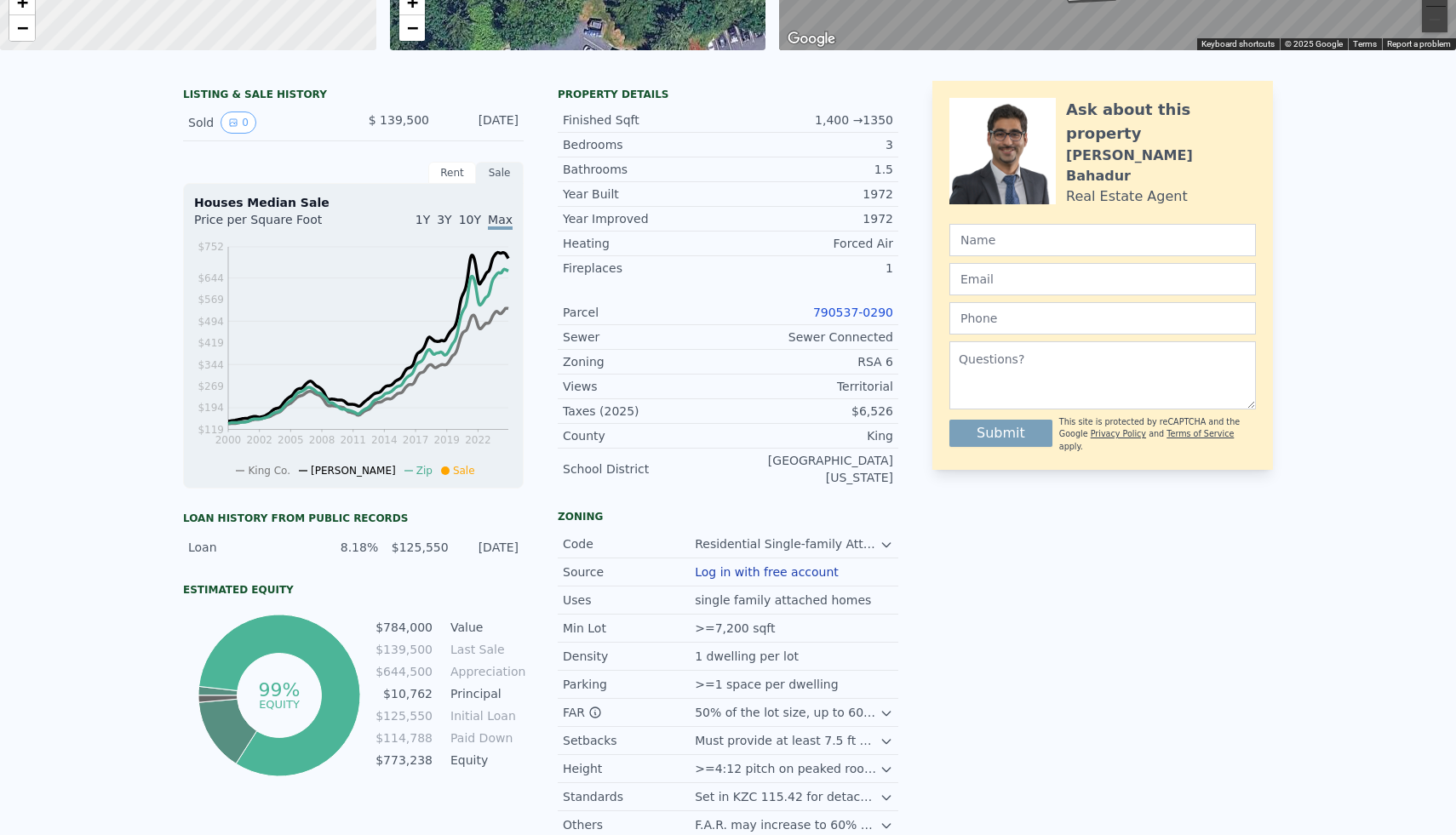
scroll to position [0, 0]
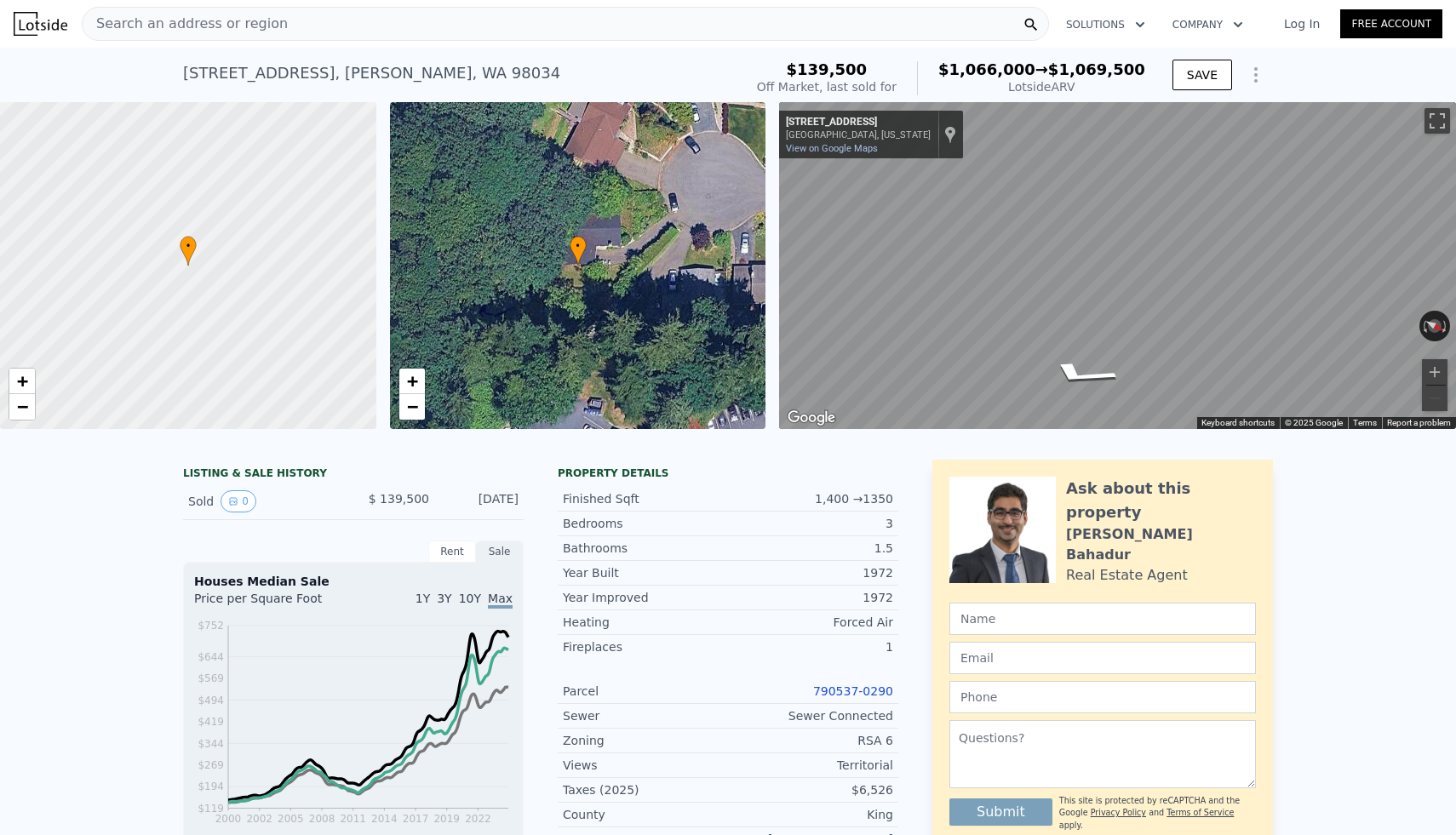
click at [547, 26] on div "Search an address or region" at bounding box center [565, 24] width 967 height 34
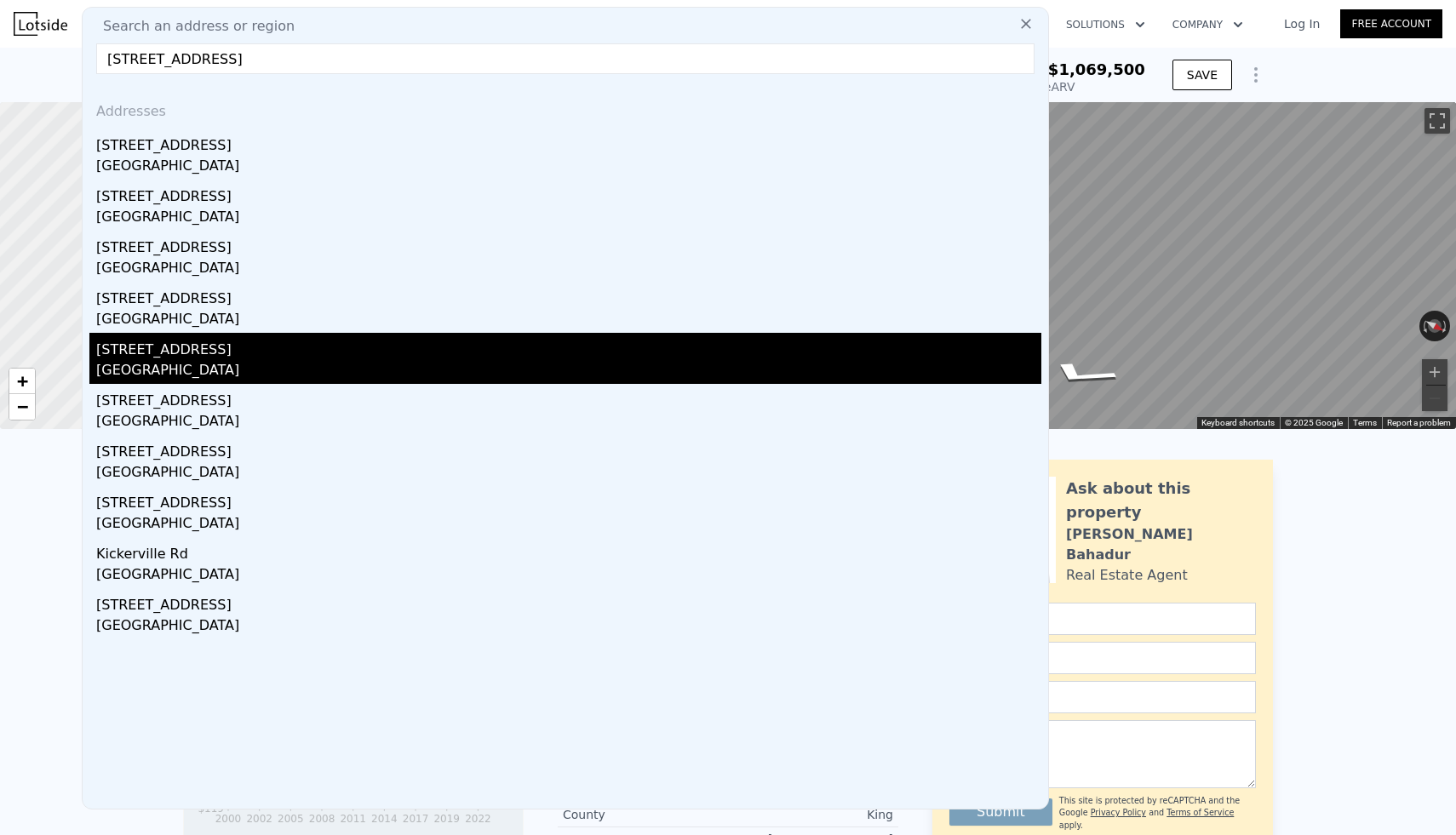
type input "[STREET_ADDRESS]"
click at [174, 356] on div "[STREET_ADDRESS]" at bounding box center [568, 347] width 945 height 27
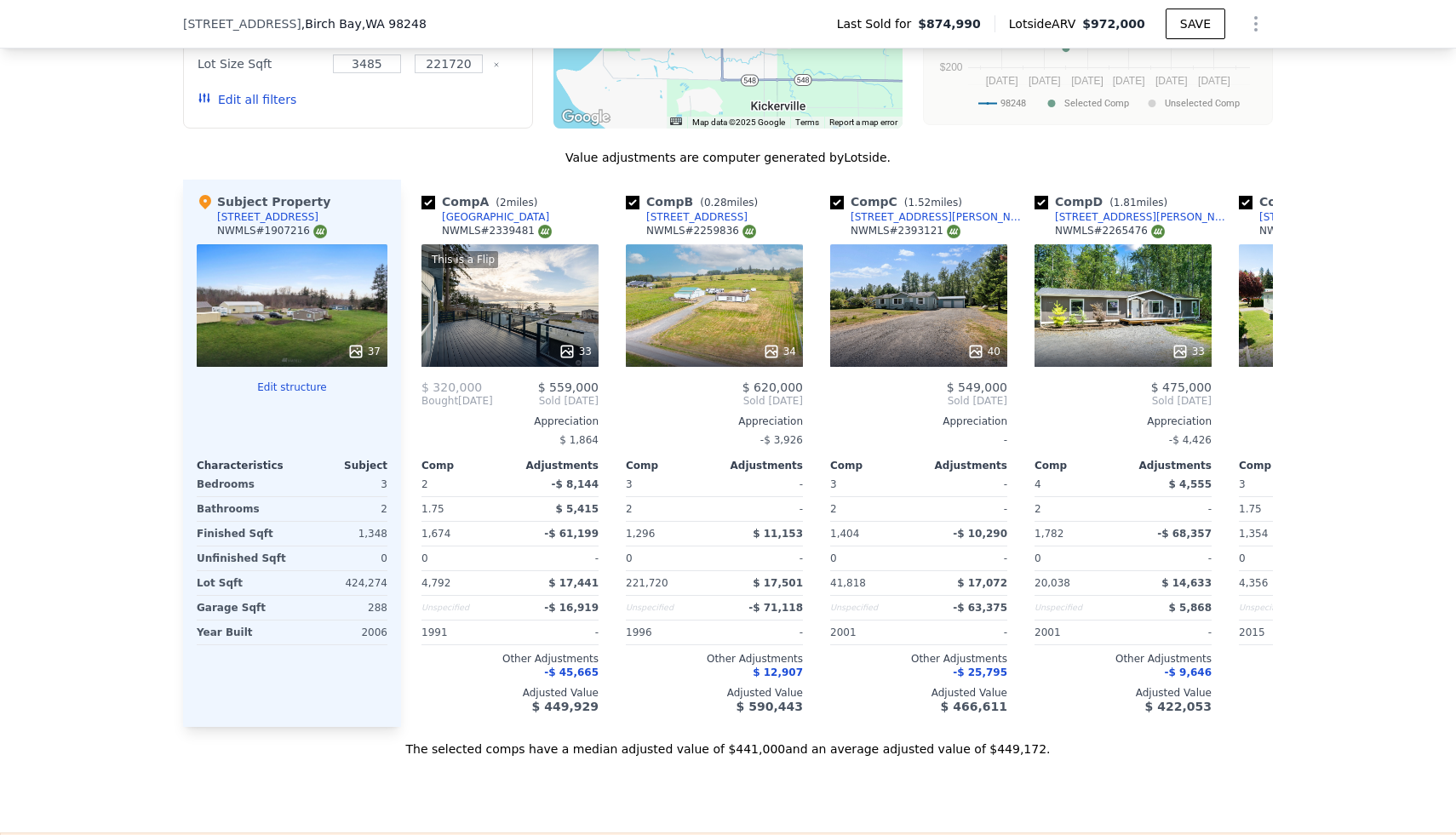
scroll to position [1721, 0]
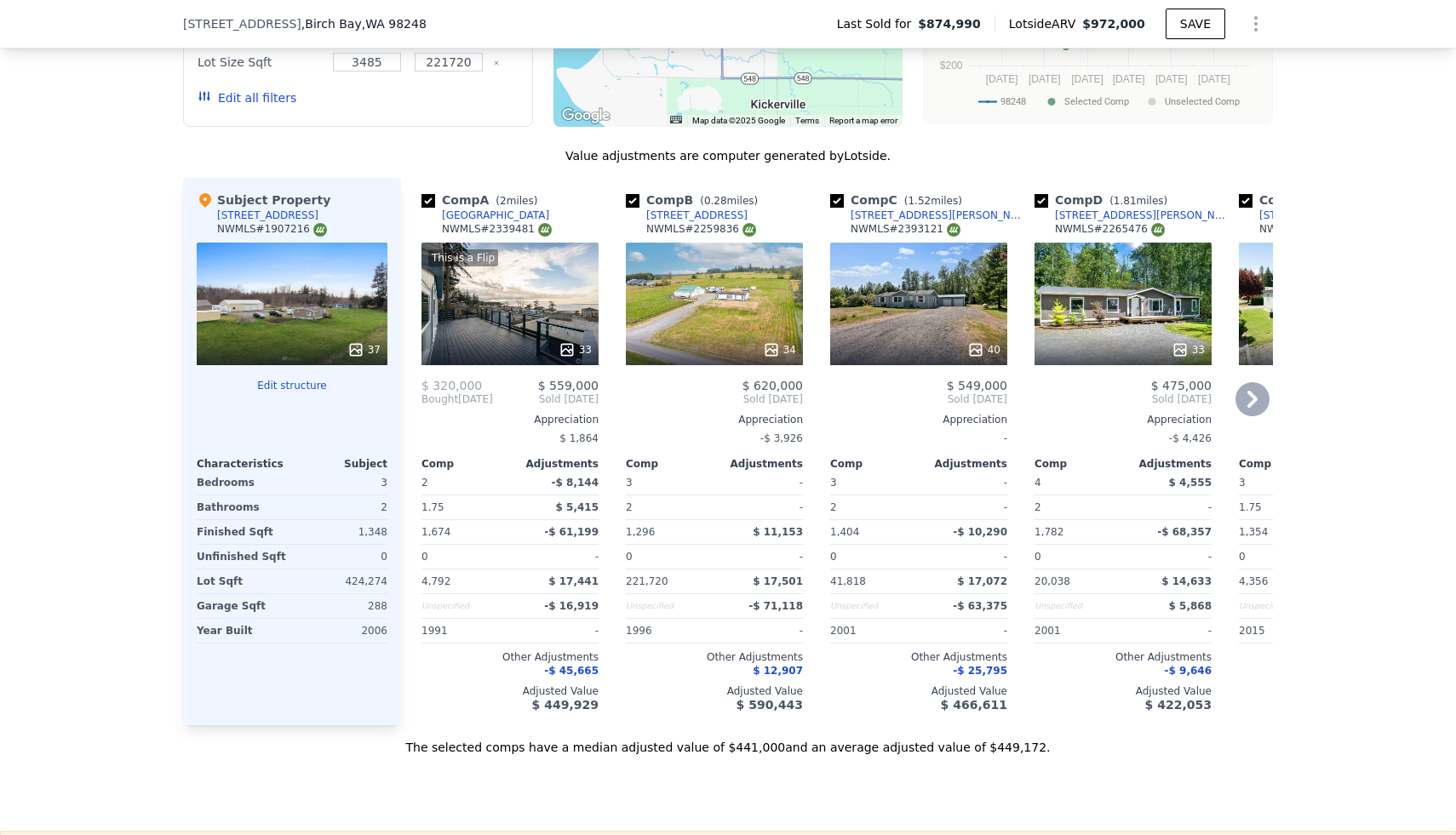
click at [645, 215] on link "[STREET_ADDRESS]" at bounding box center [686, 215] width 122 height 14
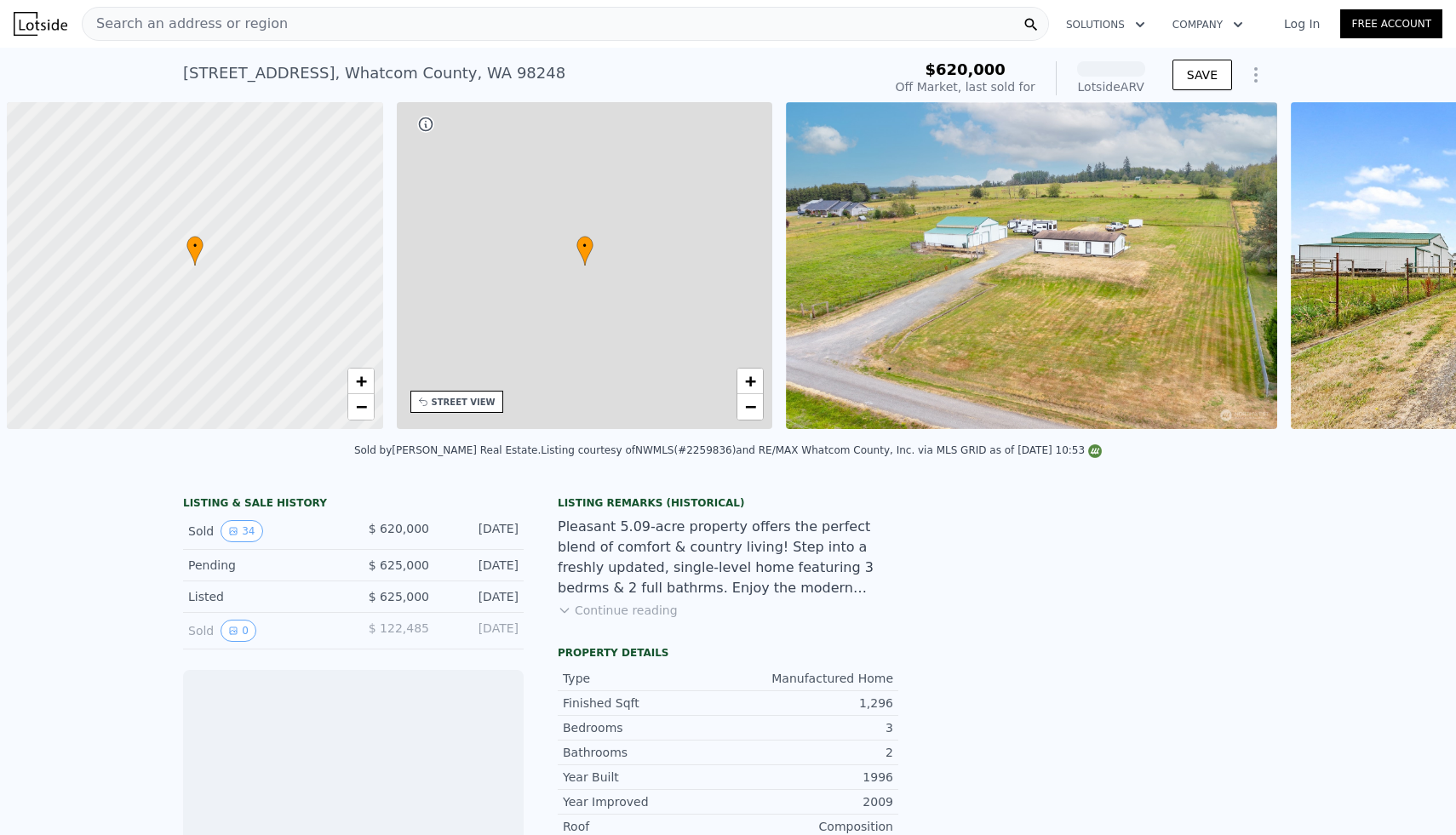
scroll to position [0, 7]
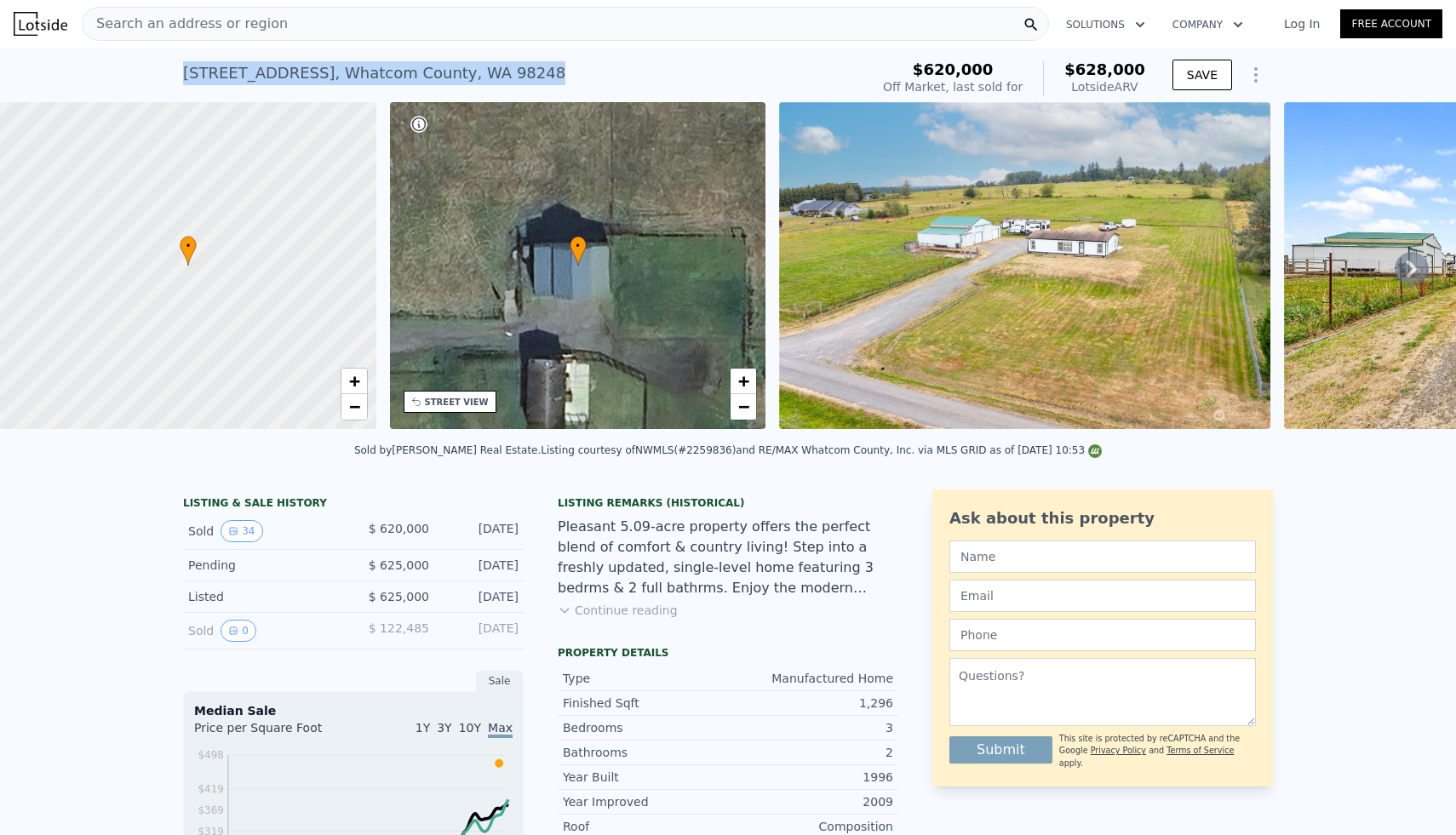
drag, startPoint x: 183, startPoint y: 71, endPoint x: 552, endPoint y: 89, distance: 369.4
click at [552, 89] on div "7168 W 40th Dr , Whatcom County , WA 98248 Sold Sep 2024 for $620k (~ARV $628k )" at bounding box center [522, 78] width 679 height 48
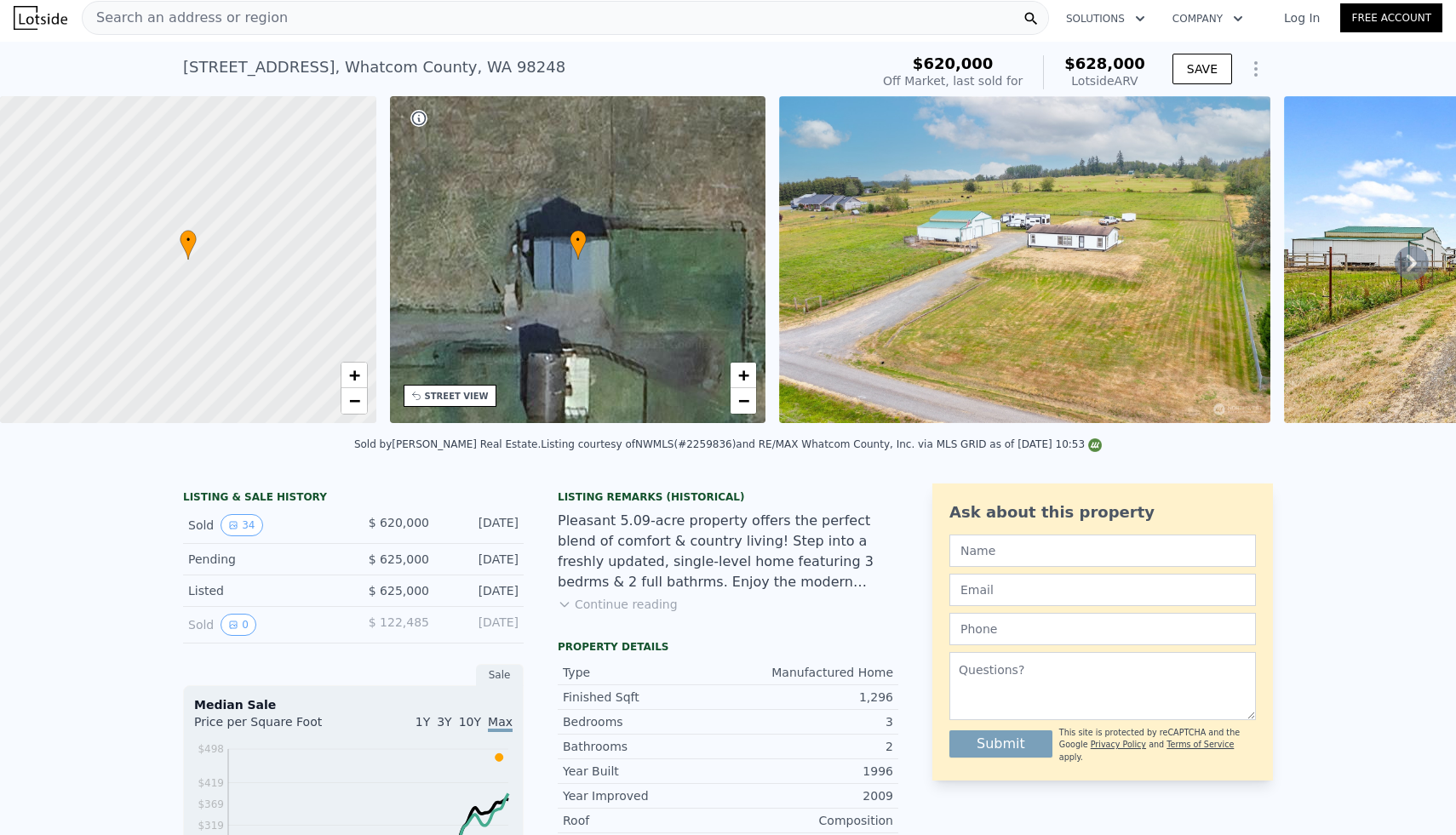
scroll to position [0, 0]
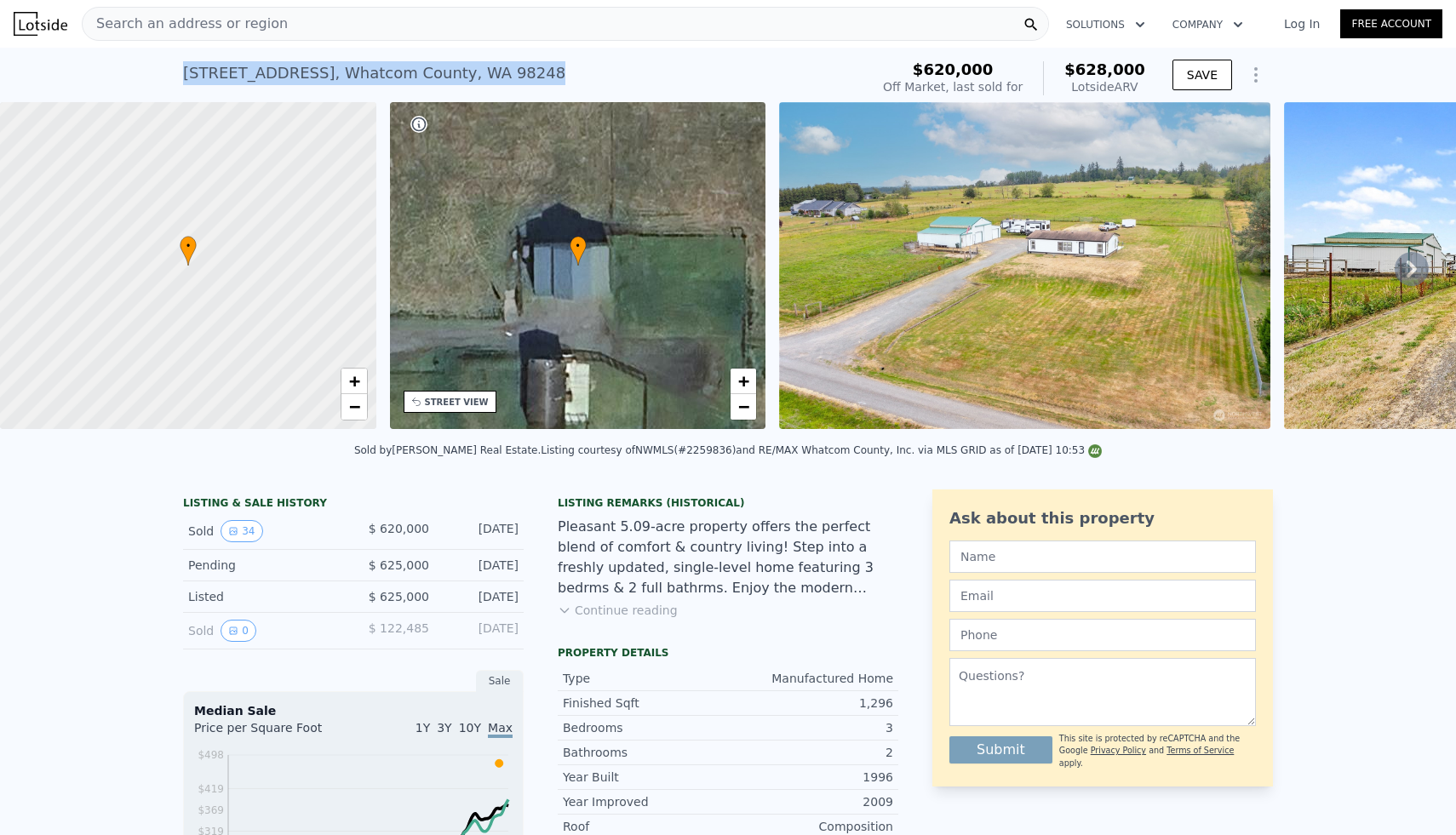
drag, startPoint x: 185, startPoint y: 75, endPoint x: 509, endPoint y: 81, distance: 324.1
click at [509, 81] on div "7168 W 40th Dr , Whatcom County , WA 98248 Sold Sep 2024 for $620k (~ARV $628k )" at bounding box center [522, 78] width 679 height 48
copy div "7168 W 40th Dr , Whatcom County , WA 98248"
click at [554, 19] on div "Search an address or region" at bounding box center [565, 24] width 967 height 34
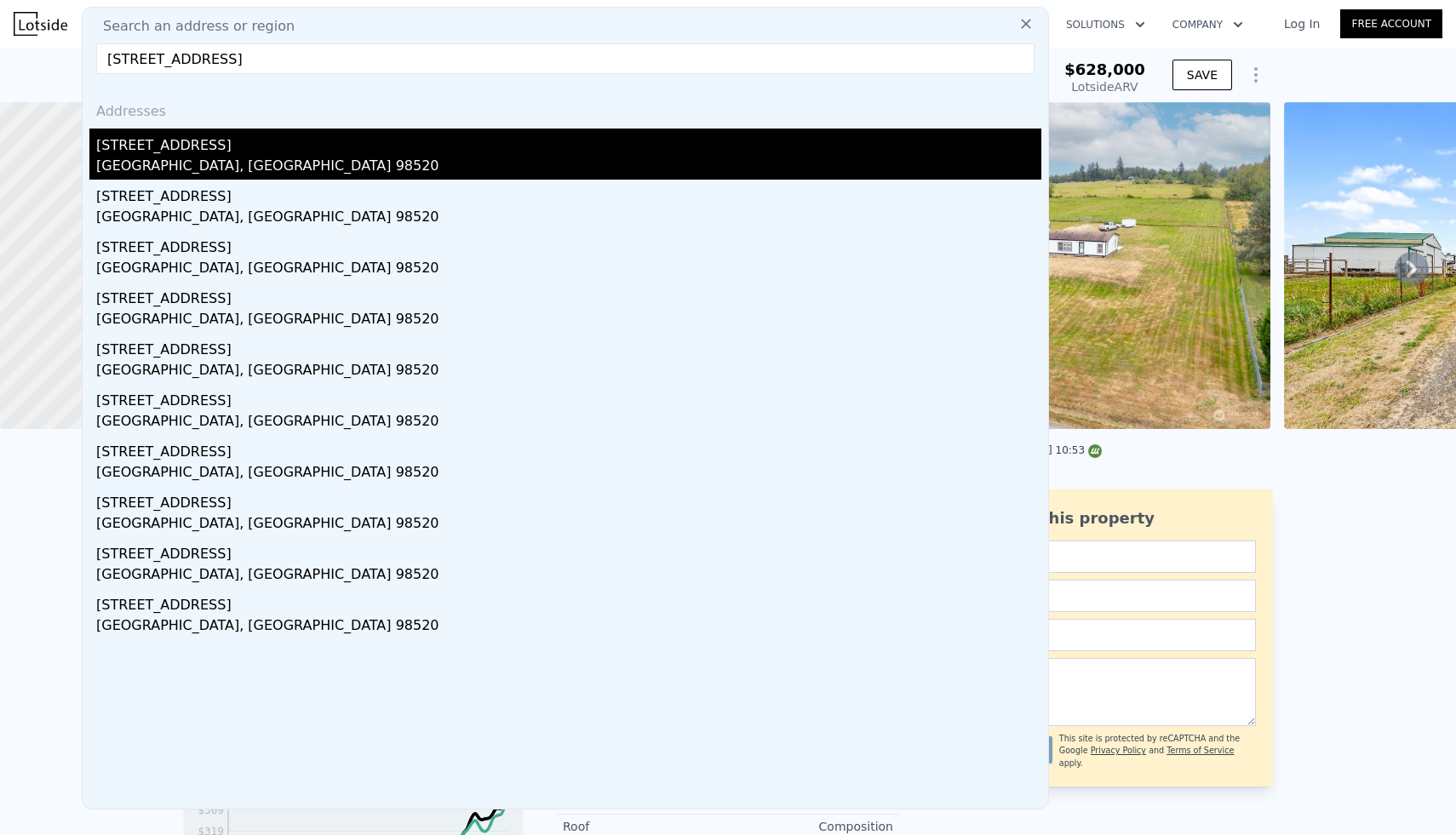
type input "307 S Exchange, Aberdeen, WA 98520"
click at [176, 149] on div "307 S Exchange St" at bounding box center [568, 142] width 945 height 27
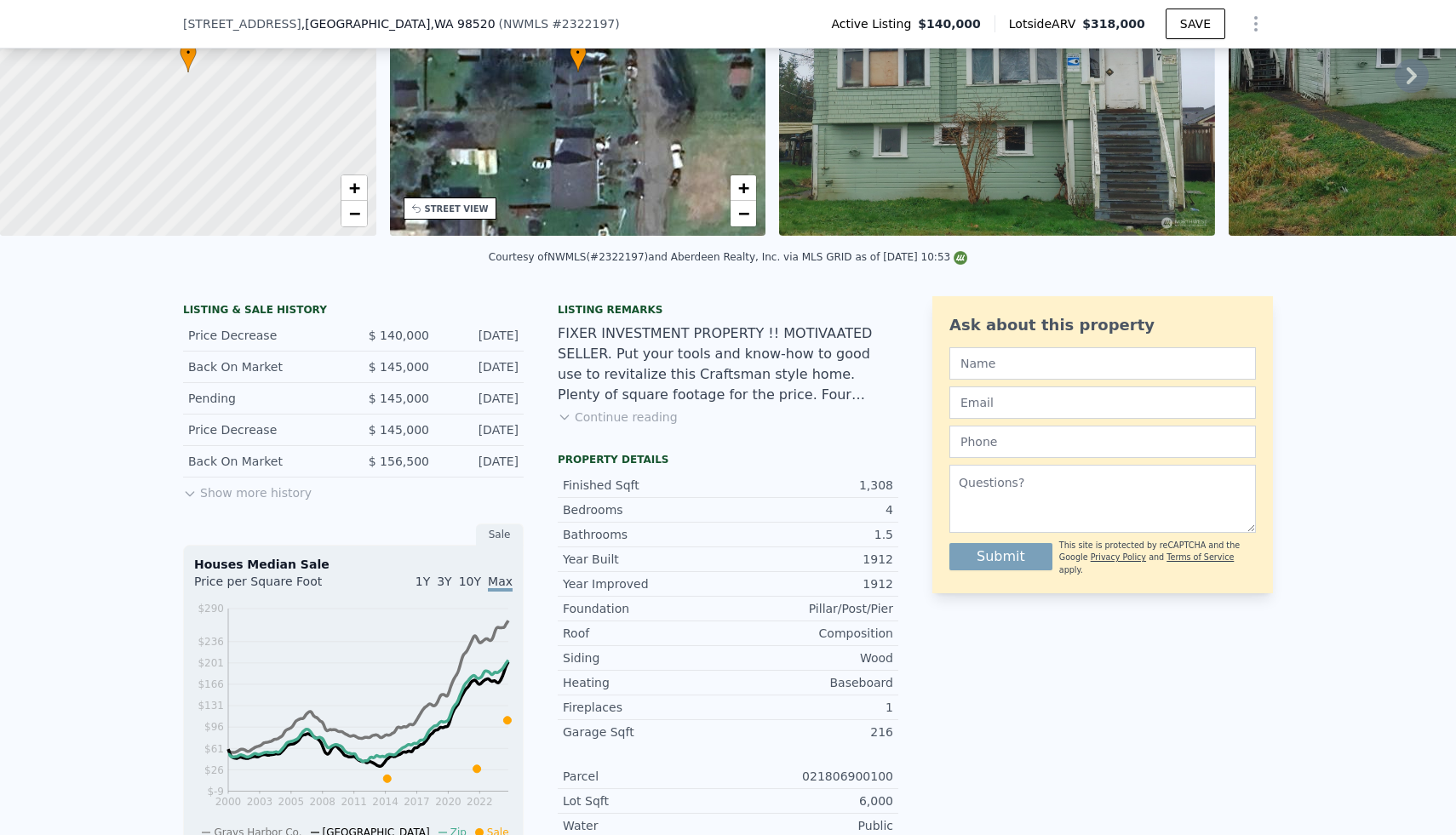
scroll to position [195, 0]
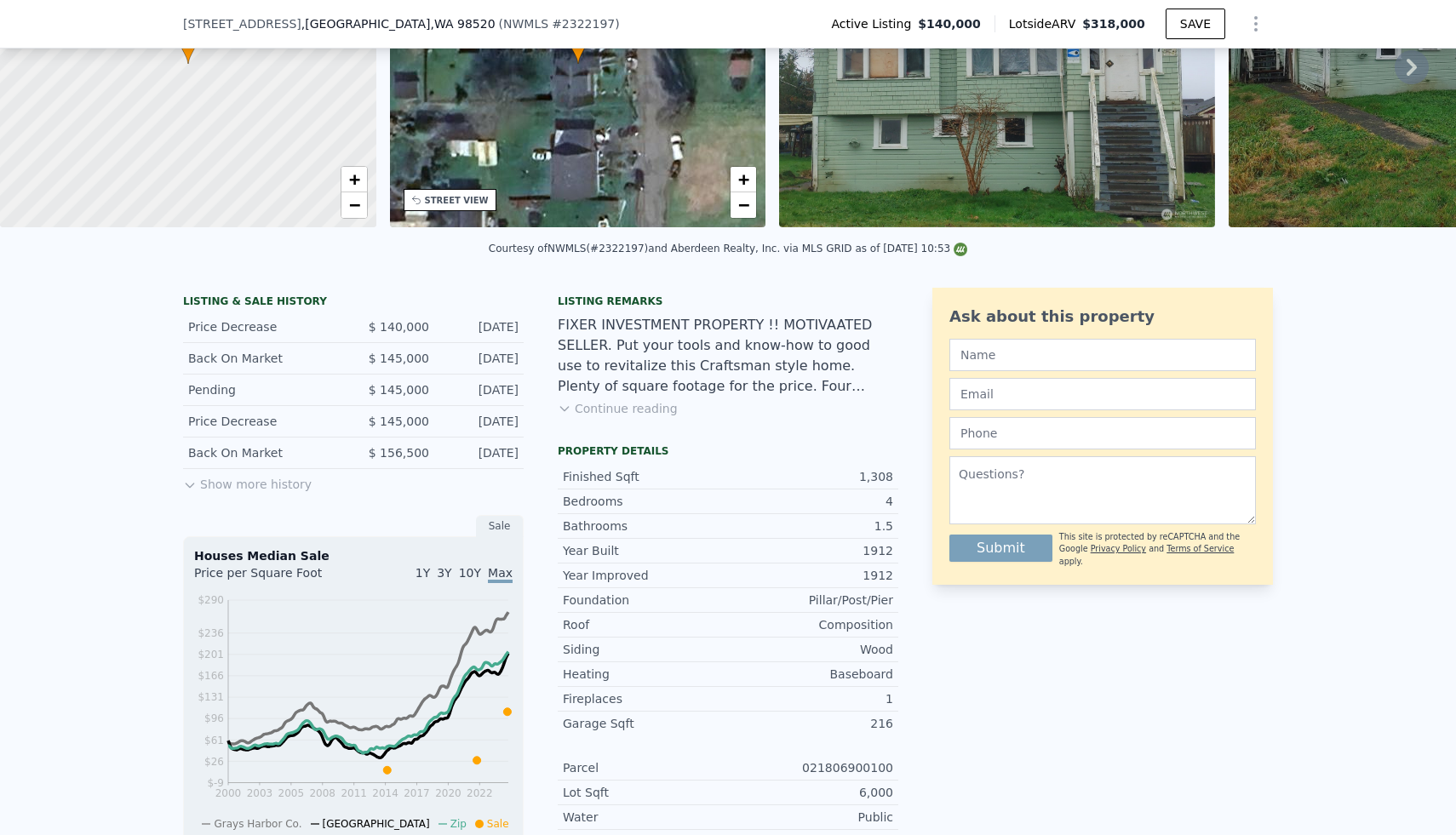
click at [1255, 24] on icon "Show Options" at bounding box center [1256, 23] width 2 height 14
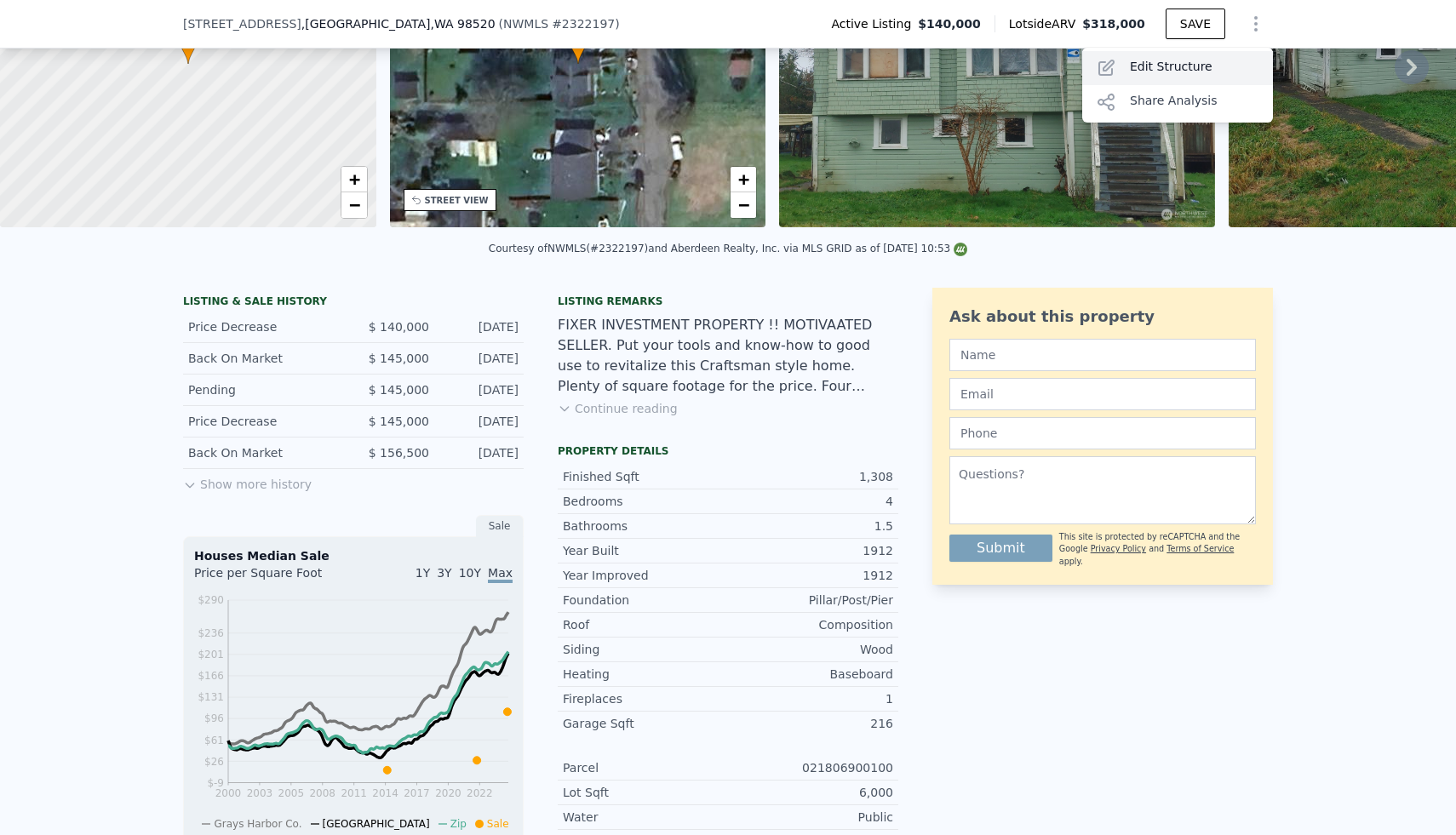
click at [1211, 66] on div "Edit Structure" at bounding box center [1178, 68] width 191 height 34
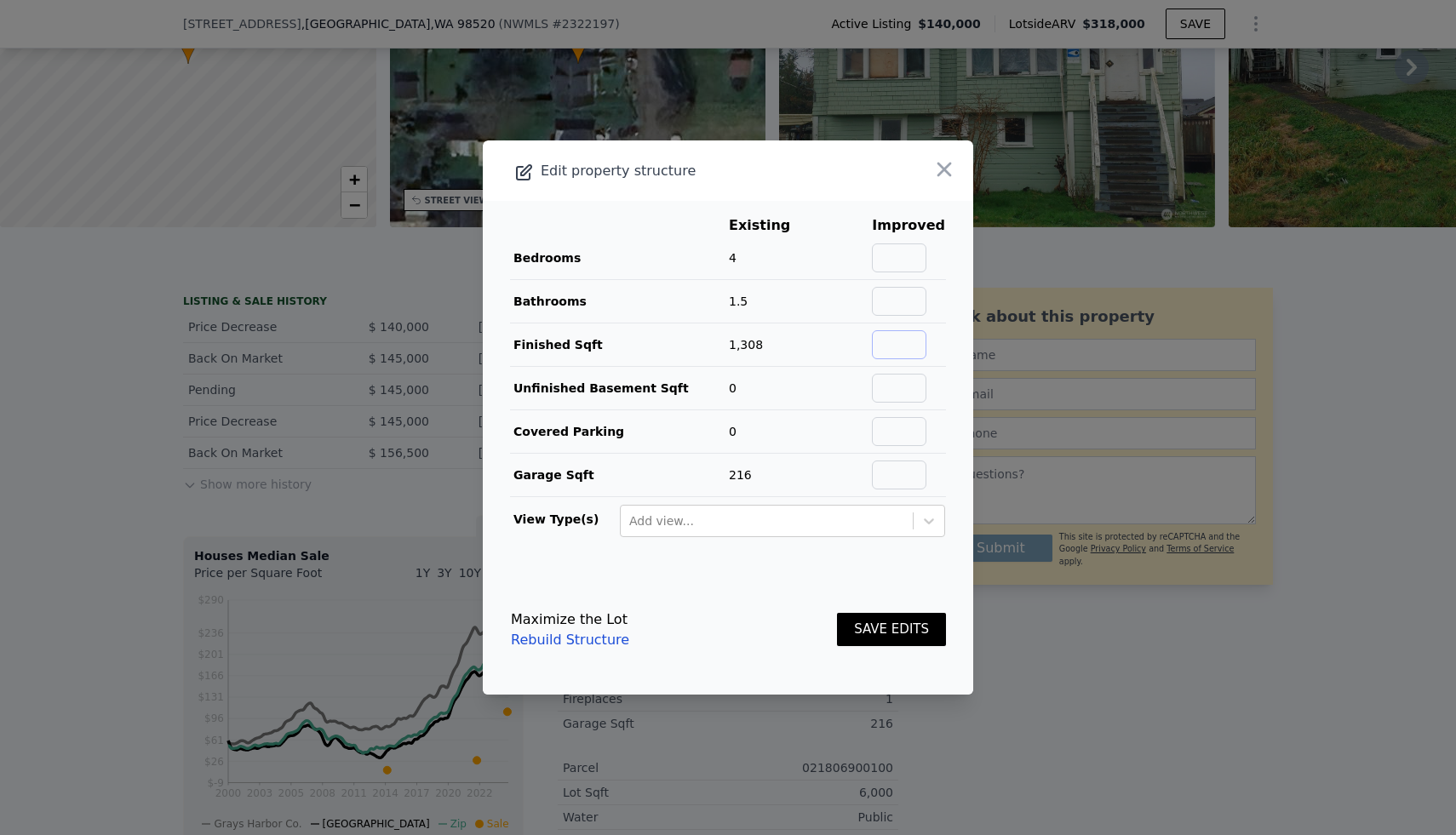
click at [907, 355] on input "text" at bounding box center [899, 345] width 55 height 29
type input "2140"
click at [859, 632] on button "SAVE EDITS" at bounding box center [891, 630] width 109 height 33
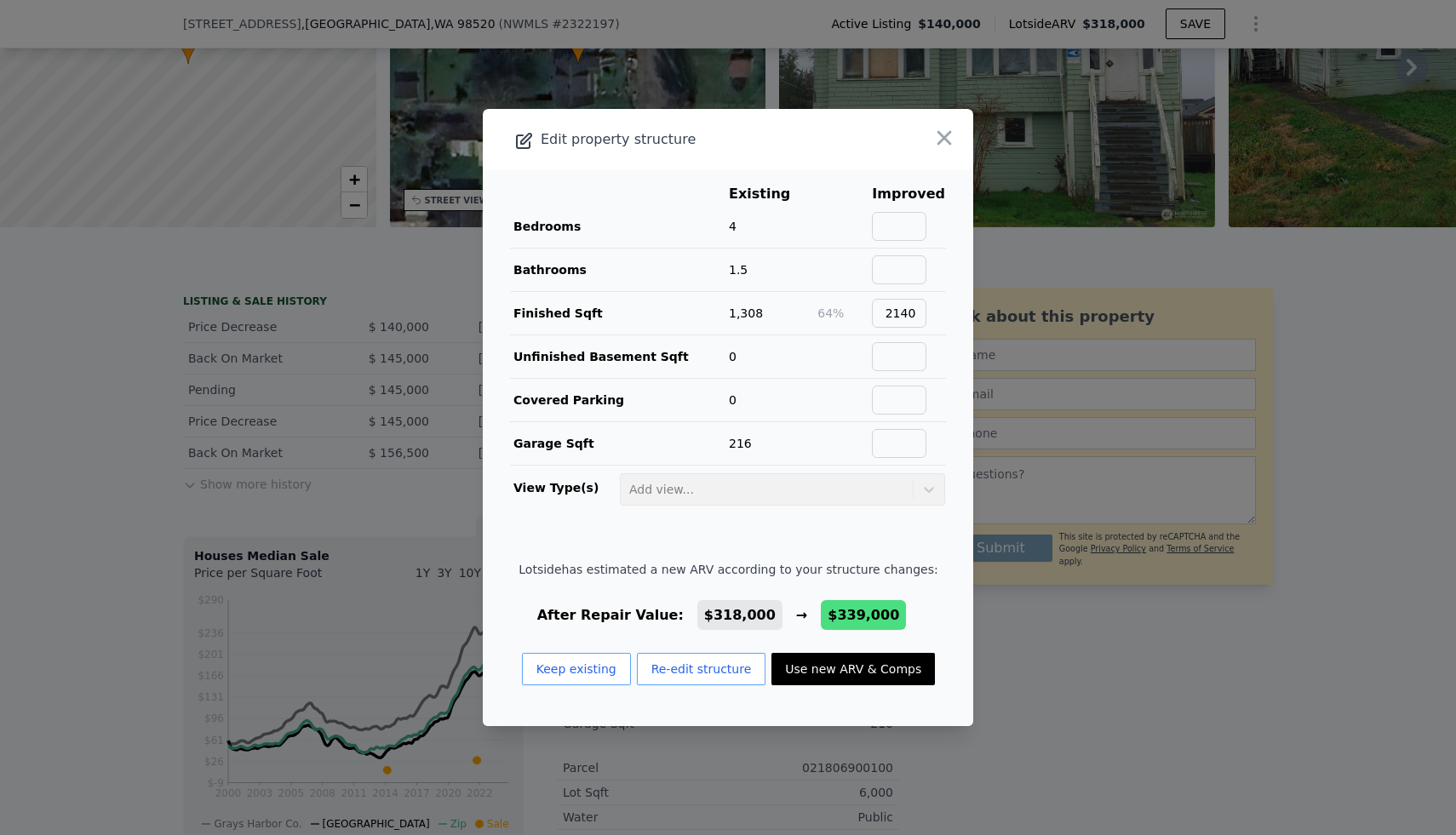
click at [853, 677] on button "Use new ARV & Comps" at bounding box center [854, 669] width 164 height 32
type input "6"
type input "1"
type input "1530"
type input "2256"
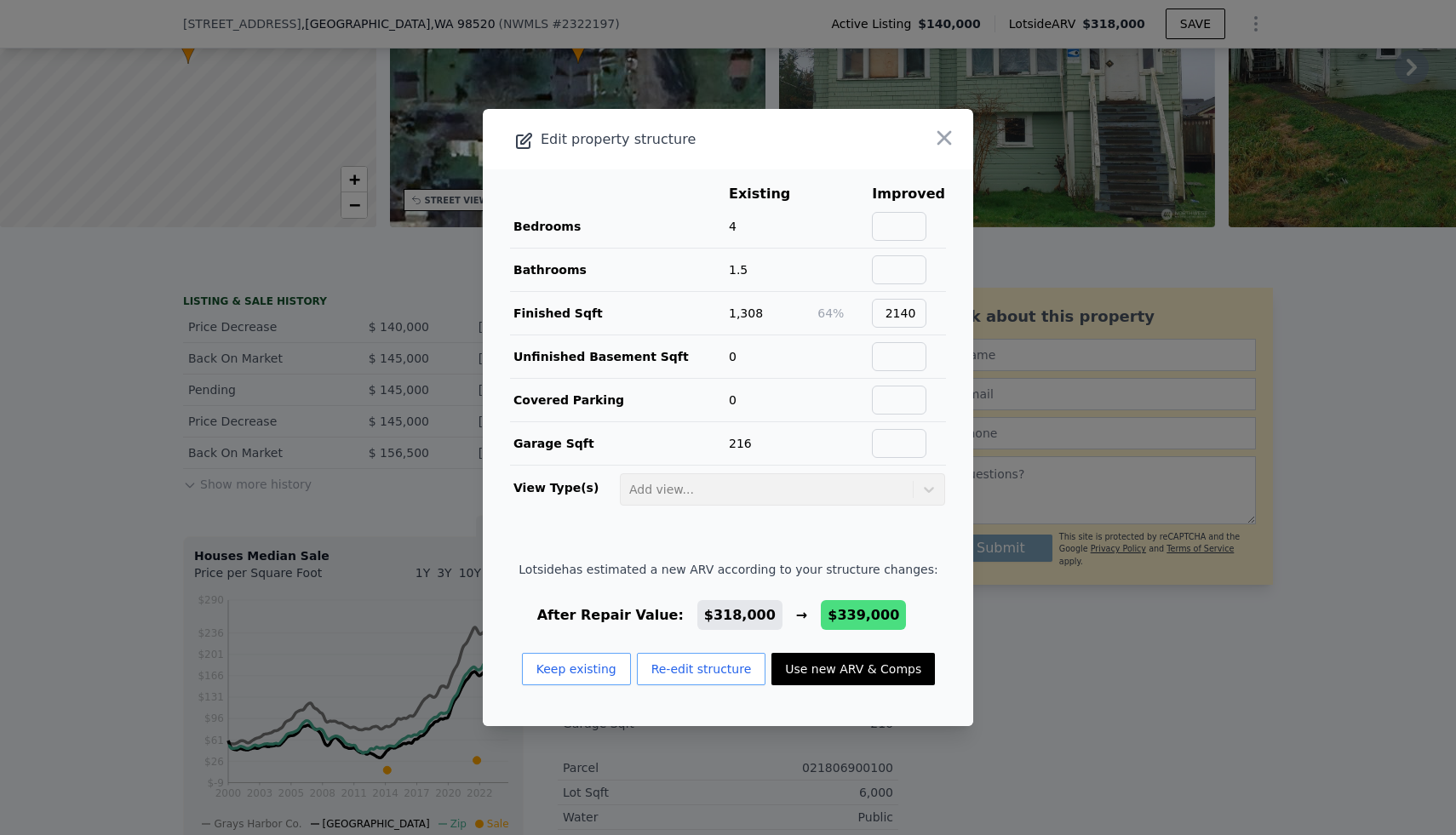
checkbox input "true"
type input "$ 339,000"
type input "$ 164,218"
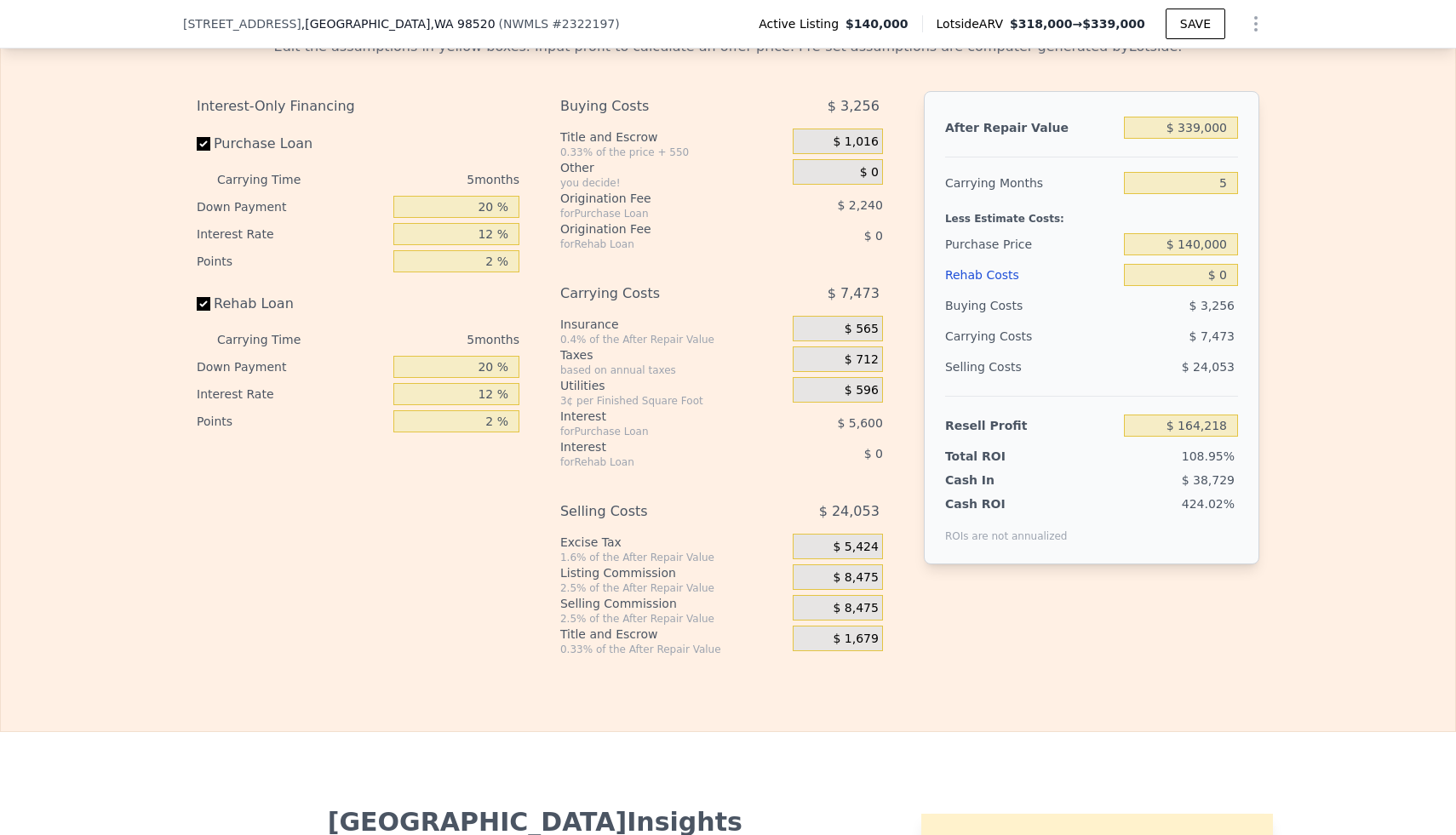
scroll to position [2539, 0]
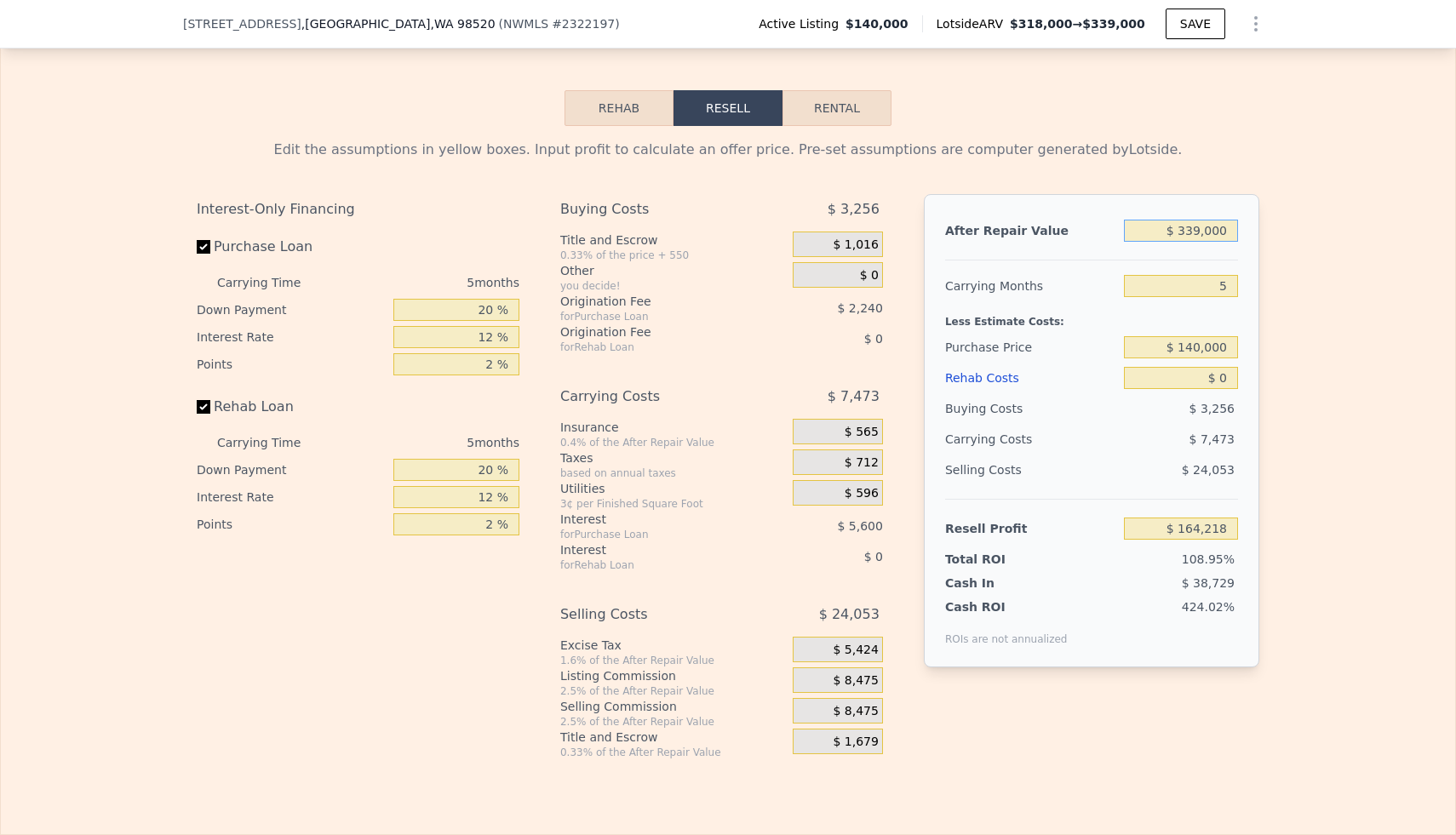
click at [1219, 231] on input "$ 339,000" at bounding box center [1180, 231] width 114 height 23
type input "$ 30"
type input "-$ 150,686"
type input "$ 300"
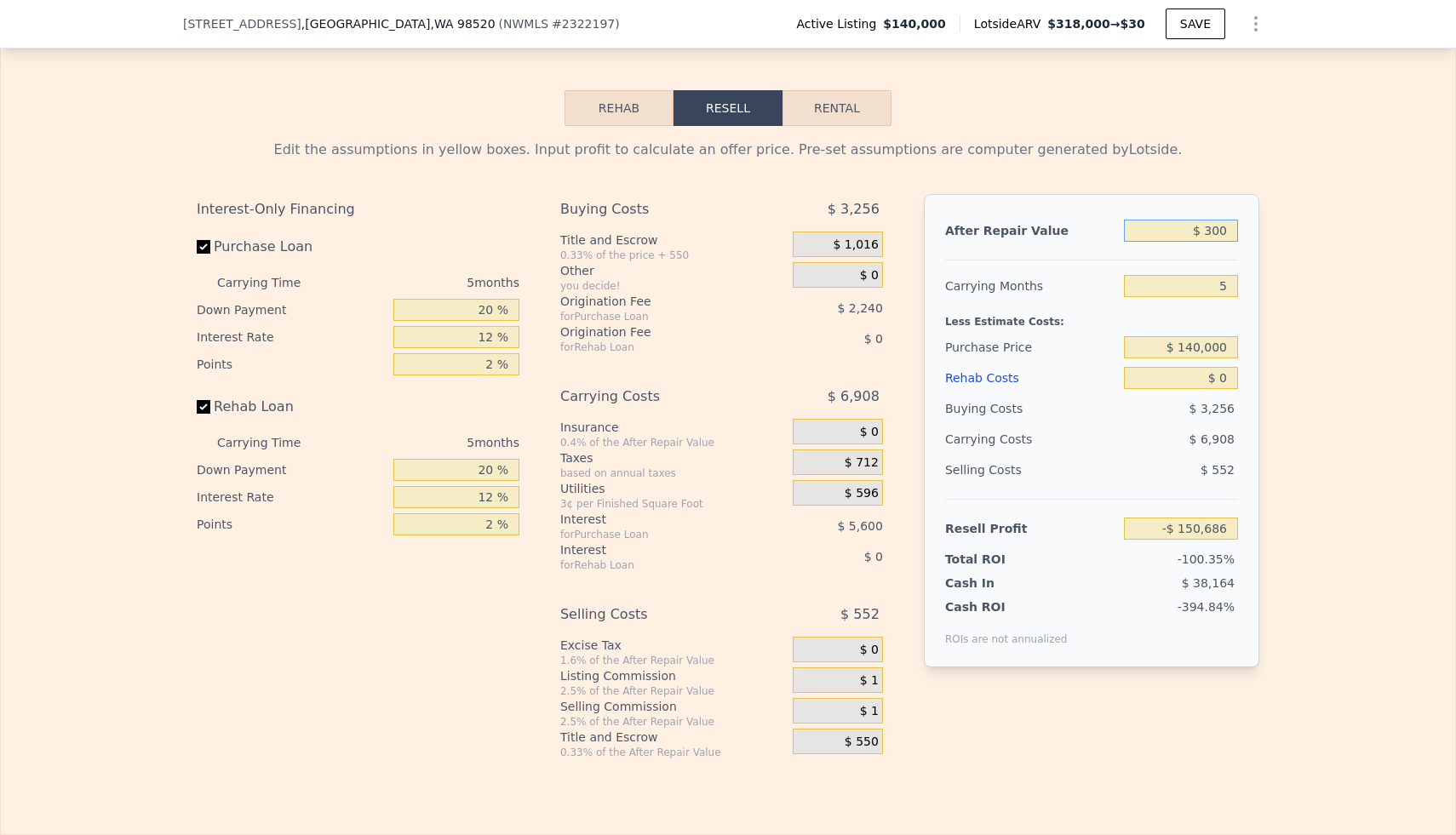
type input "-$ 150,436"
type input "$ 3,000"
type input "-$ 147,927"
type input "$ 30,000"
type input "-$ 122,844"
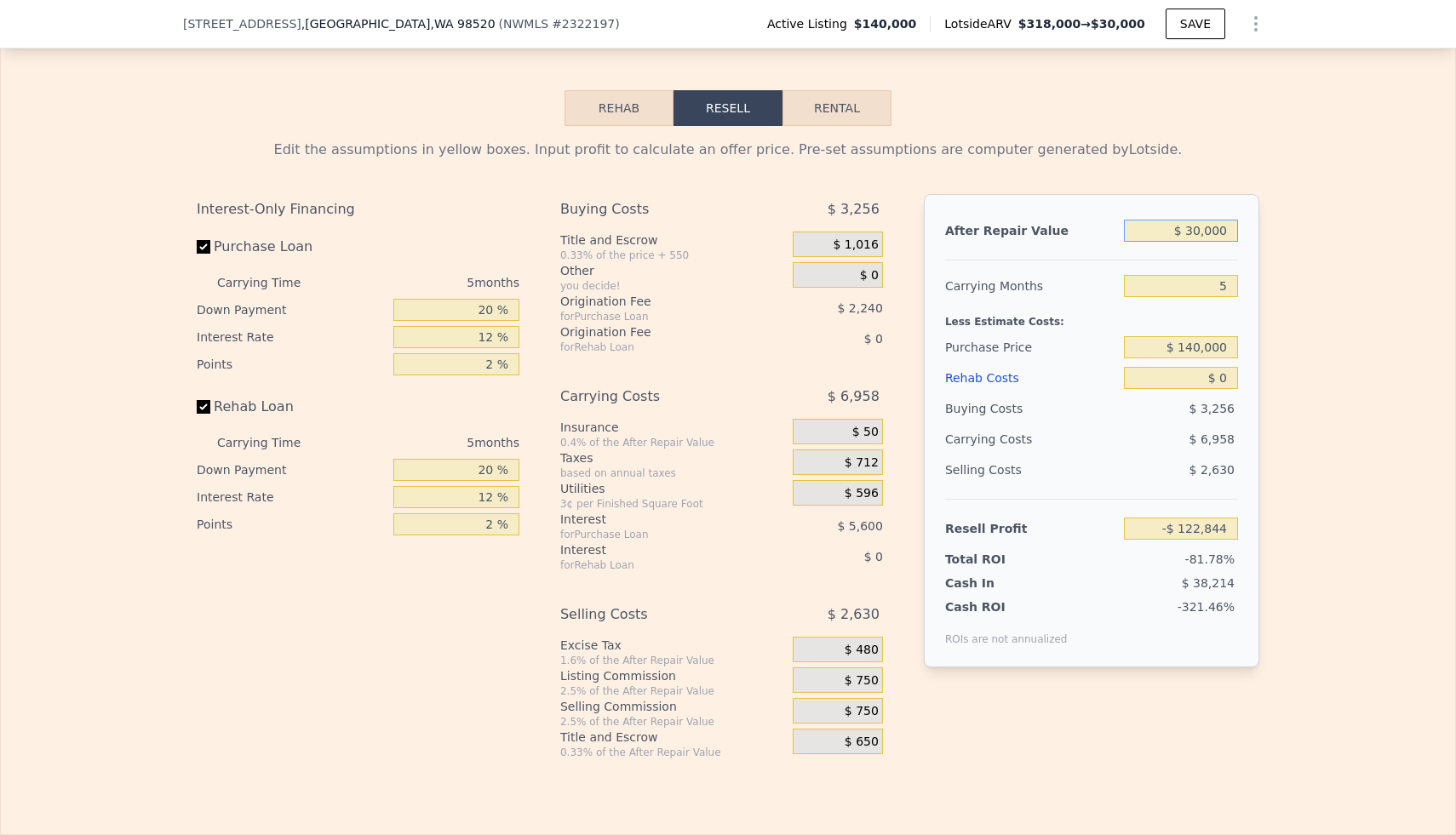
type input "$ 300,000"
type input "$ 127,987"
type input "$ 300,000"
click at [1220, 381] on input "$ 0" at bounding box center [1180, 377] width 114 height 23
type input "$ 10"
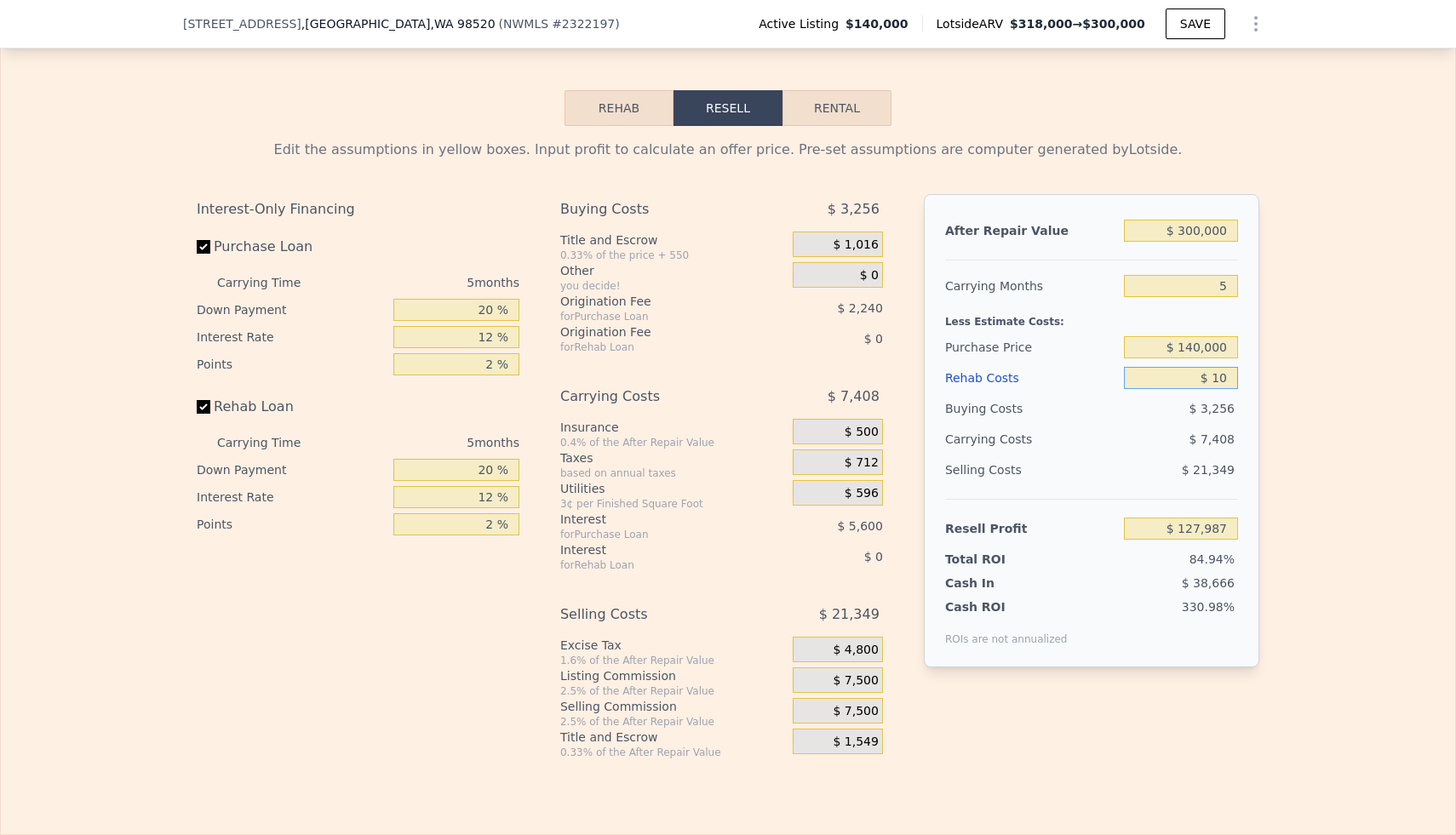
type input "$ 127,977"
type input "$ 1,500"
type input "$ 126,403"
type input "$ 15,000"
type input "$ 112,147"
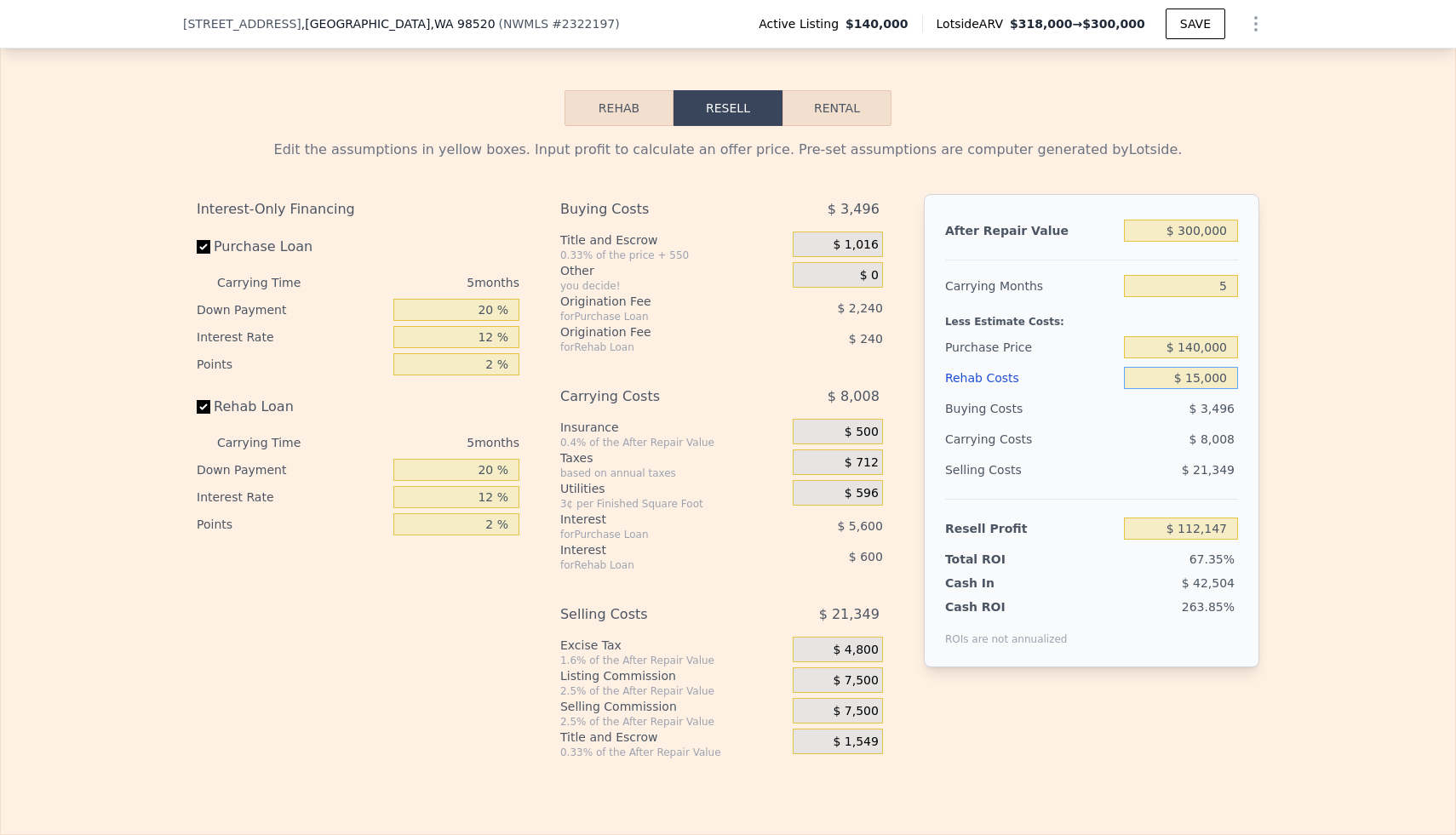
type input "$ 150,000"
type input "-$ 30,413"
type input "$ 150,000"
click at [1214, 345] on input "$ 140,000" at bounding box center [1180, 347] width 114 height 23
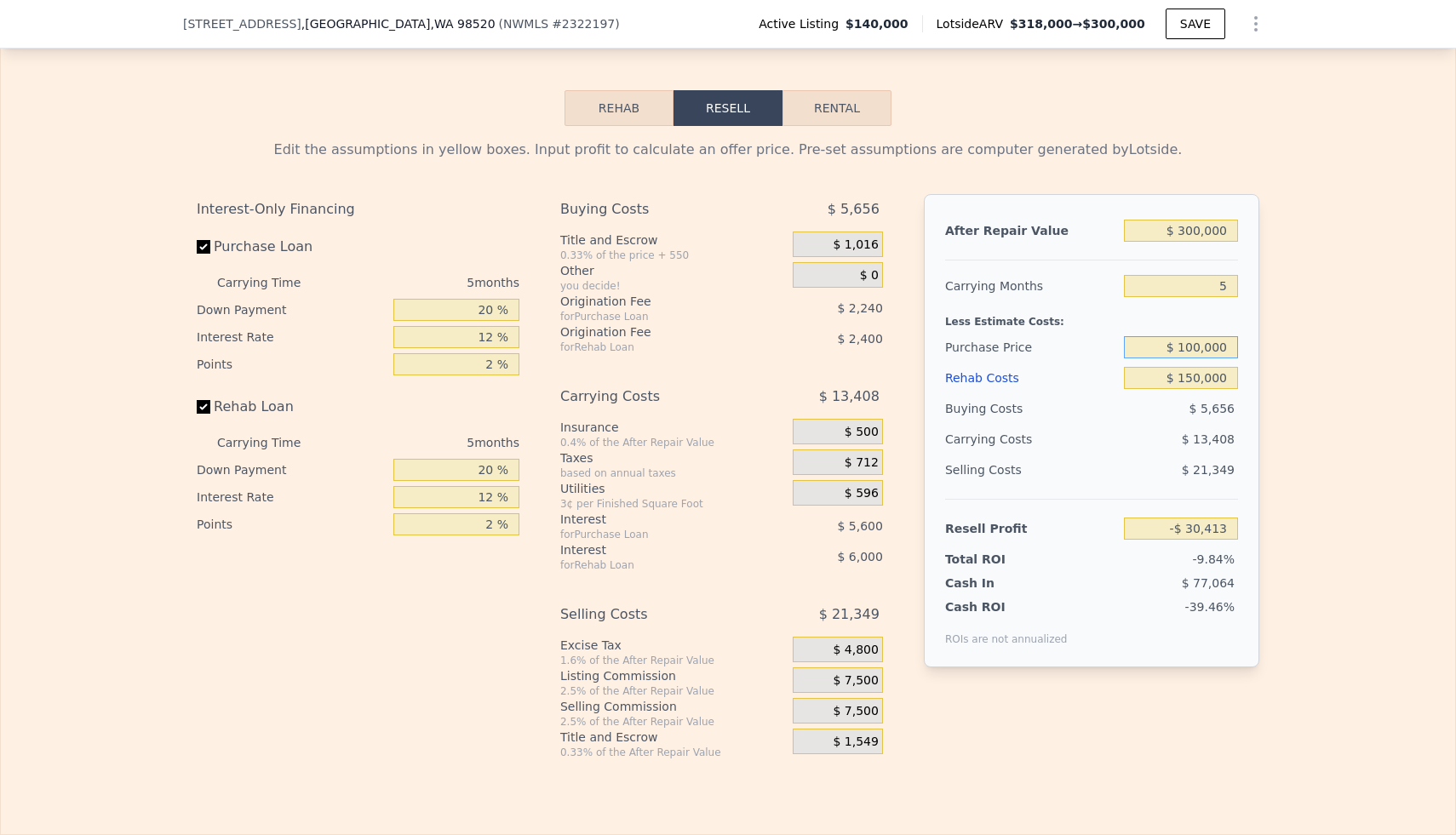
type input "$ 100,000"
click at [1352, 358] on div "Edit the assumptions in yellow boxes. Input profit to calculate an offer price.…" at bounding box center [728, 442] width 1454 height 633
type input "$ 11,960"
click at [1214, 349] on input "$ 100,000" at bounding box center [1180, 347] width 114 height 23
click at [1214, 352] on input "$ 100,000" at bounding box center [1180, 347] width 114 height 23
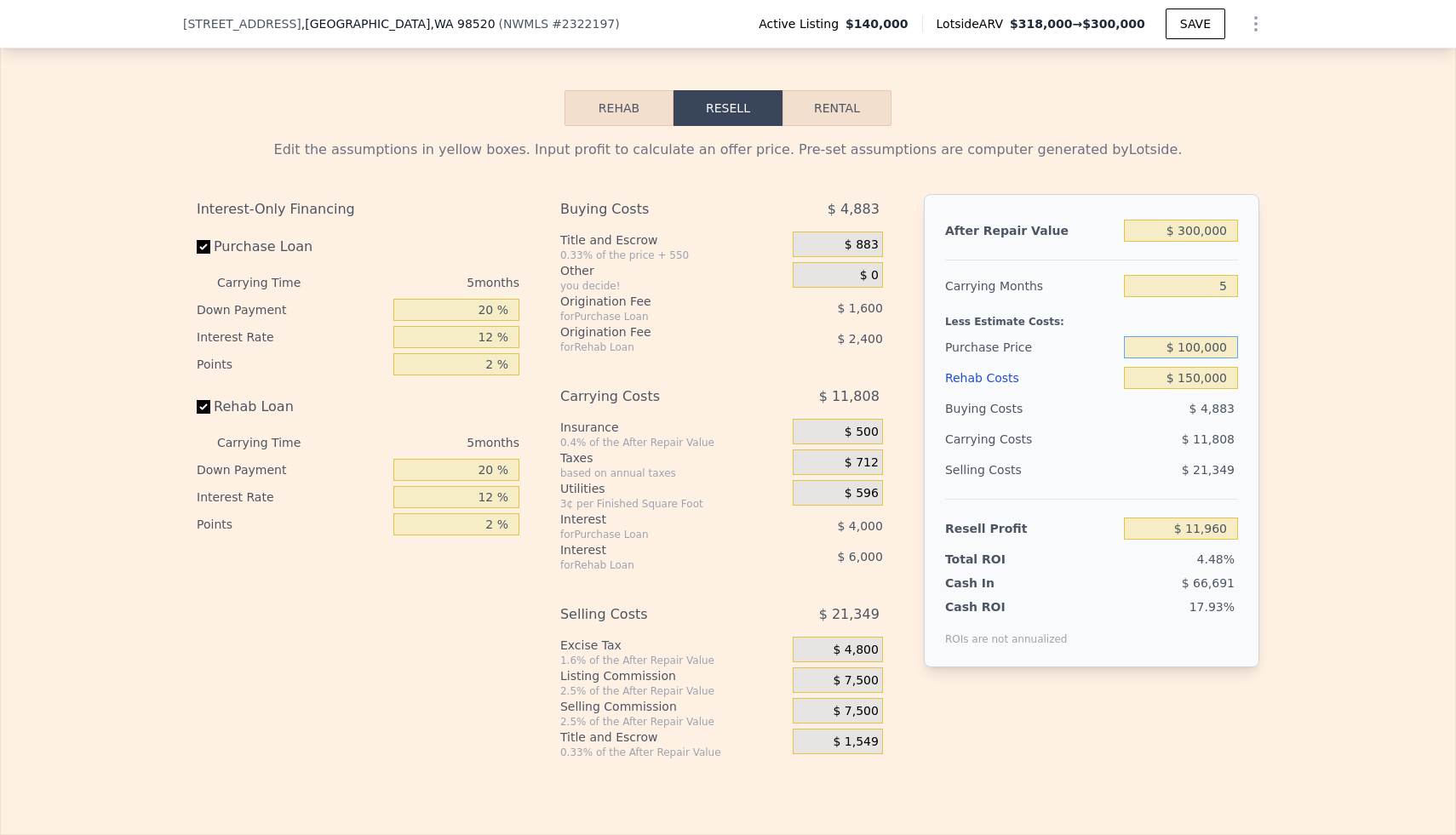
click at [1207, 351] on input "$ 100,000" at bounding box center [1180, 347] width 114 height 23
type input "$ 50,000"
click at [1271, 377] on div "Edit the assumptions in yellow boxes. Input profit to calculate an offer price.…" at bounding box center [728, 442] width 1090 height 633
type input "$ 64,926"
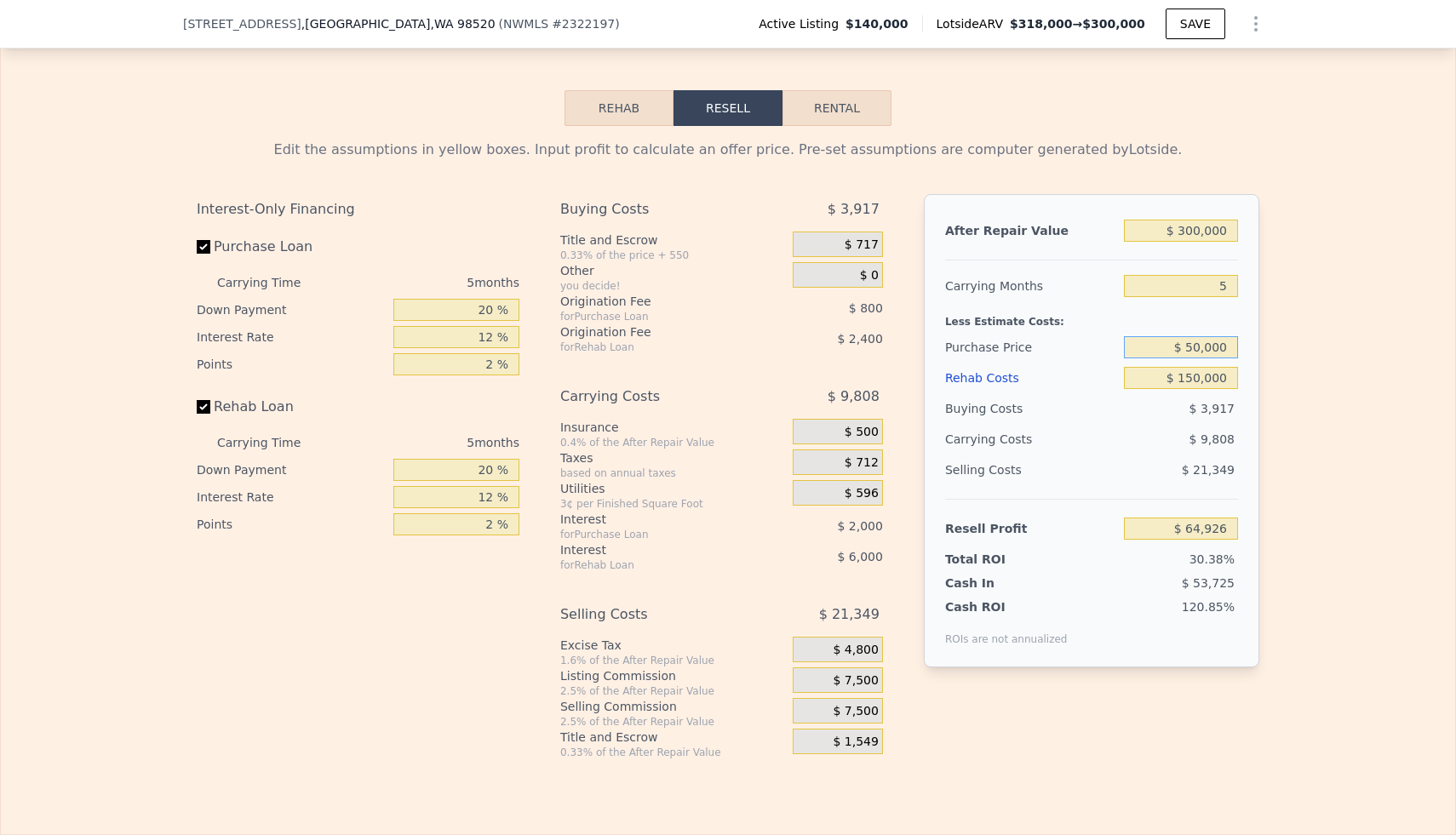
click at [1213, 345] on input "$ 50,000" at bounding box center [1180, 347] width 114 height 23
